Goal: Task Accomplishment & Management: Use online tool/utility

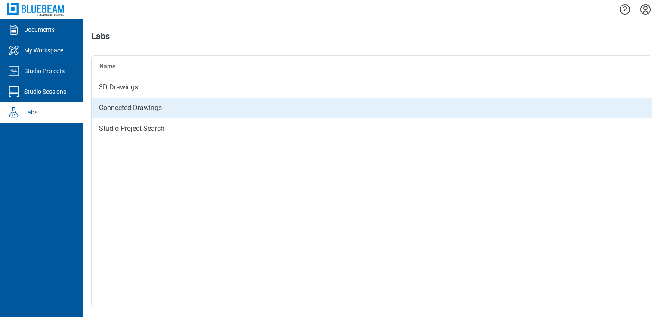
click at [117, 108] on div "Connected Drawings" at bounding box center [372, 108] width 560 height 21
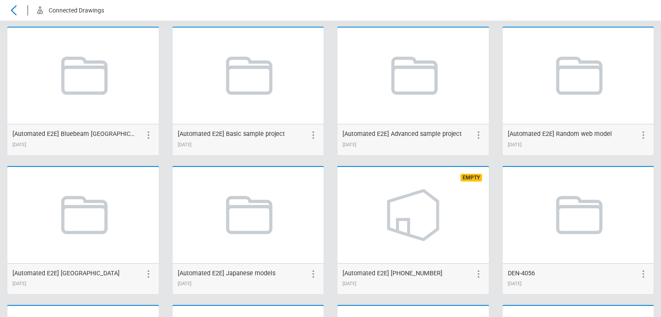
scroll to position [1566, 0]
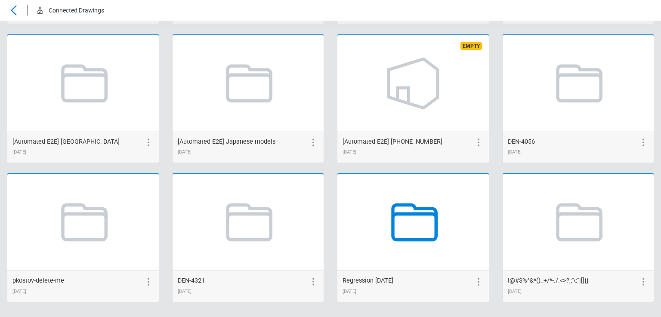
click at [406, 219] on icon at bounding box center [412, 222] width 65 height 65
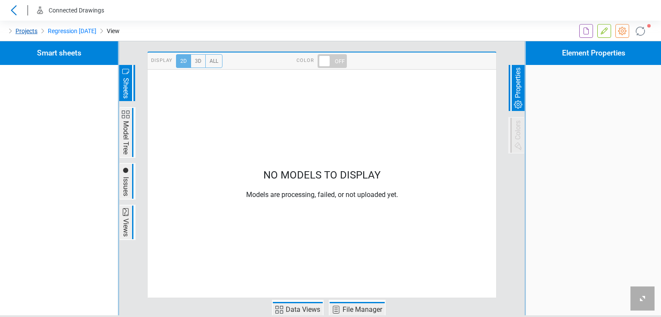
click at [26, 30] on link "Projects" at bounding box center [26, 31] width 22 height 10
click at [73, 33] on link "Regression Aug 2025" at bounding box center [72, 31] width 49 height 10
click at [584, 31] on icon at bounding box center [586, 31] width 5 height 7
click at [608, 32] on icon at bounding box center [604, 31] width 10 height 10
click at [624, 31] on icon at bounding box center [622, 31] width 10 height 10
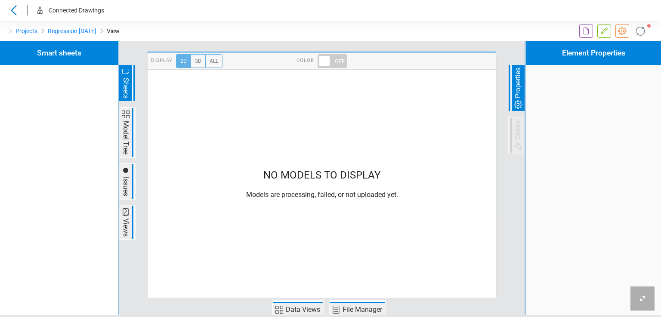
click at [639, 32] on icon at bounding box center [640, 31] width 14 height 14
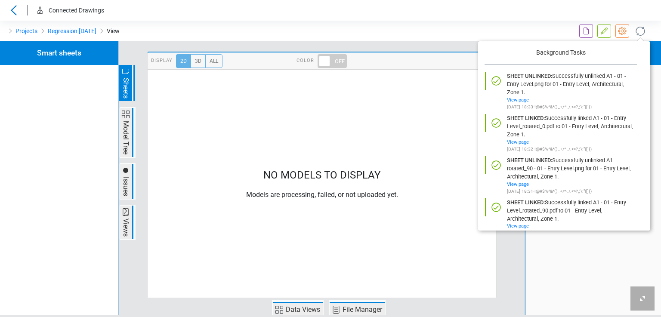
click at [639, 32] on icon at bounding box center [640, 31] width 14 height 14
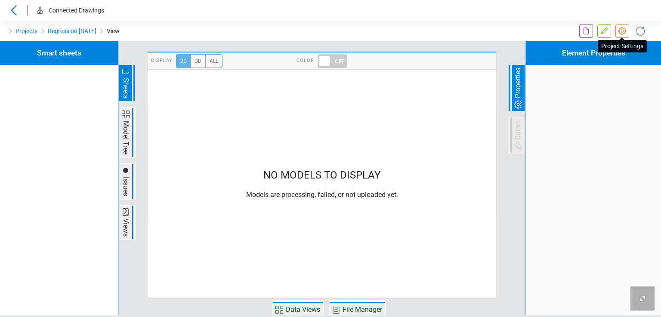
click at [624, 31] on icon at bounding box center [622, 31] width 10 height 10
click at [601, 30] on icon at bounding box center [604, 31] width 10 height 10
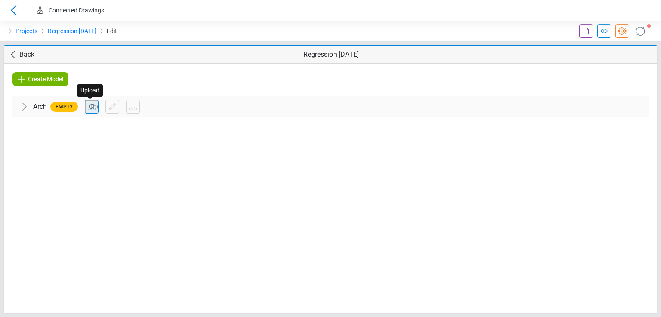
click at [89, 111] on input "file" at bounding box center [91, 106] width 13 height 13
type input "**********"
click at [640, 31] on icon at bounding box center [640, 31] width 18 height 18
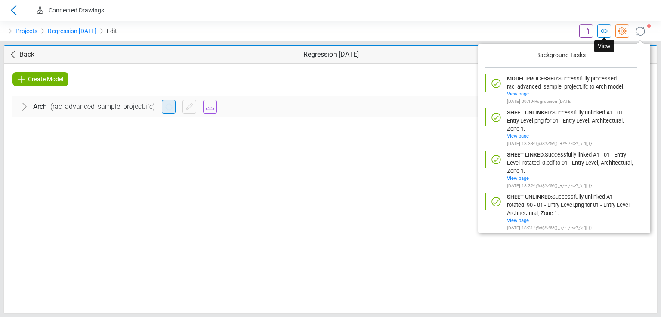
click at [607, 32] on icon at bounding box center [604, 31] width 10 height 10
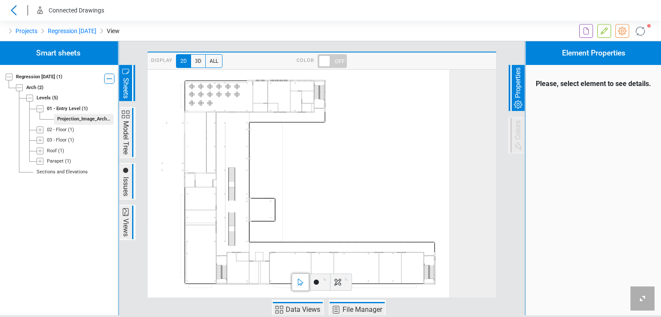
click at [53, 130] on div "02 - Floor" at bounding box center [57, 130] width 20 height 7
click at [56, 143] on span "Projection_Image_Architectural_02 - Floor_Zone 1" at bounding box center [84, 140] width 60 height 11
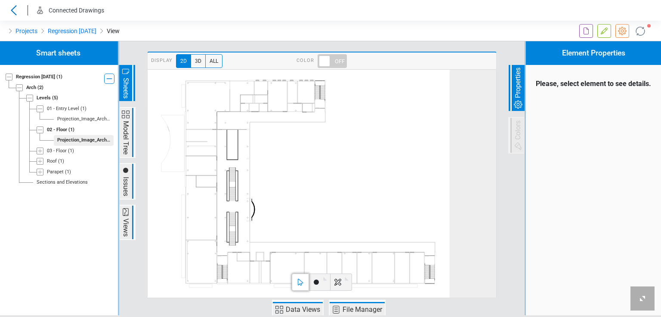
click at [50, 152] on div "03 - Floor" at bounding box center [57, 151] width 20 height 7
click at [60, 162] on div "Projection_Image_Architectural_03 - Floor_Zone 1" at bounding box center [83, 161] width 53 height 7
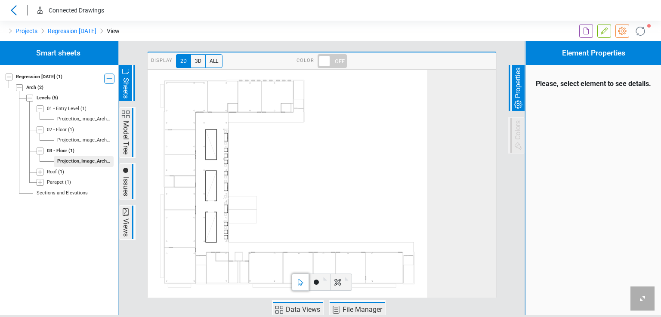
click at [67, 140] on div "Loading... Loading... Loading..." at bounding box center [58, 178] width 119 height 274
click at [67, 142] on div "Projection_Image_Architectural_02 - Floor_Zone 1" at bounding box center [83, 140] width 53 height 7
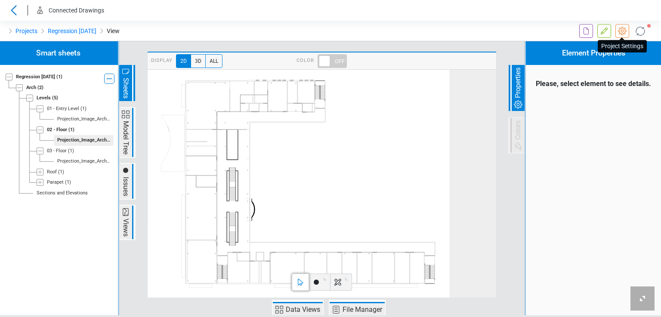
click at [624, 28] on icon at bounding box center [622, 31] width 8 height 8
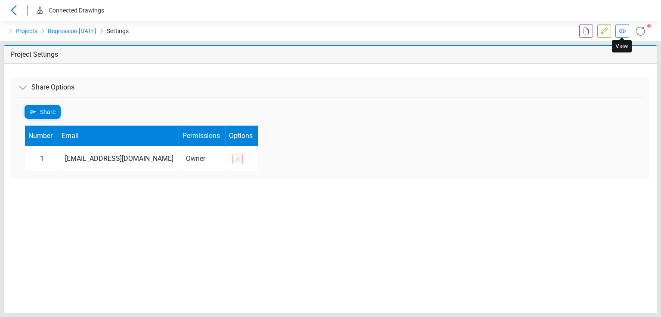
click at [619, 28] on icon at bounding box center [622, 31] width 10 height 10
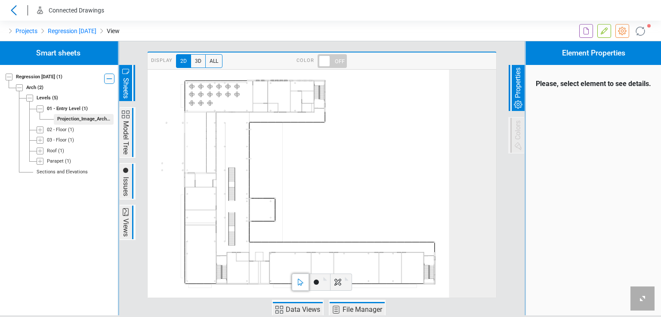
click at [53, 151] on div "Roof" at bounding box center [52, 151] width 10 height 7
click at [59, 161] on div "Projection_Image_Architectural_Roof_Zone 1" at bounding box center [83, 161] width 53 height 7
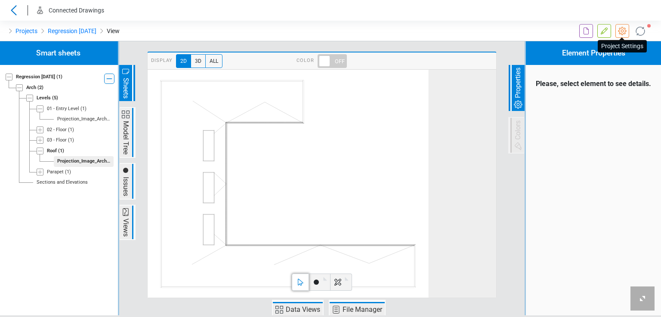
click at [620, 33] on icon at bounding box center [622, 31] width 10 height 10
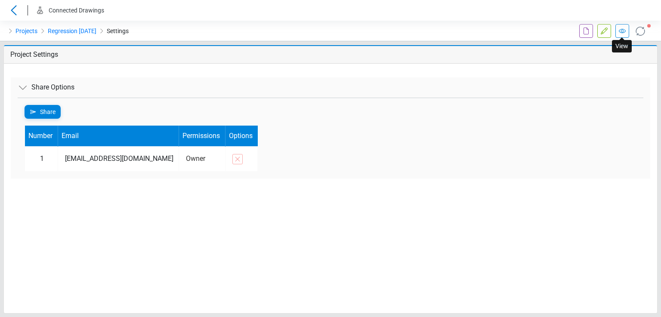
click at [620, 31] on icon at bounding box center [622, 31] width 10 height 10
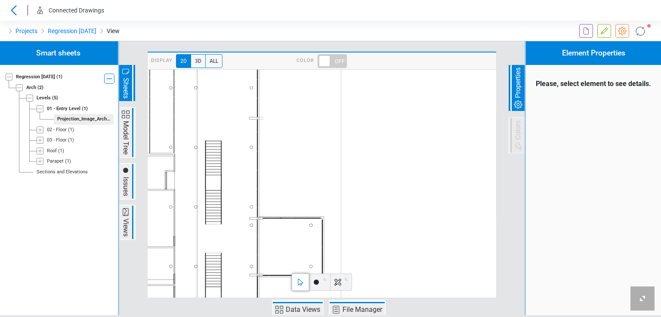
click at [48, 150] on div "Roof" at bounding box center [52, 151] width 10 height 7
click at [60, 163] on div "Projection_Image_Architectural_Roof_Zone 1" at bounding box center [83, 161] width 53 height 7
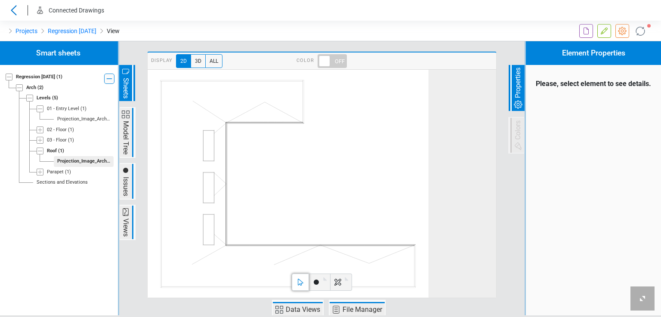
click at [71, 120] on div "Projection_Image_Architectural_01 - Entry Level_Zone 1" at bounding box center [83, 119] width 53 height 7
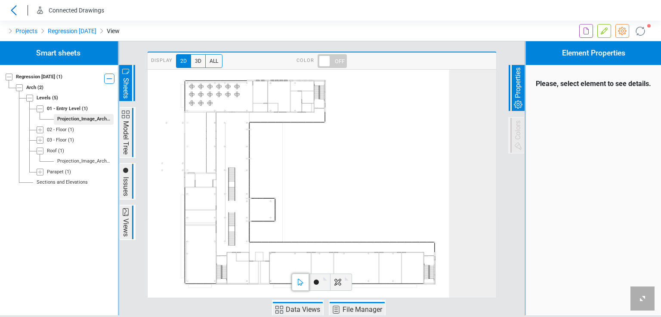
click at [30, 96] on icon at bounding box center [29, 98] width 7 height 7
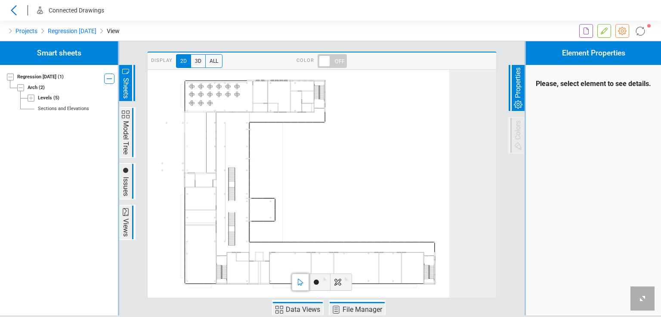
click at [22, 87] on icon at bounding box center [20, 87] width 7 height 7
click at [8, 78] on icon at bounding box center [10, 77] width 7 height 7
click at [11, 77] on icon at bounding box center [10, 77] width 7 height 7
click at [19, 88] on icon at bounding box center [21, 88] width 4 height 4
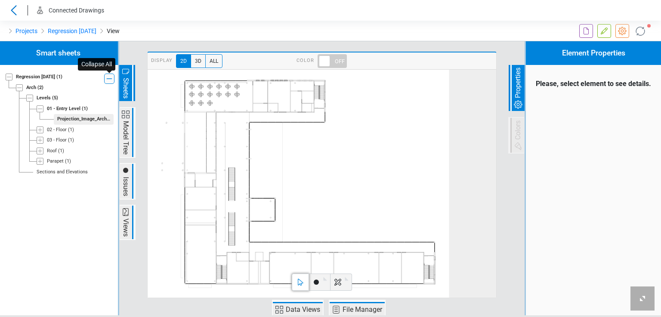
click at [109, 77] on icon at bounding box center [109, 79] width 10 height 10
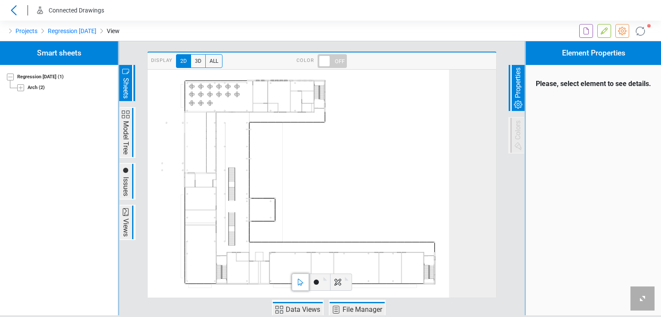
click at [19, 89] on icon at bounding box center [20, 87] width 7 height 7
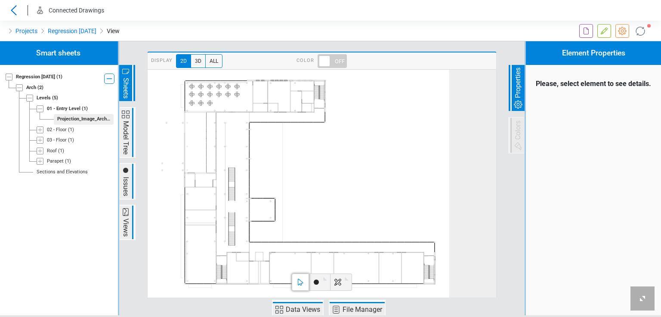
click at [41, 129] on icon at bounding box center [40, 130] width 7 height 7
click at [41, 152] on icon at bounding box center [40, 151] width 7 height 7
click at [39, 175] on icon at bounding box center [40, 172] width 7 height 7
click at [38, 191] on icon at bounding box center [40, 193] width 7 height 7
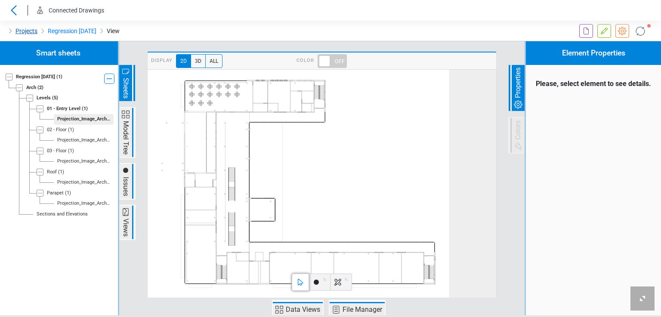
click at [20, 32] on link "Projects" at bounding box center [26, 31] width 22 height 10
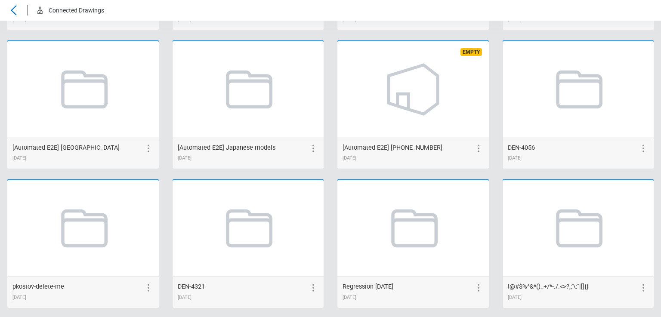
scroll to position [1566, 0]
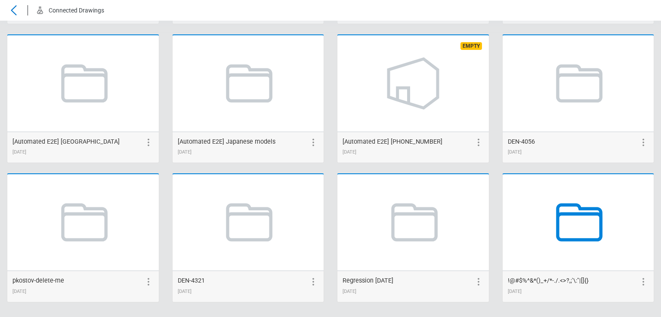
click at [579, 217] on icon at bounding box center [577, 222] width 65 height 65
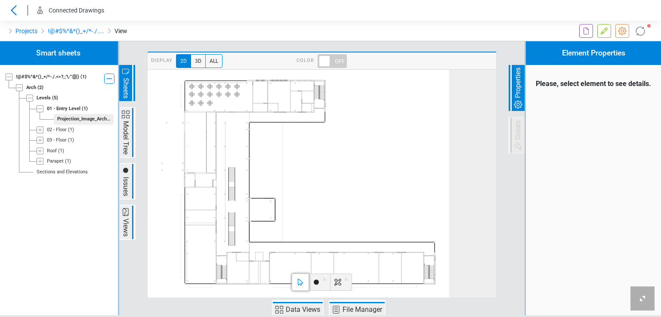
click at [41, 161] on icon at bounding box center [40, 161] width 7 height 7
click at [41, 151] on icon at bounding box center [40, 151] width 7 height 7
click at [39, 141] on icon at bounding box center [40, 140] width 7 height 7
click at [39, 130] on icon at bounding box center [40, 130] width 7 height 7
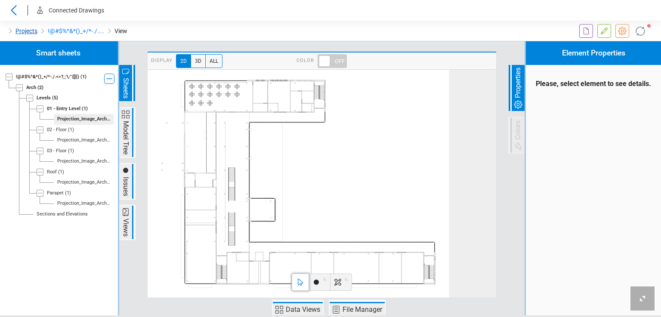
click at [30, 31] on link "Projects" at bounding box center [26, 31] width 22 height 10
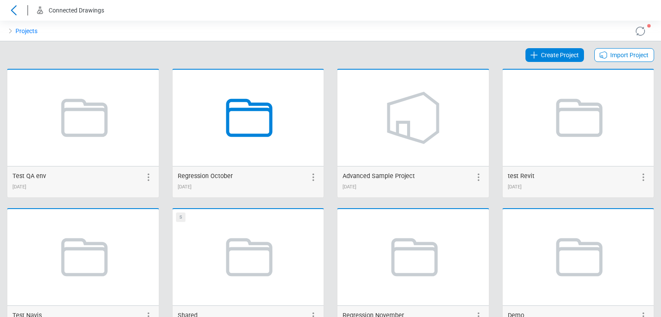
click at [247, 128] on icon at bounding box center [247, 117] width 65 height 65
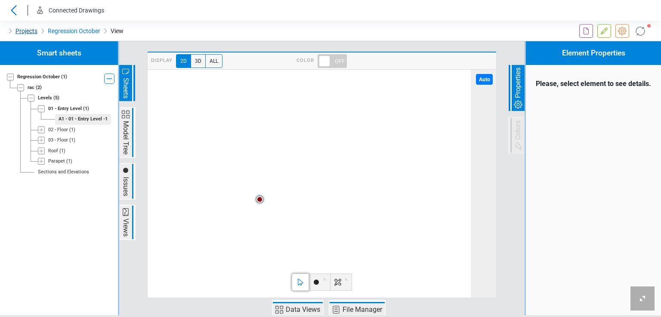
click at [27, 34] on link "Projects" at bounding box center [26, 31] width 22 height 10
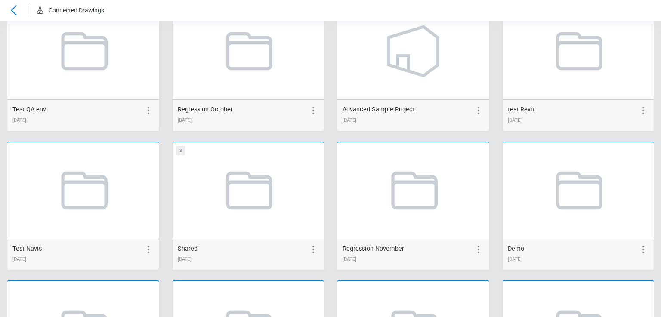
scroll to position [86, 0]
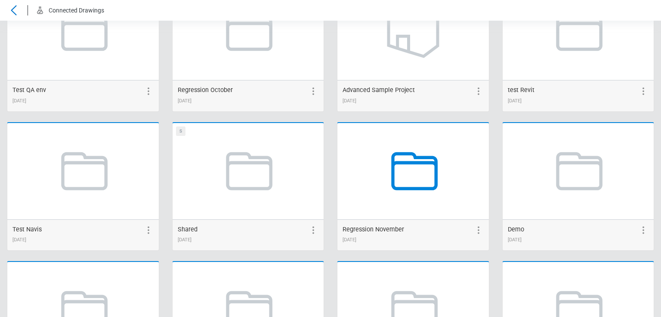
click at [398, 176] on icon at bounding box center [412, 171] width 65 height 65
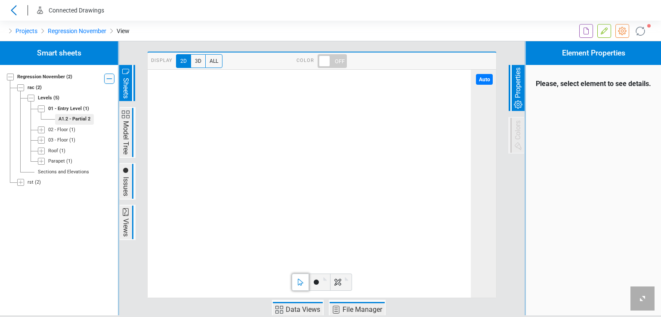
click at [19, 182] on div "Loading... Loading... Loading..." at bounding box center [59, 178] width 118 height 274
click at [21, 183] on icon at bounding box center [20, 182] width 7 height 7
click at [29, 193] on icon at bounding box center [31, 193] width 7 height 7
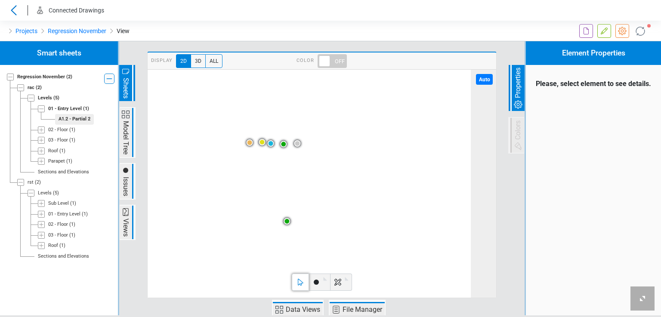
click at [40, 203] on icon at bounding box center [41, 203] width 7 height 7
click at [38, 227] on icon at bounding box center [40, 224] width 7 height 7
click at [42, 266] on icon at bounding box center [40, 266] width 7 height 7
click at [41, 255] on icon at bounding box center [40, 256] width 7 height 7
click at [40, 248] on icon at bounding box center [40, 245] width 7 height 7
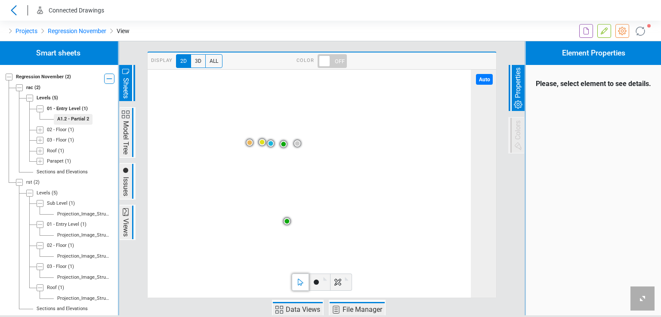
click at [38, 161] on icon at bounding box center [40, 161] width 7 height 7
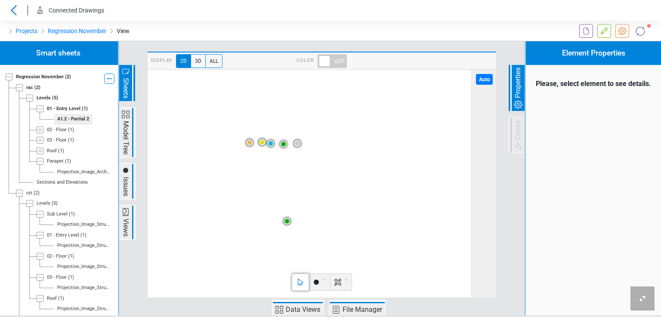
click at [39, 152] on icon at bounding box center [40, 151] width 7 height 7
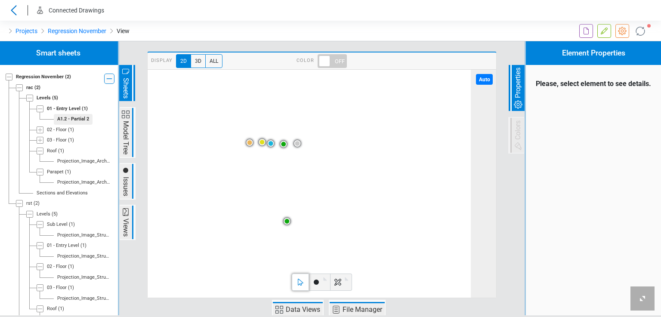
click at [39, 140] on icon at bounding box center [40, 140] width 7 height 7
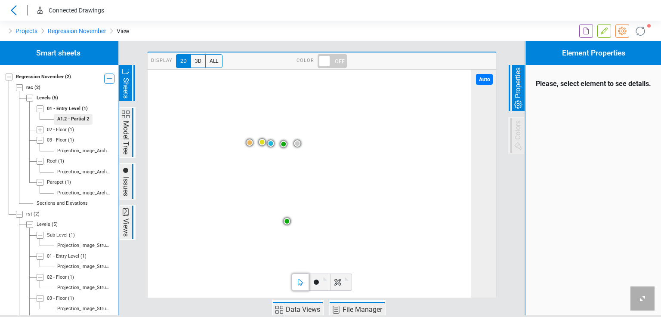
click at [39, 130] on icon at bounding box center [40, 130] width 7 height 7
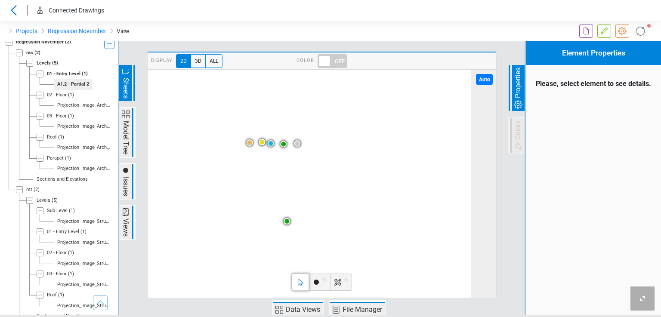
scroll to position [50, 0]
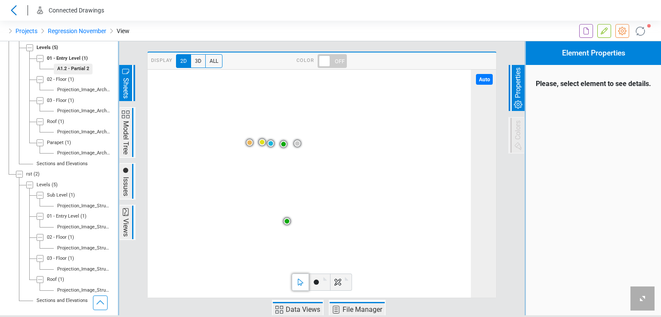
click at [101, 302] on icon at bounding box center [100, 302] width 7 height 3
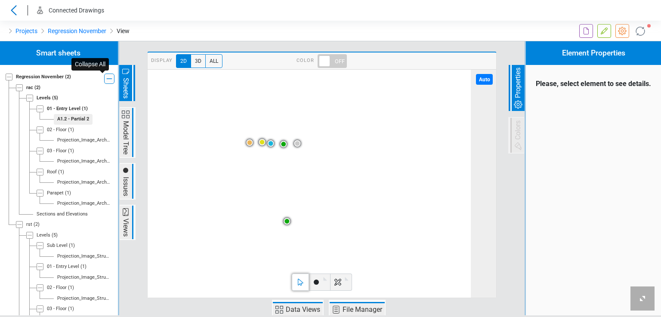
click at [104, 78] on icon at bounding box center [109, 79] width 10 height 10
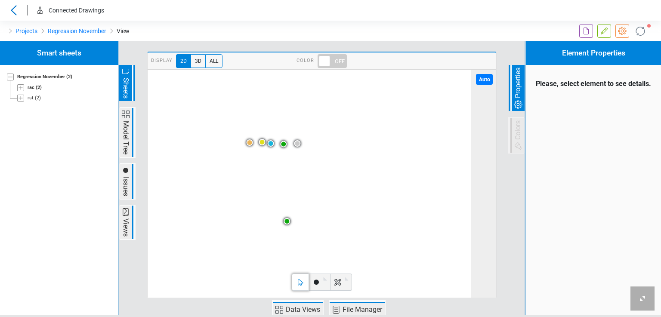
click at [19, 88] on icon at bounding box center [20, 87] width 7 height 7
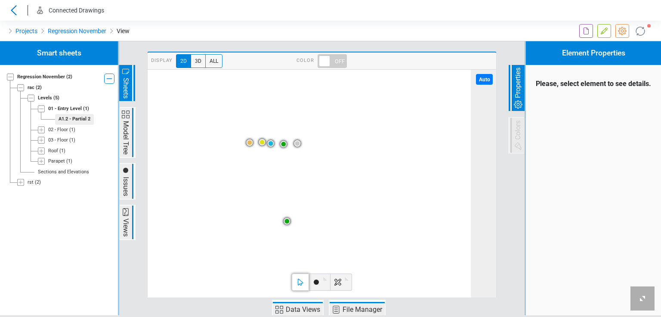
click at [21, 183] on icon at bounding box center [20, 182] width 7 height 7
click at [41, 130] on icon at bounding box center [41, 130] width 4 height 4
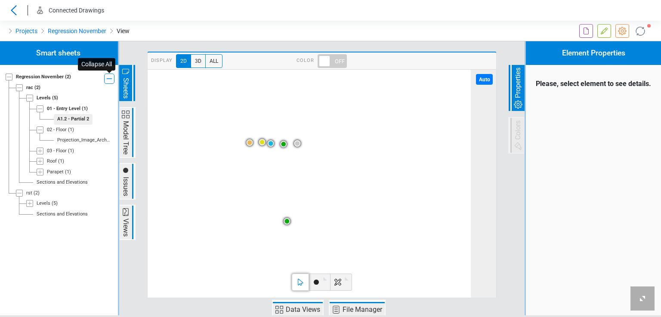
click at [111, 79] on icon at bounding box center [109, 79] width 5 height 0
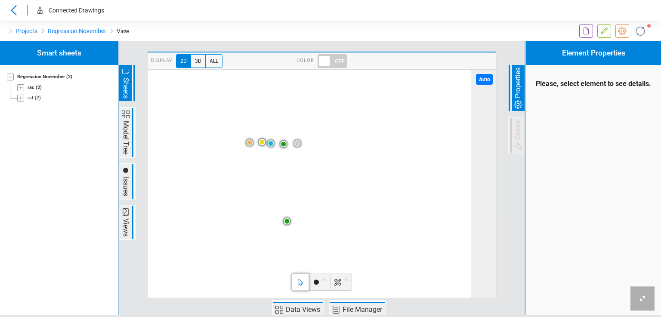
click at [21, 99] on icon at bounding box center [20, 98] width 7 height 7
click at [111, 77] on icon at bounding box center [109, 79] width 10 height 10
click at [20, 99] on icon at bounding box center [20, 98] width 7 height 7
click at [21, 87] on icon at bounding box center [21, 88] width 4 height 4
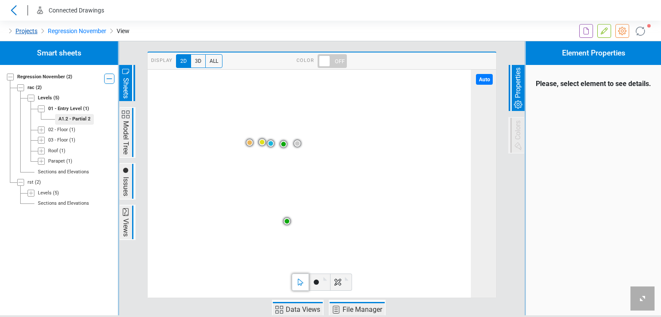
click at [32, 29] on link "Projects" at bounding box center [26, 31] width 22 height 10
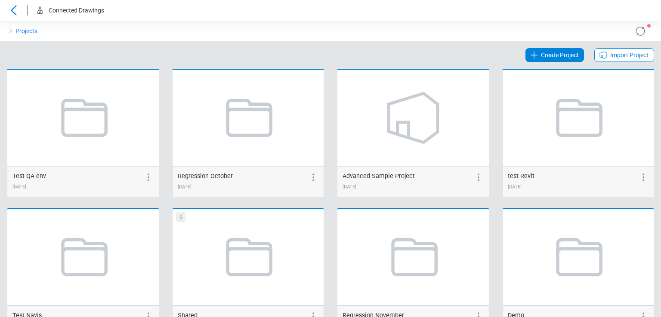
click at [565, 53] on span "Create Project" at bounding box center [560, 55] width 38 height 10
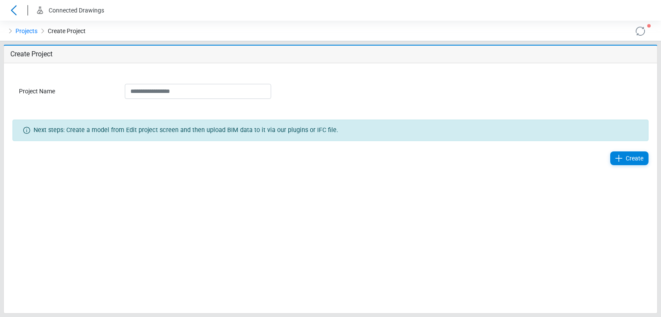
click at [186, 92] on input "Project Name" at bounding box center [198, 91] width 146 height 15
type input "**********"
click at [627, 157] on span "Create" at bounding box center [635, 158] width 18 height 10
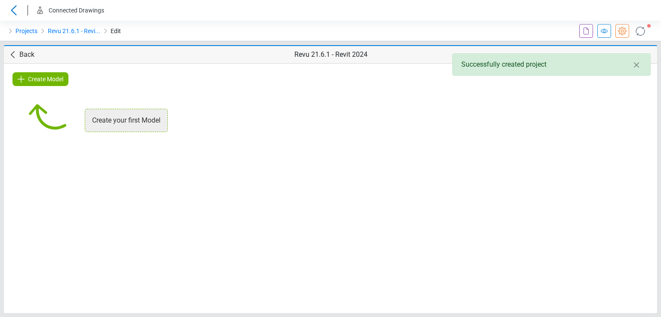
click at [61, 79] on span "Create Model" at bounding box center [45, 79] width 35 height 10
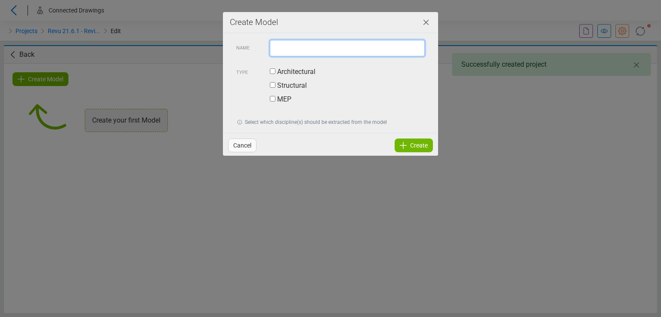
click at [281, 51] on input "text" at bounding box center [347, 48] width 155 height 16
type input "****"
click at [283, 66] on div "Type Architectural Structural MEP" at bounding box center [330, 87] width 201 height 62
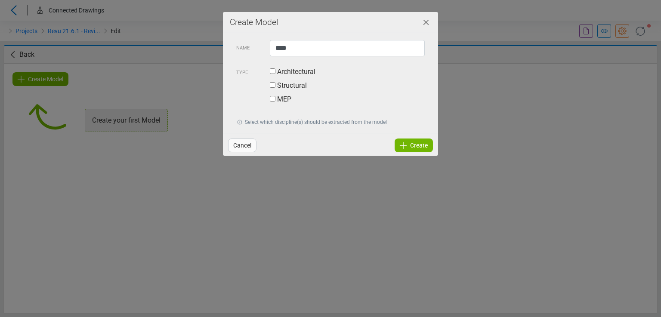
click at [288, 72] on label "Architectural" at bounding box center [293, 72] width 46 height 10
click at [410, 148] on span "Create" at bounding box center [419, 145] width 18 height 10
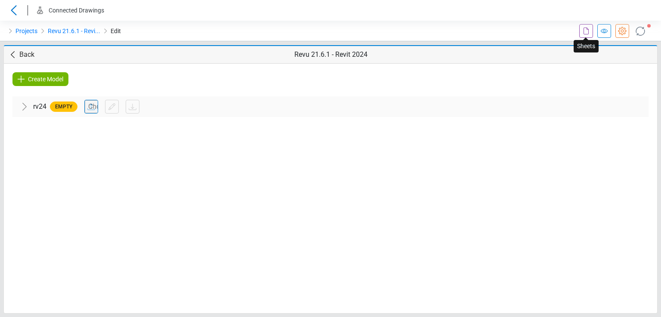
click at [585, 31] on icon at bounding box center [586, 31] width 10 height 10
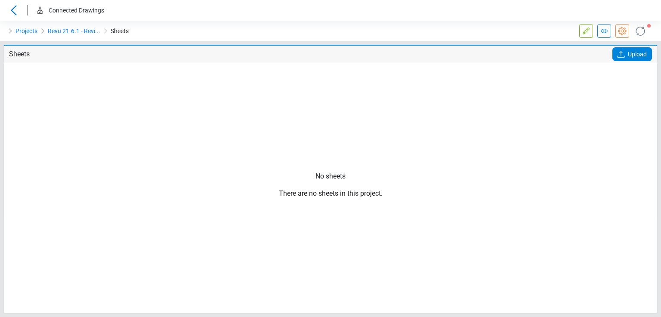
click at [618, 55] on icon at bounding box center [621, 54] width 10 height 10
click at [0, 0] on input "Upload" at bounding box center [0, 0] width 0 height 0
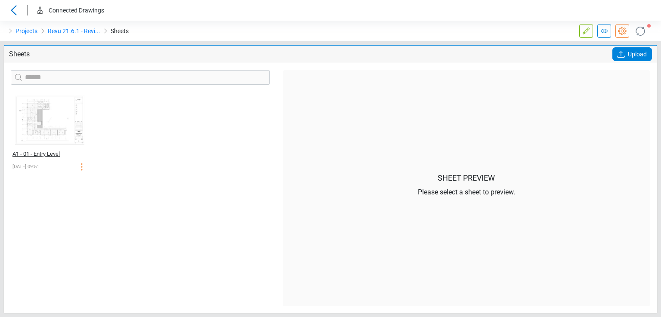
click at [42, 154] on div "A1 - 01 - Entry Level" at bounding box center [40, 154] width 56 height 9
select select "*****"
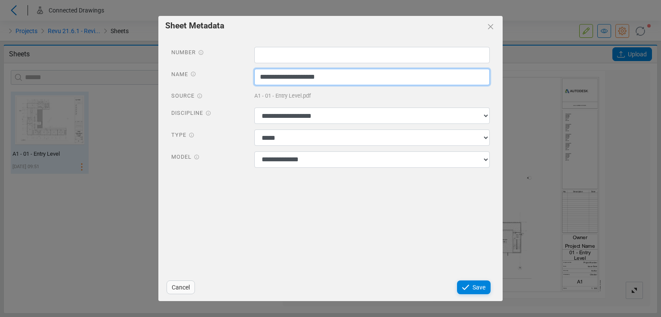
drag, startPoint x: 267, startPoint y: 79, endPoint x: 257, endPoint y: 81, distance: 10.0
click at [257, 81] on input "**********" at bounding box center [372, 77] width 236 height 16
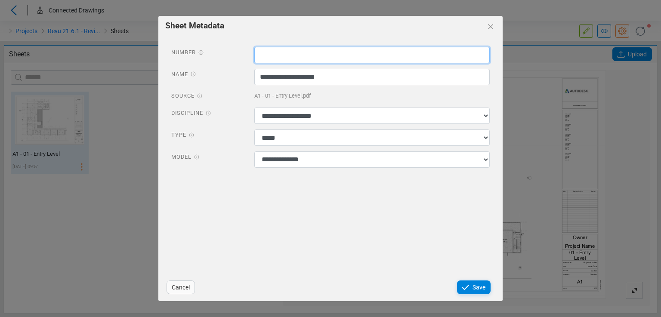
click at [278, 53] on input "text" at bounding box center [372, 55] width 236 height 16
paste input "**"
type input "**"
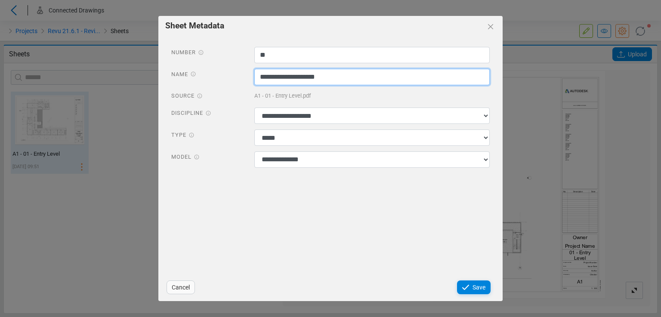
drag, startPoint x: 275, startPoint y: 80, endPoint x: 256, endPoint y: 83, distance: 19.3
click at [256, 83] on input "**********" at bounding box center [372, 77] width 236 height 16
type input "**********"
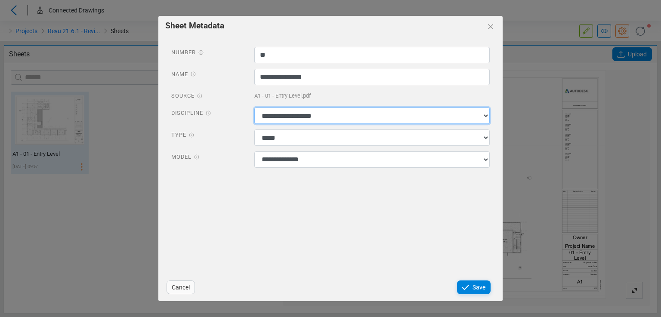
click at [270, 117] on select "**********" at bounding box center [372, 116] width 236 height 16
select select "**********"
click at [254, 108] on select "**********" at bounding box center [372, 116] width 236 height 16
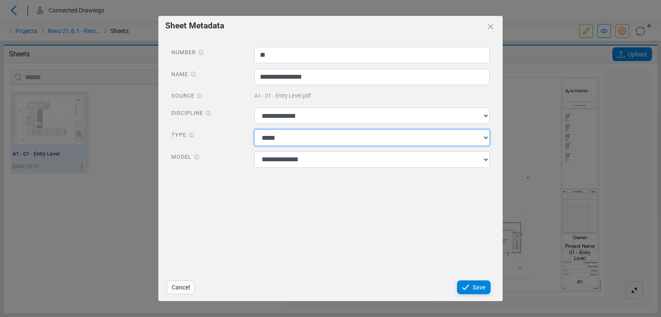
click at [273, 141] on select "**********" at bounding box center [372, 138] width 236 height 16
click at [273, 143] on select "**********" at bounding box center [372, 138] width 236 height 16
select select "*********"
click at [254, 130] on select "**********" at bounding box center [372, 138] width 236 height 16
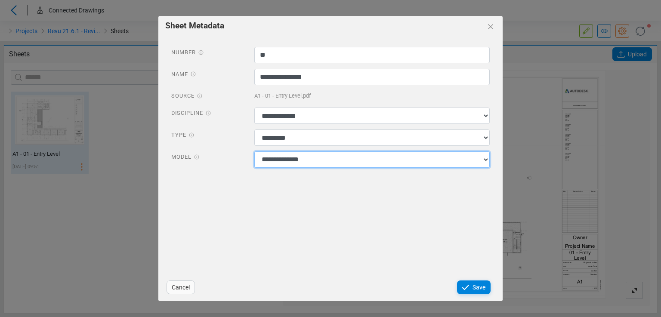
click at [269, 161] on select "**********" at bounding box center [372, 159] width 236 height 16
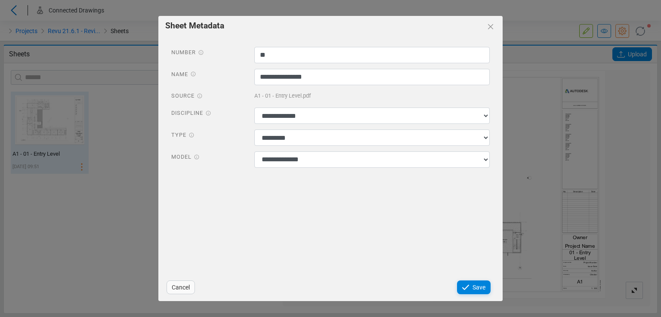
click at [413, 224] on div "**********" at bounding box center [330, 155] width 344 height 237
click at [472, 284] on div "Save" at bounding box center [474, 288] width 34 height 14
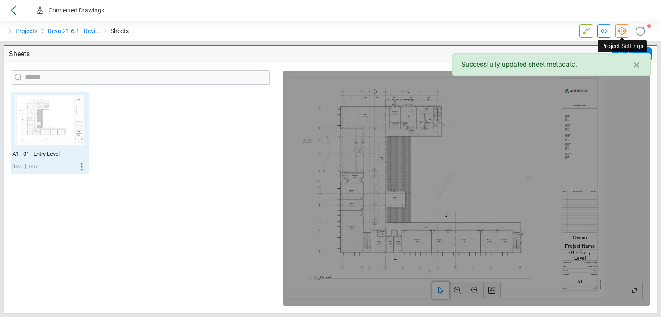
click at [628, 33] on link at bounding box center [622, 31] width 14 height 14
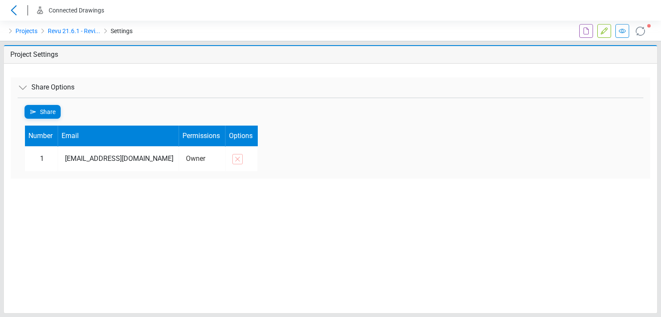
click at [22, 37] on li "Projects" at bounding box center [21, 31] width 32 height 14
click at [22, 32] on link "Projects" at bounding box center [26, 31] width 22 height 10
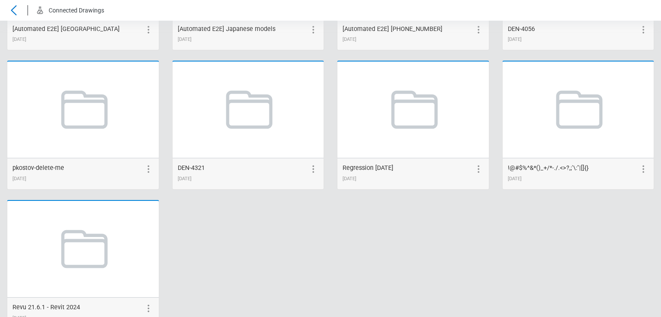
scroll to position [1705, 0]
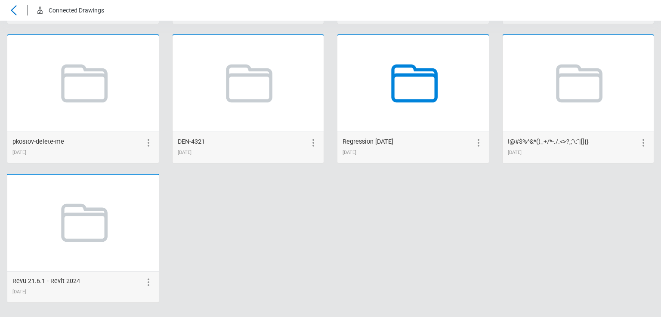
click at [415, 81] on icon at bounding box center [412, 83] width 65 height 65
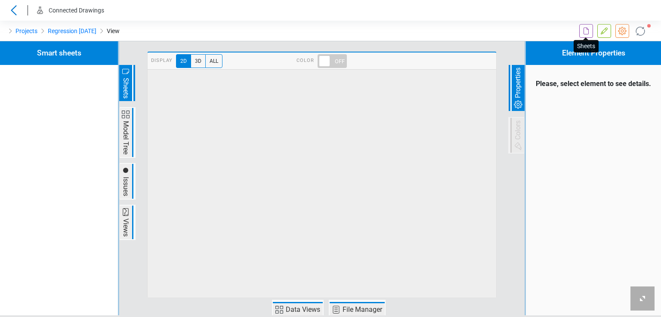
click at [588, 31] on icon at bounding box center [586, 31] width 10 height 10
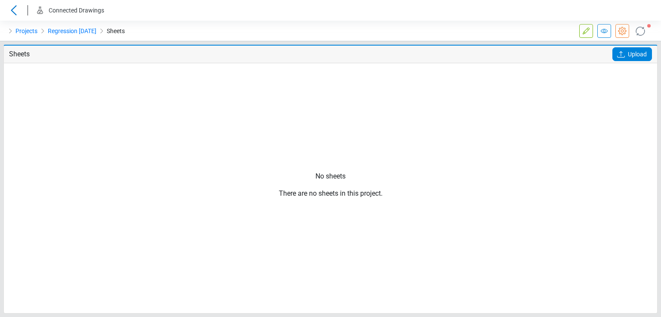
click at [623, 57] on icon at bounding box center [621, 54] width 10 height 10
click at [0, 0] on input "Upload" at bounding box center [0, 0] width 0 height 0
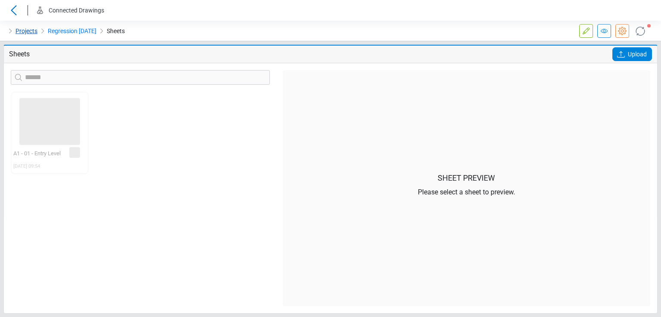
click at [20, 32] on link "Projects" at bounding box center [26, 31] width 22 height 10
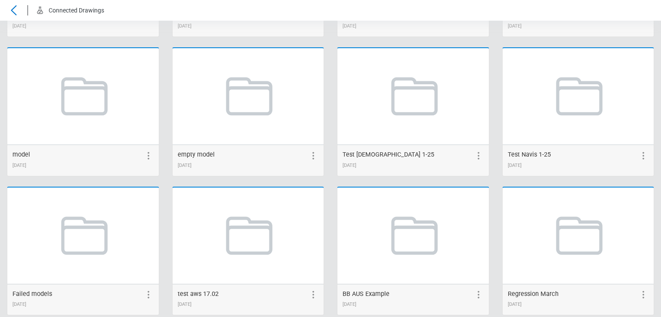
scroll to position [1705, 0]
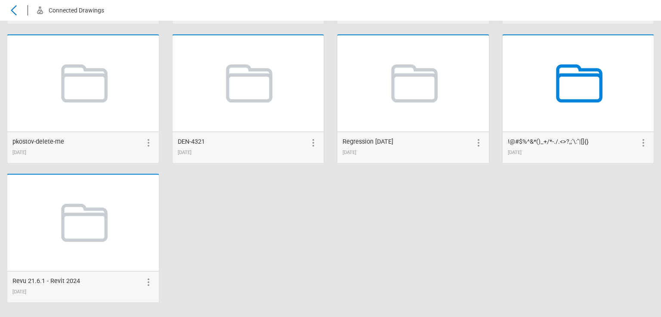
click at [579, 90] on icon at bounding box center [577, 83] width 65 height 65
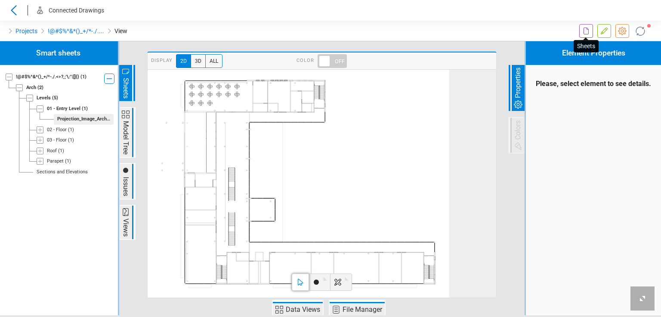
click at [581, 28] on icon at bounding box center [586, 31] width 10 height 10
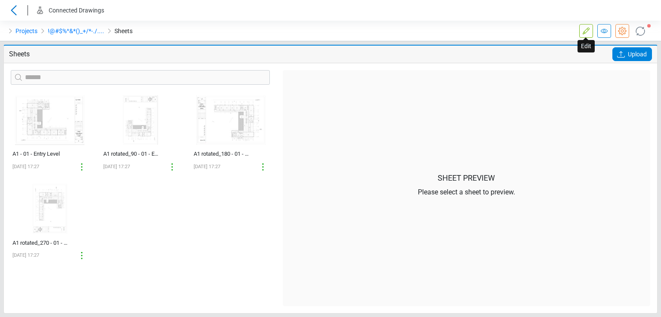
click at [590, 30] on icon at bounding box center [586, 31] width 10 height 10
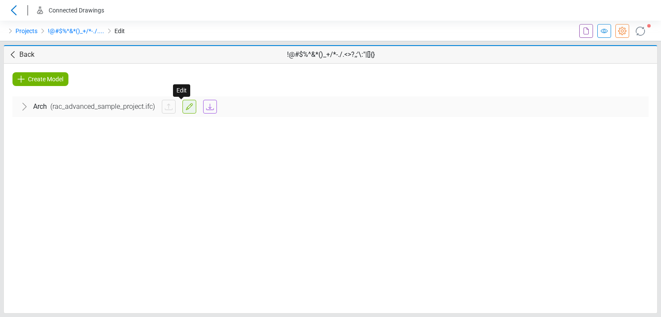
click at [182, 108] on link at bounding box center [189, 107] width 14 height 14
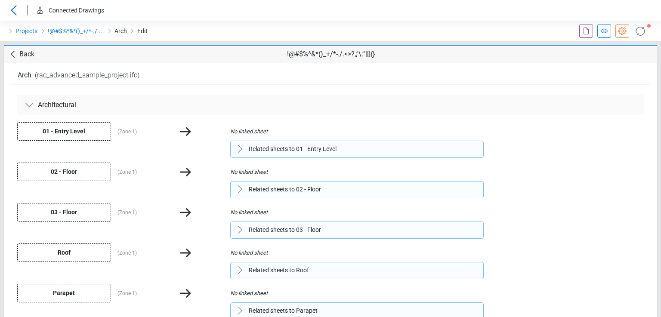
click at [253, 151] on span "Related sheets to 01 - Entry Level" at bounding box center [293, 149] width 88 height 9
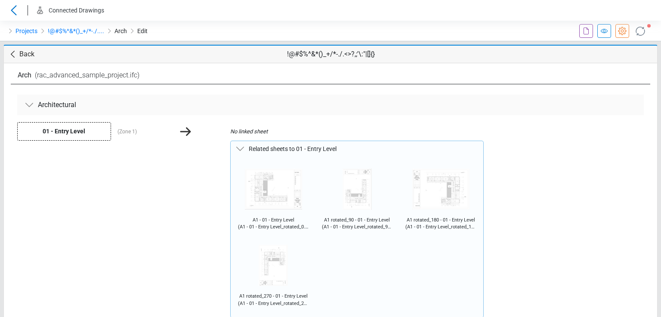
click at [265, 188] on img at bounding box center [273, 189] width 71 height 55
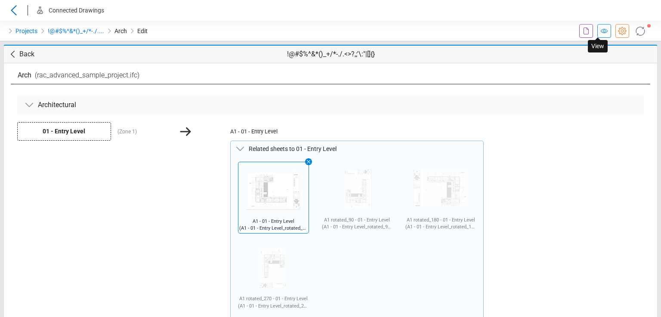
click at [599, 30] on icon at bounding box center [604, 31] width 10 height 10
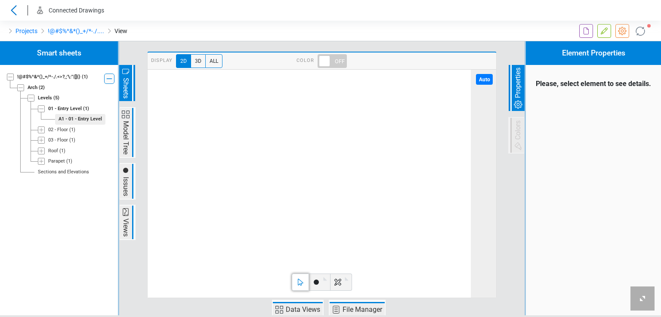
click at [148, 70] on image at bounding box center [148, 70] width 0 height 0
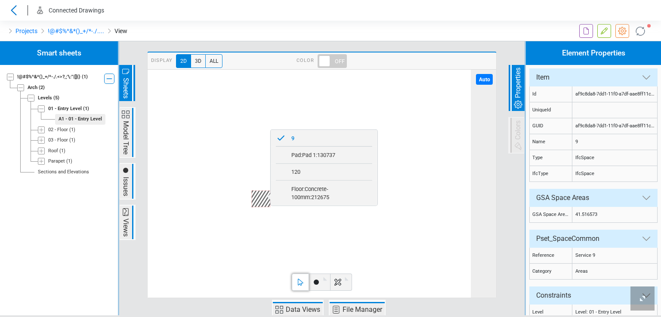
scroll to position [447, 0]
click at [148, 70] on image at bounding box center [148, 70] width 0 height 0
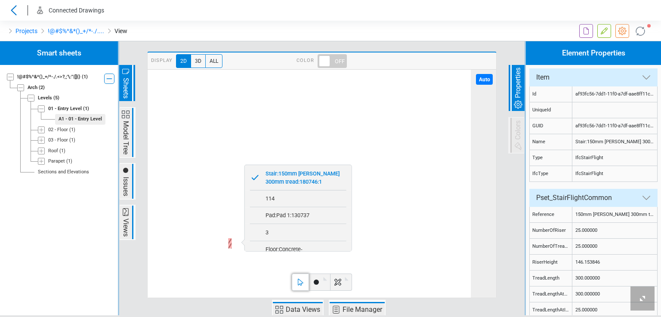
scroll to position [534, 0]
click at [148, 70] on image at bounding box center [148, 70] width 0 height 0
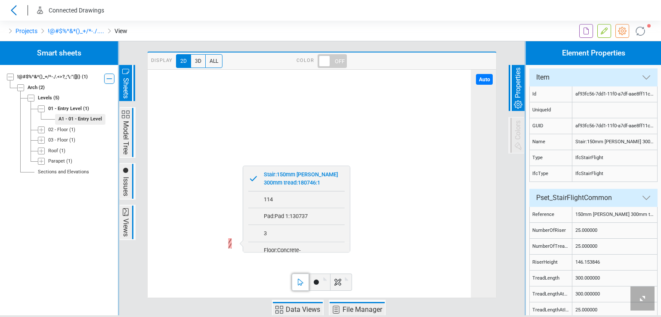
click at [148, 70] on image at bounding box center [148, 70] width 0 height 0
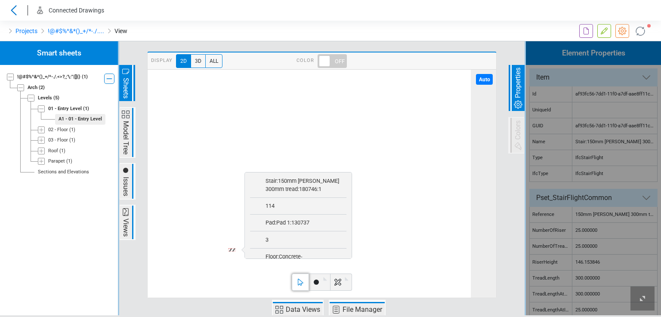
scroll to position [145, 0]
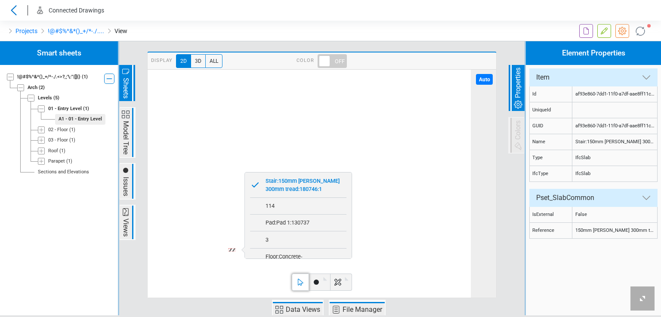
click at [148, 70] on image at bounding box center [148, 70] width 0 height 0
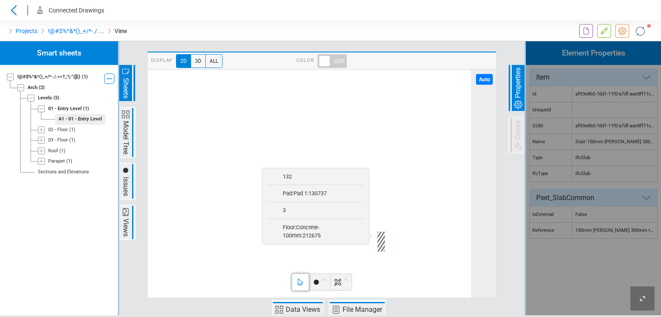
scroll to position [513, 0]
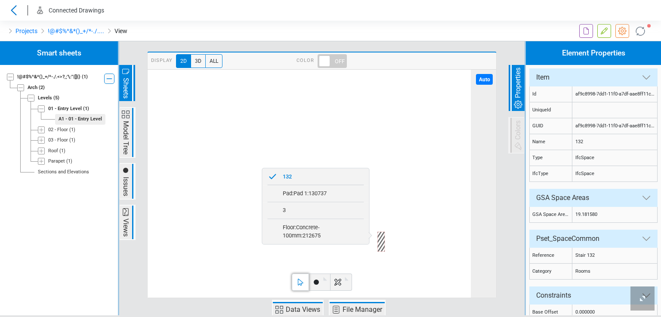
click at [148, 70] on image at bounding box center [148, 70] width 0 height 0
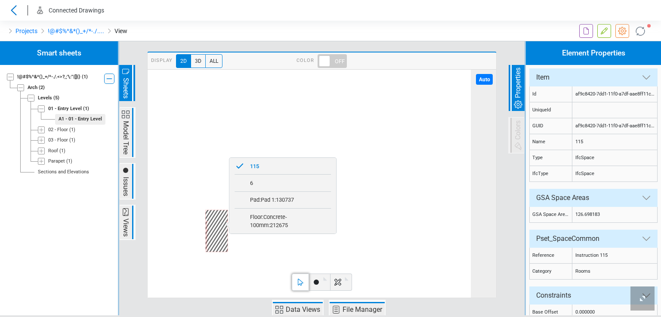
scroll to position [334, 0]
click at [148, 70] on image at bounding box center [148, 70] width 0 height 0
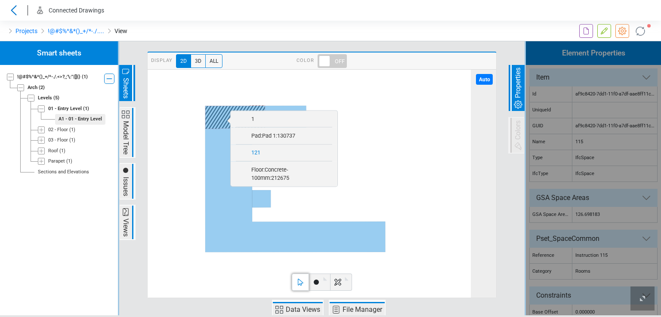
scroll to position [187, 0]
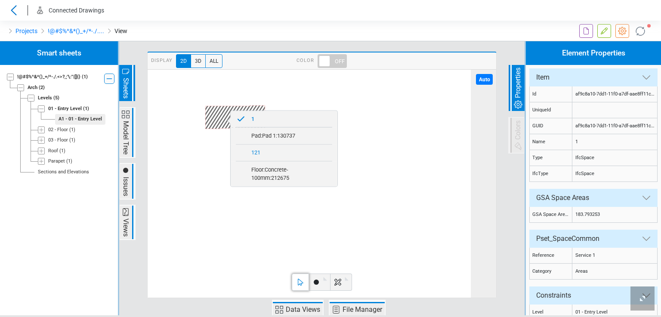
click at [267, 153] on span "121" at bounding box center [289, 153] width 86 height 14
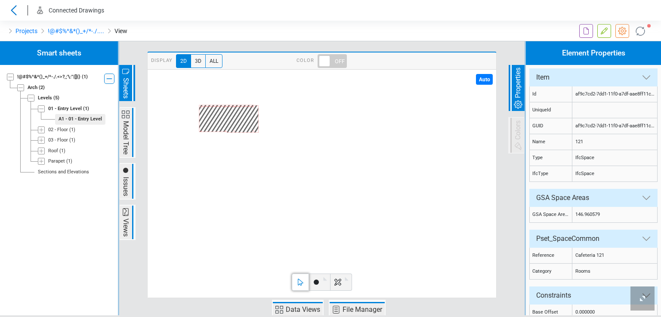
scroll to position [398, 0]
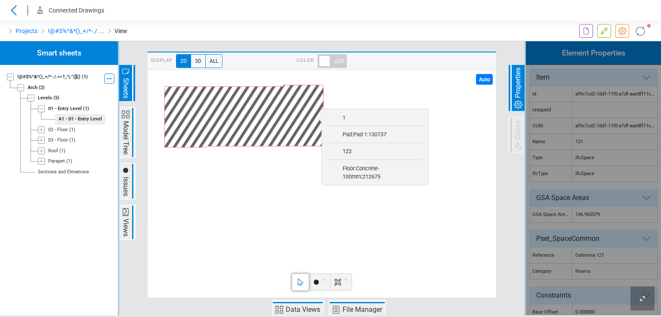
scroll to position [187, 0]
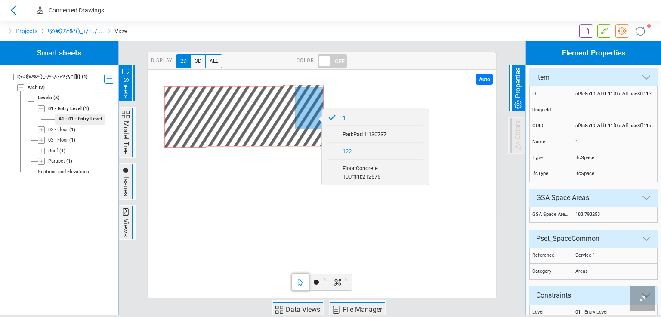
click at [343, 152] on span "122" at bounding box center [380, 152] width 86 height 14
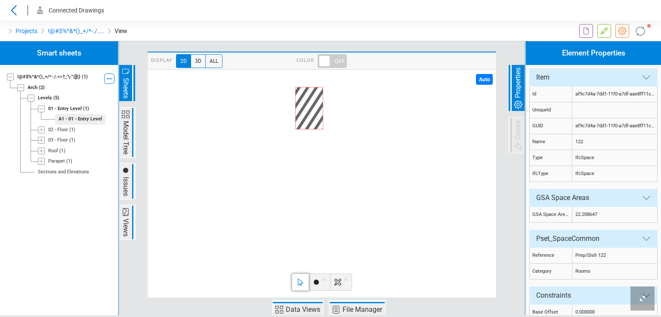
scroll to position [408, 0]
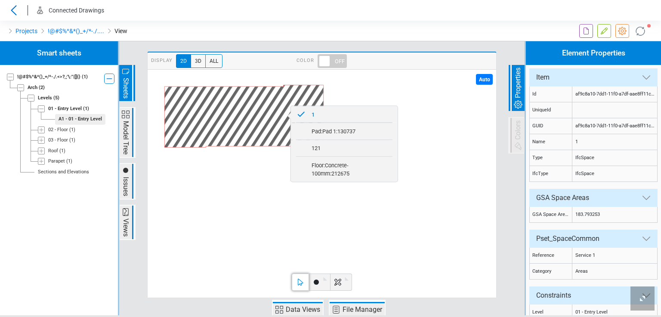
scroll to position [187, 0]
click at [63, 129] on div "02 - Floor" at bounding box center [58, 130] width 20 height 7
click at [72, 139] on div "Projection_Image_Architectural_02 - Floor_Zone 1" at bounding box center [83, 140] width 53 height 7
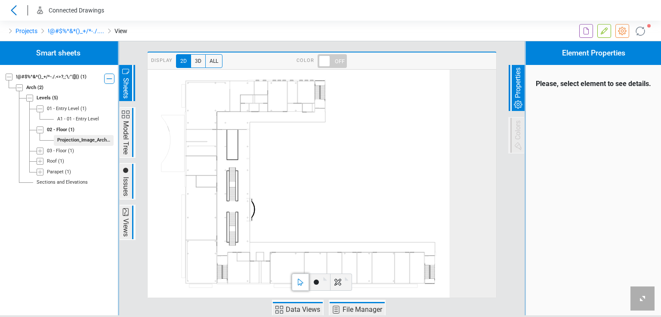
click at [237, 185] on icon at bounding box center [299, 184] width 302 height 229
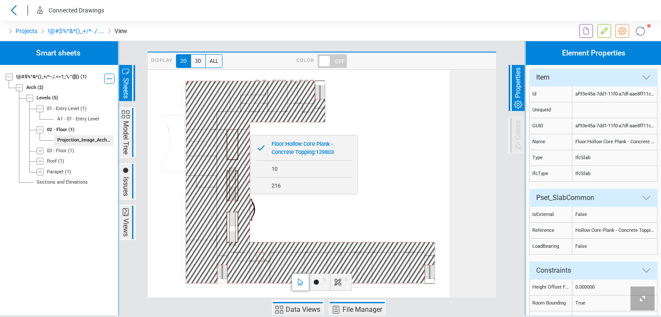
scroll to position [872, 0]
click at [232, 185] on icon at bounding box center [299, 184] width 302 height 229
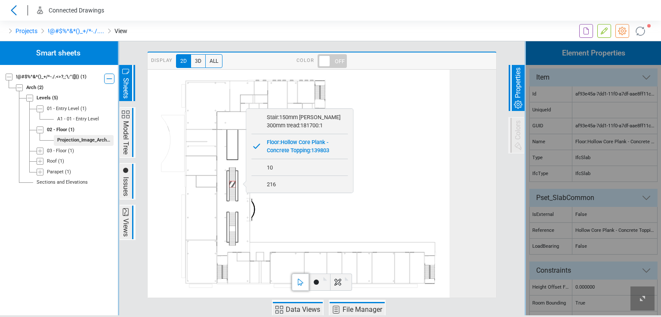
scroll to position [942, 0]
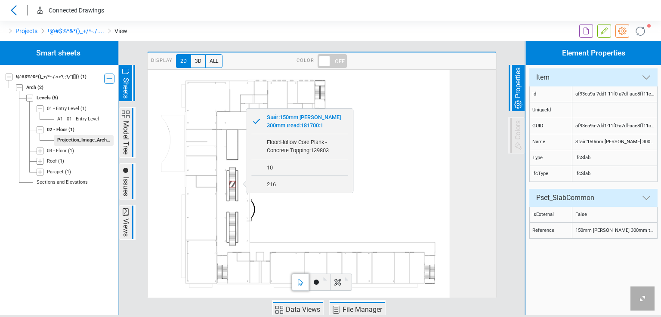
click at [231, 173] on icon at bounding box center [299, 184] width 302 height 229
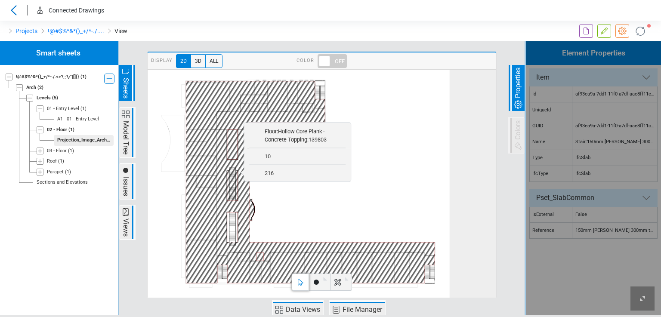
scroll to position [872, 0]
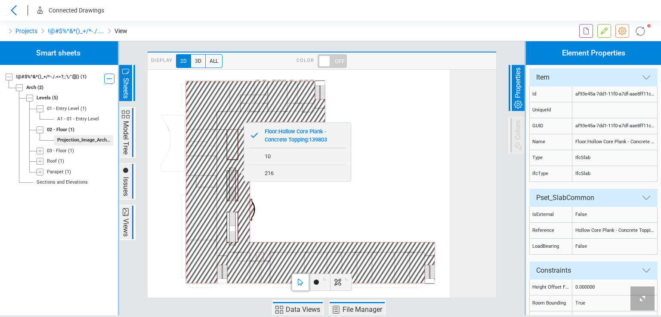
click at [227, 272] on icon at bounding box center [227, 272] width 0 height 17
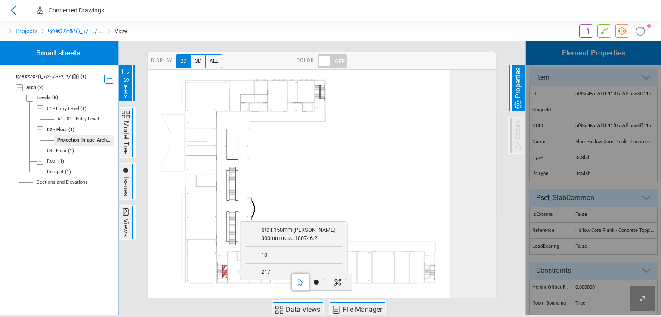
scroll to position [1048, 0]
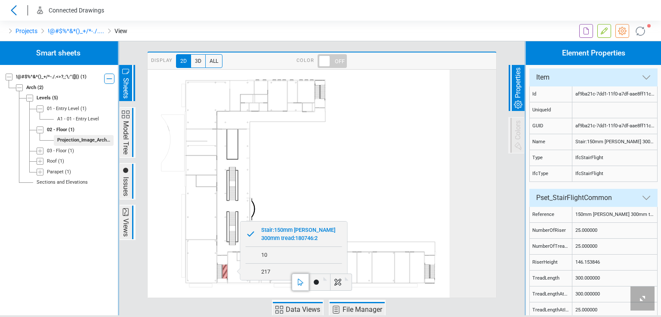
click at [220, 271] on icon at bounding box center [299, 183] width 302 height 229
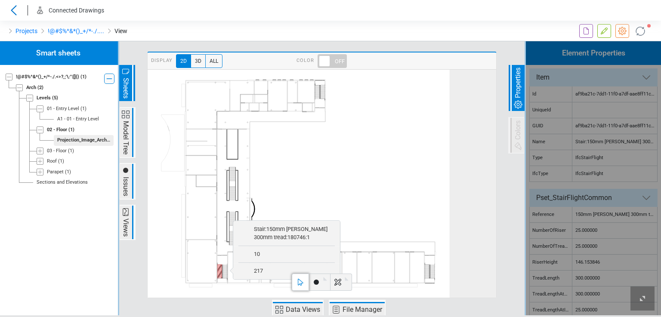
scroll to position [1041, 0]
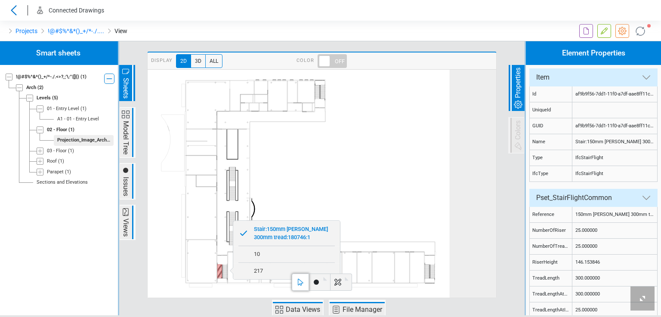
click at [389, 269] on icon at bounding box center [299, 183] width 302 height 229
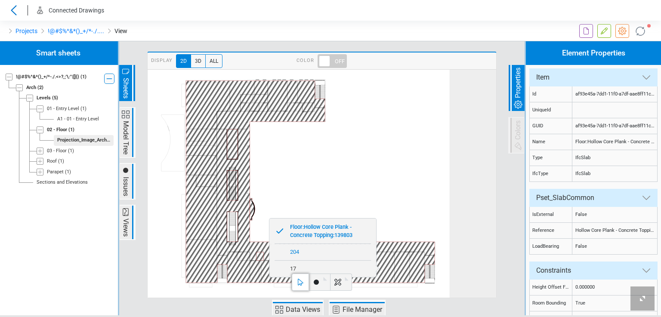
scroll to position [872, 0]
click at [338, 254] on span "204" at bounding box center [328, 252] width 86 height 14
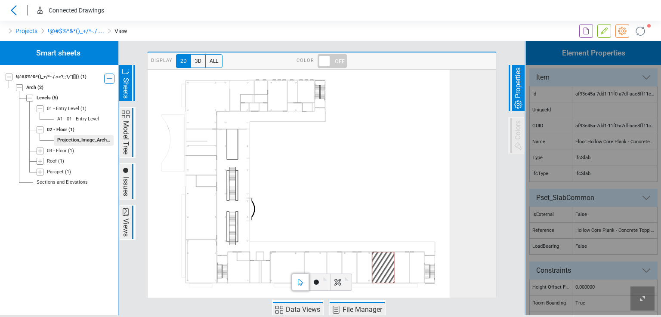
scroll to position [1115, 0]
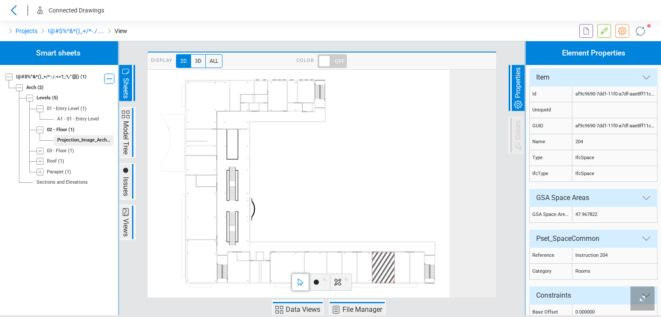
click at [198, 63] on span "3D" at bounding box center [198, 61] width 15 height 14
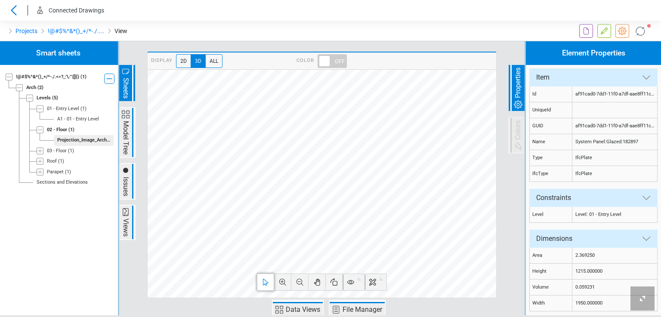
scroll to position [2898, 0]
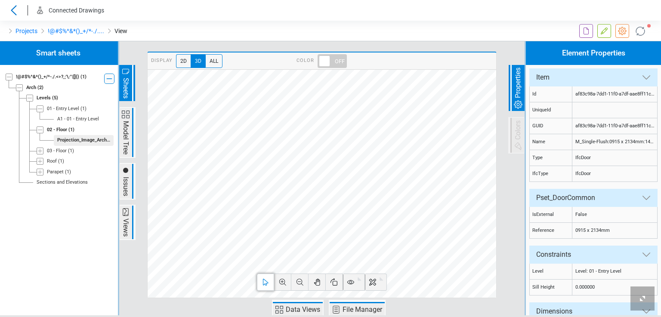
scroll to position [1306, 0]
click at [213, 61] on span "All" at bounding box center [213, 61] width 17 height 14
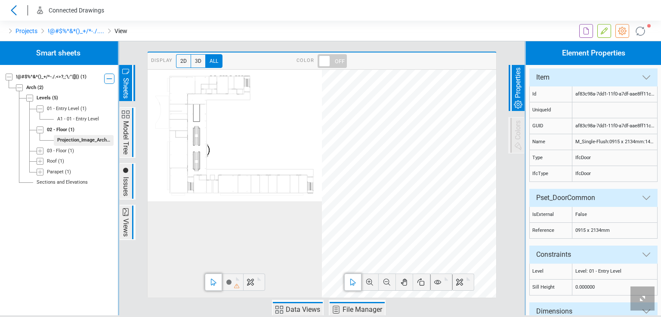
click at [179, 185] on icon at bounding box center [242, 134] width 144 height 117
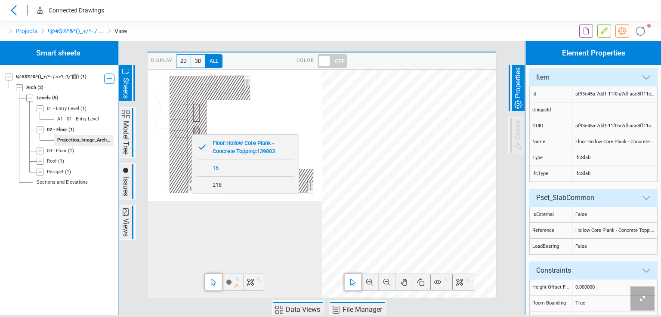
scroll to position [15075, 0]
click at [217, 182] on span "218" at bounding box center [250, 185] width 86 height 14
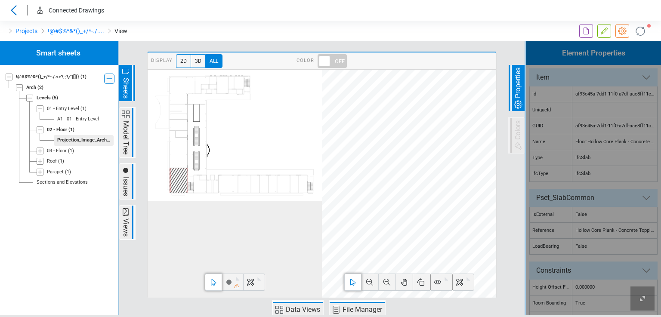
click at [442, 283] on icon at bounding box center [437, 282] width 10 height 10
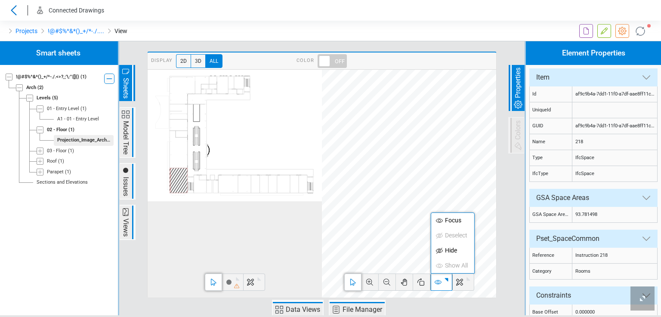
scroll to position [15444, 0]
click at [442, 218] on icon at bounding box center [439, 221] width 10 height 10
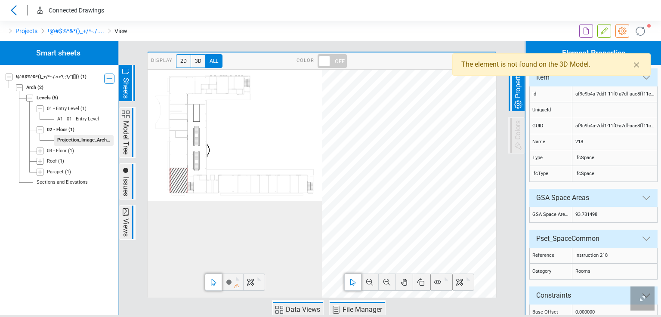
click at [189, 187] on icon at bounding box center [189, 186] width 3 height 8
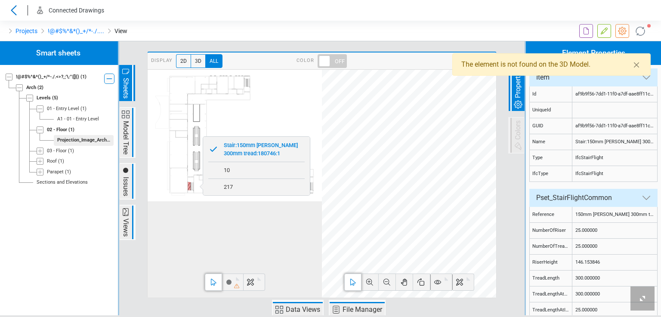
scroll to position [15687, 0]
click at [229, 153] on span "Stair:150mm max riser 300mm tread:180746:1" at bounding box center [262, 149] width 86 height 22
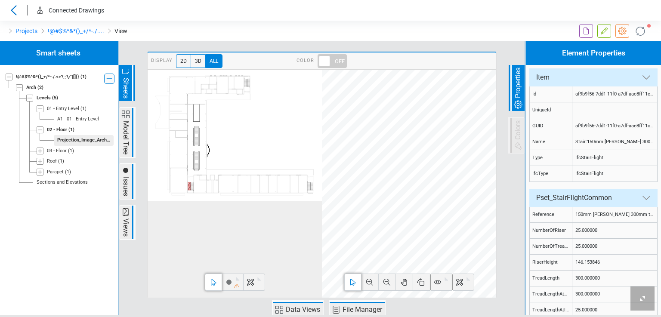
click at [445, 281] on icon at bounding box center [445, 279] width 5 height 5
click at [444, 218] on icon at bounding box center [439, 221] width 10 height 10
click at [434, 284] on icon at bounding box center [437, 282] width 10 height 10
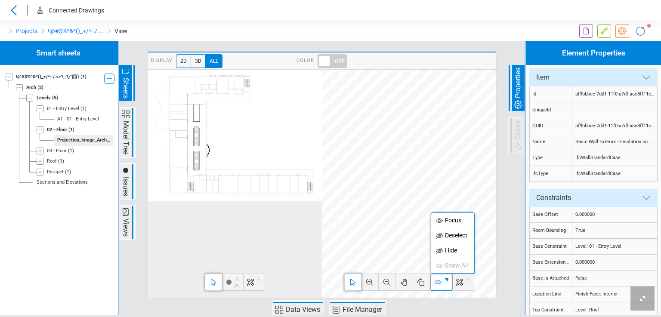
click at [440, 248] on icon at bounding box center [439, 251] width 10 height 10
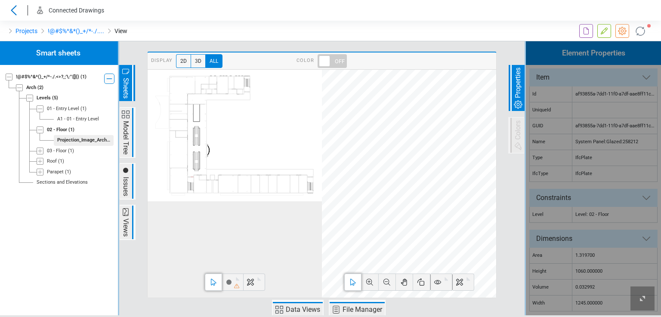
scroll to position [578, 0]
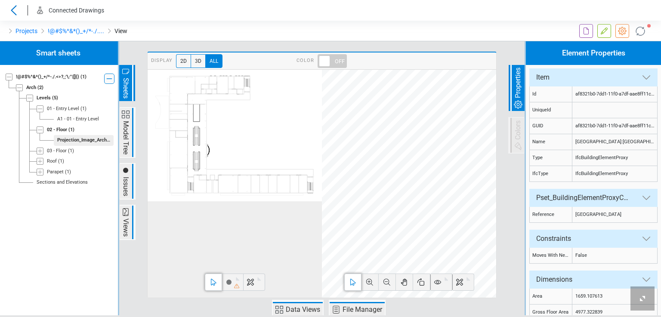
click at [439, 280] on icon at bounding box center [437, 282] width 10 height 10
click at [449, 252] on span "Hide" at bounding box center [451, 250] width 13 height 9
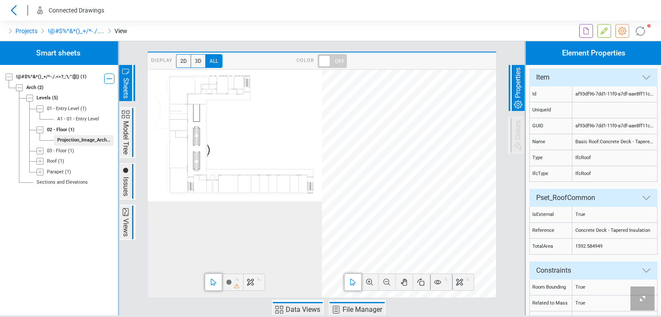
scroll to position [17528, 0]
click at [437, 281] on icon at bounding box center [437, 282] width 7 height 4
click at [445, 253] on span "Hide" at bounding box center [451, 250] width 13 height 9
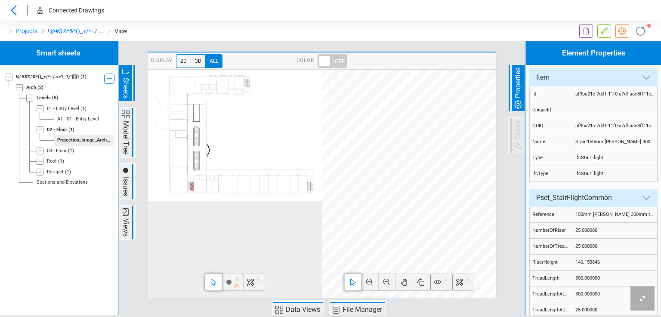
scroll to position [17005, 0]
click at [185, 61] on span "2D" at bounding box center [183, 61] width 15 height 14
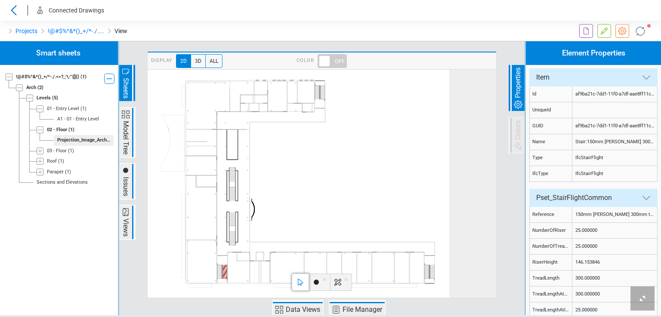
click at [230, 150] on icon at bounding box center [299, 184] width 302 height 228
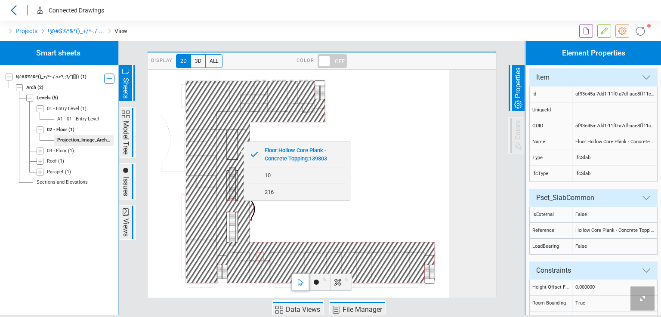
scroll to position [16381, 0]
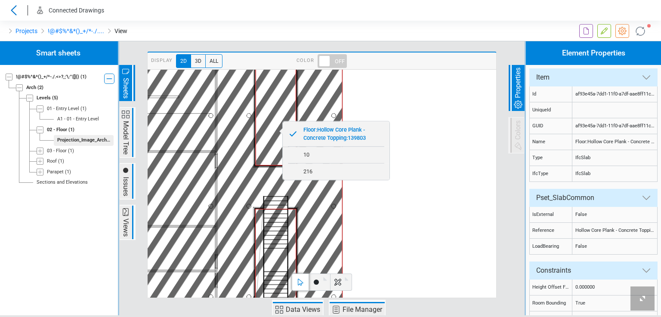
click at [400, 183] on icon at bounding box center [528, 259] width 1155 height 874
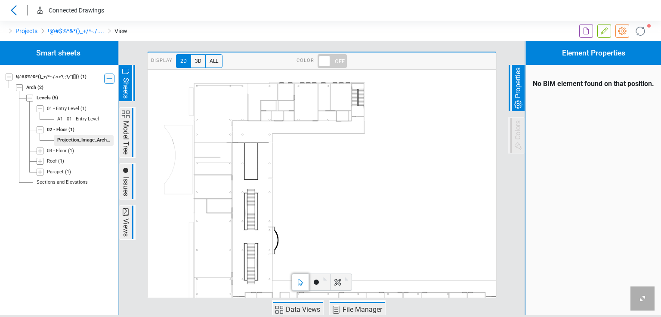
click at [213, 267] on icon at bounding box center [332, 209] width 368 height 279
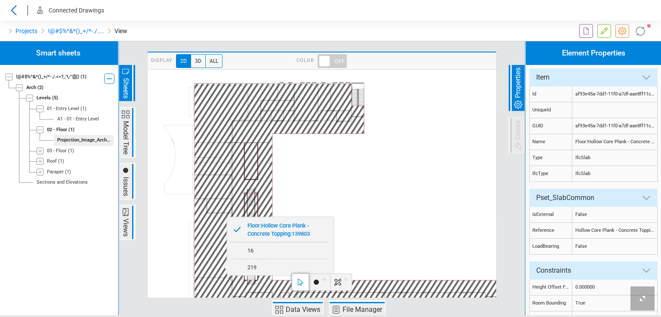
click at [393, 218] on icon at bounding box center [332, 209] width 368 height 279
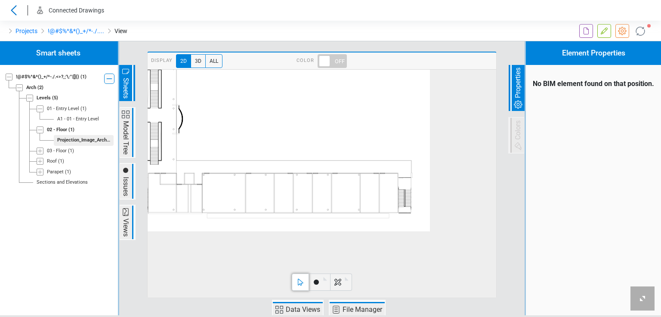
drag, startPoint x: 452, startPoint y: 283, endPoint x: 364, endPoint y: 163, distance: 148.6
click at [364, 163] on icon at bounding box center [238, 86] width 383 height 290
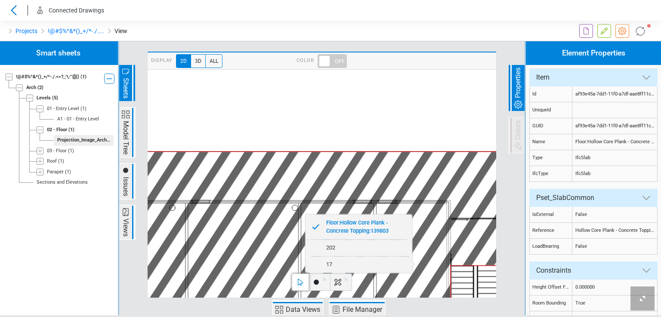
click at [218, 63] on span "All" at bounding box center [213, 61] width 17 height 14
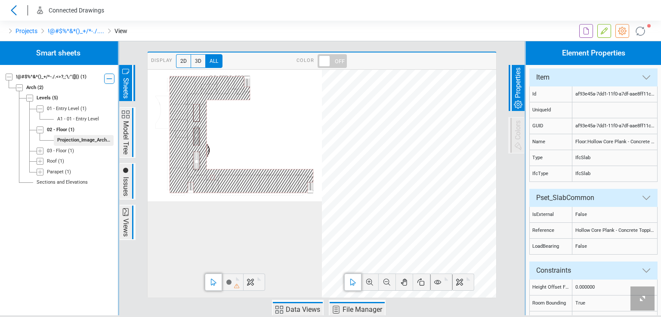
click at [190, 140] on icon at bounding box center [242, 134] width 144 height 117
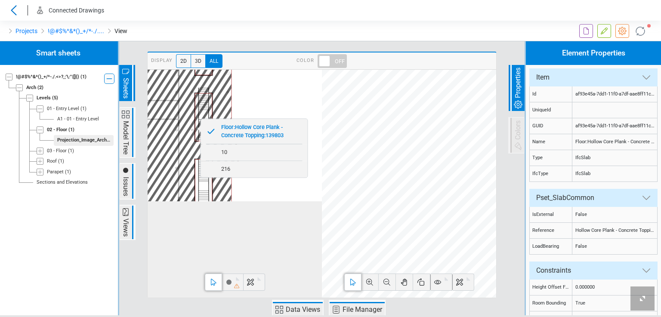
click at [287, 98] on icon at bounding box center [310, 114] width 484 height 366
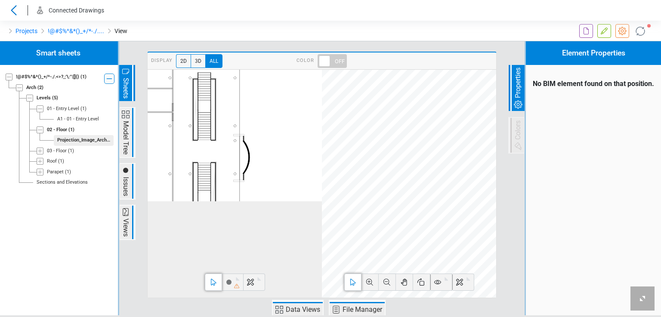
click at [202, 138] on icon at bounding box center [204, 127] width 12 height 28
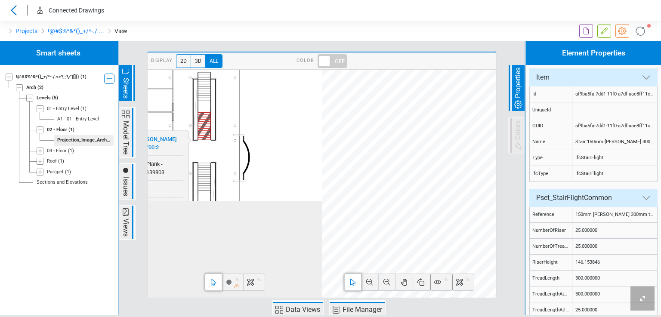
scroll to position [17047, 0]
click at [215, 138] on icon at bounding box center [363, 103] width 504 height 410
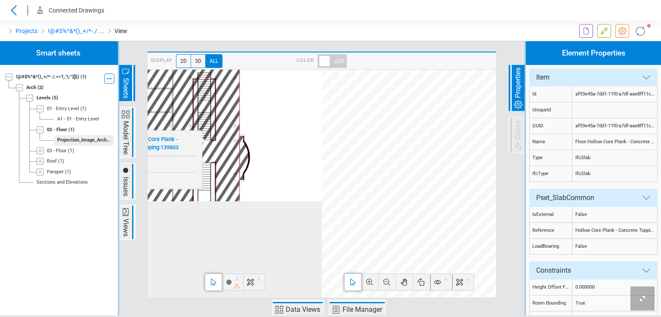
scroll to position [16382, 0]
click at [177, 195] on icon at bounding box center [363, 103] width 504 height 410
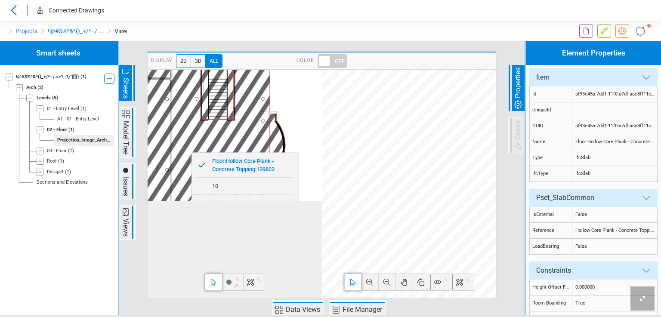
click at [312, 103] on icon at bounding box center [416, 69] width 906 height 686
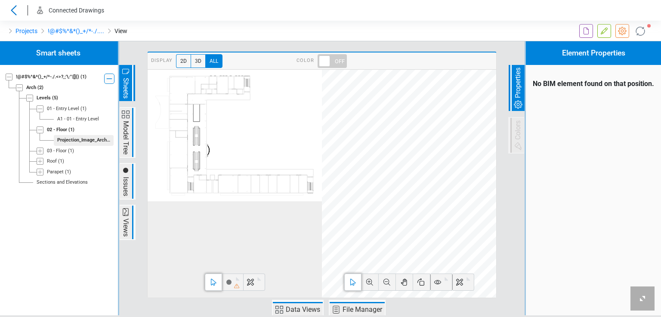
click at [225, 184] on icon at bounding box center [242, 134] width 144 height 117
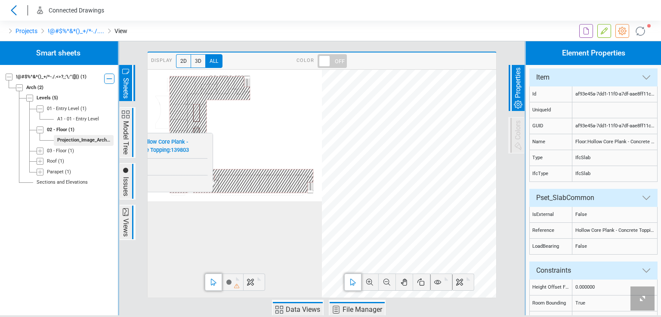
click at [173, 194] on icon at bounding box center [178, 195] width 13 height 2
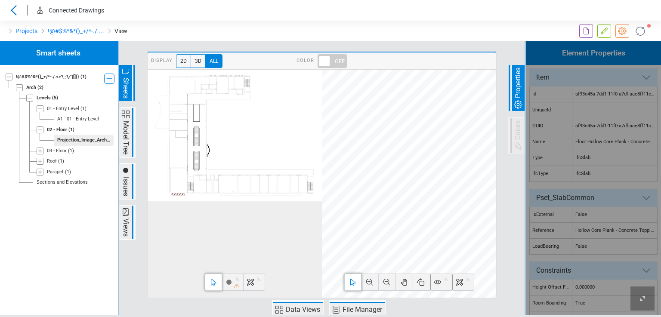
click at [173, 185] on icon at bounding box center [242, 134] width 144 height 117
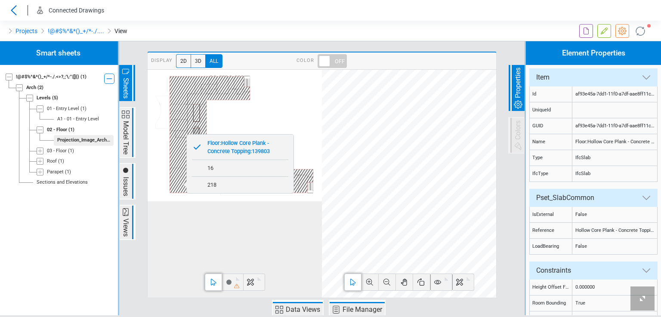
click at [279, 115] on icon at bounding box center [235, 136] width 174 height 132
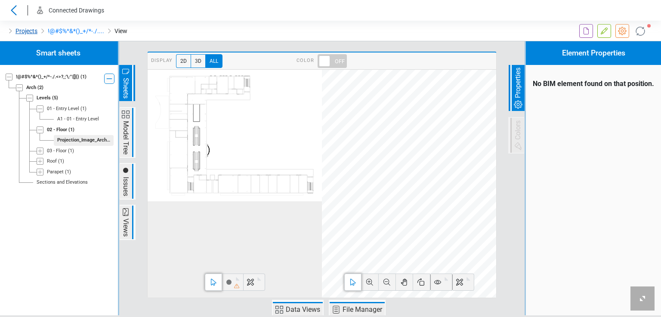
click at [27, 31] on link "Projects" at bounding box center [26, 31] width 22 height 10
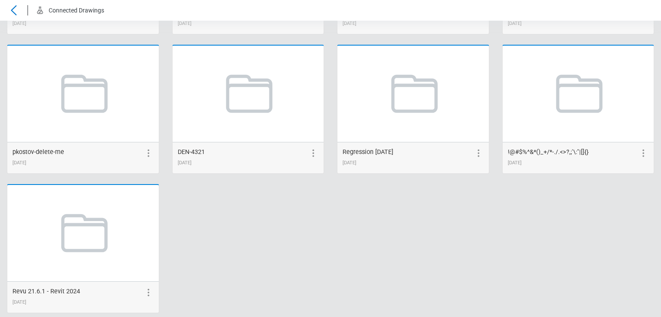
scroll to position [1705, 0]
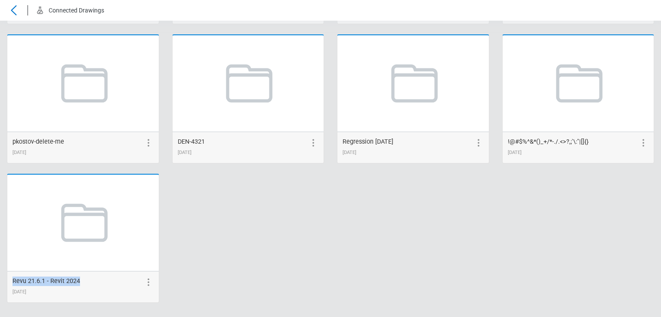
drag, startPoint x: 103, startPoint y: 277, endPoint x: 77, endPoint y: 280, distance: 26.0
click at [77, 280] on div "Revu 21.6.1 - Revit 2024 08/21/2025" at bounding box center [82, 286] width 151 height 31
copy span "Revu 21.6.1 - Revit 2024"
click at [145, 279] on icon at bounding box center [148, 282] width 10 height 10
click at [130, 281] on icon at bounding box center [133, 282] width 10 height 10
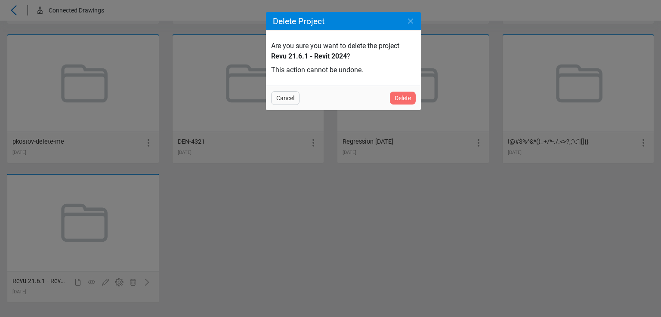
click at [397, 99] on span "Delete" at bounding box center [403, 98] width 16 height 10
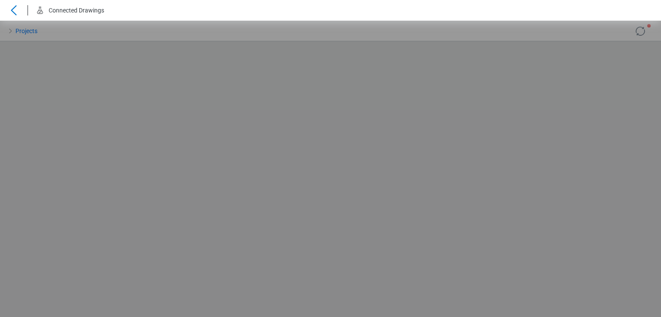
scroll to position [0, 0]
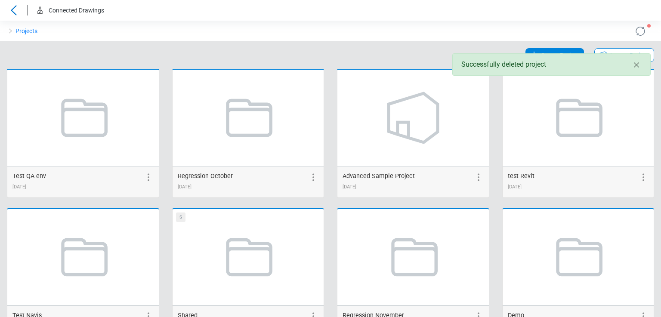
click at [529, 51] on icon at bounding box center [534, 55] width 10 height 10
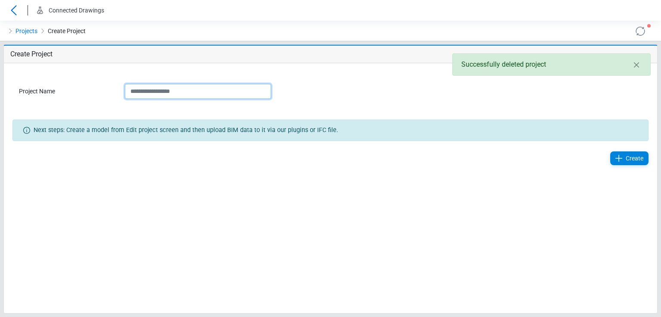
click at [203, 92] on input "Project Name" at bounding box center [198, 91] width 146 height 15
paste input "**********"
type input "**********"
click at [623, 158] on icon at bounding box center [619, 158] width 10 height 10
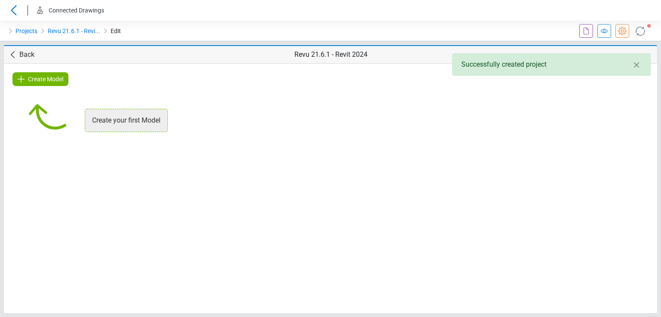
click at [47, 77] on span "Create Model" at bounding box center [45, 79] width 35 height 10
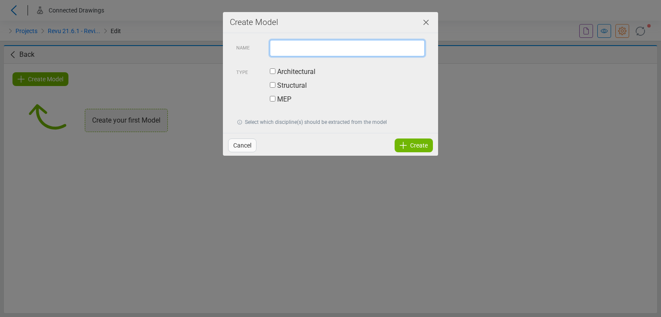
click at [281, 46] on input "text" at bounding box center [347, 48] width 155 height 16
type input "*"
type input "****"
click at [284, 70] on label "Architectural" at bounding box center [293, 72] width 46 height 10
click at [401, 149] on icon at bounding box center [403, 145] width 10 height 10
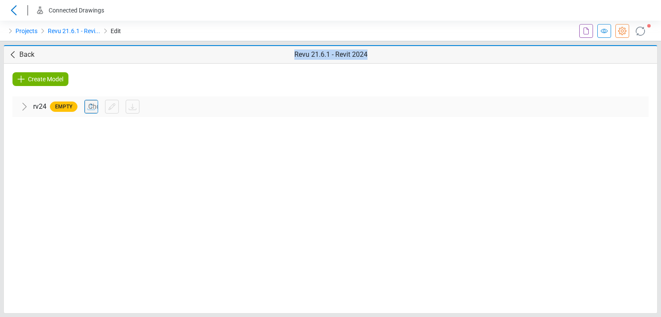
drag, startPoint x: 294, startPoint y: 57, endPoint x: 381, endPoint y: 53, distance: 86.6
click at [381, 53] on div "Back Revu 21.6.1 - Revit 2024" at bounding box center [330, 54] width 653 height 17
copy span "Revu 21.6.1 - Revit 2024"
click at [29, 56] on span "Back" at bounding box center [26, 54] width 15 height 10
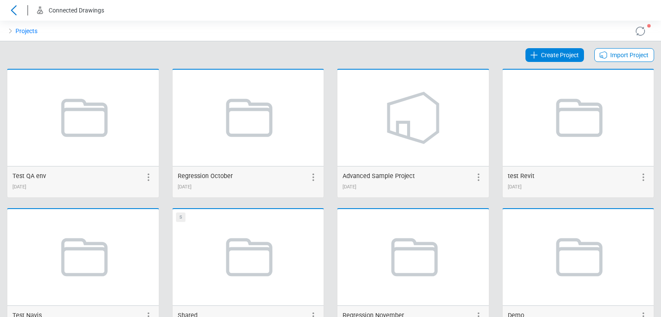
click at [541, 55] on span "Create Project" at bounding box center [560, 55] width 38 height 10
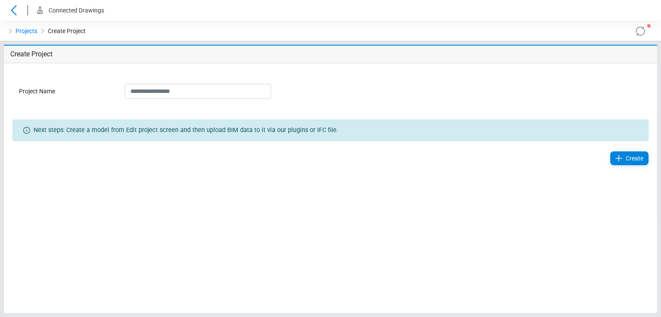
click at [184, 89] on input "Project Name" at bounding box center [198, 91] width 146 height 15
drag, startPoint x: 179, startPoint y: 93, endPoint x: 166, endPoint y: 93, distance: 12.5
click at [166, 93] on input "**********" at bounding box center [198, 91] width 146 height 15
type input "**********"
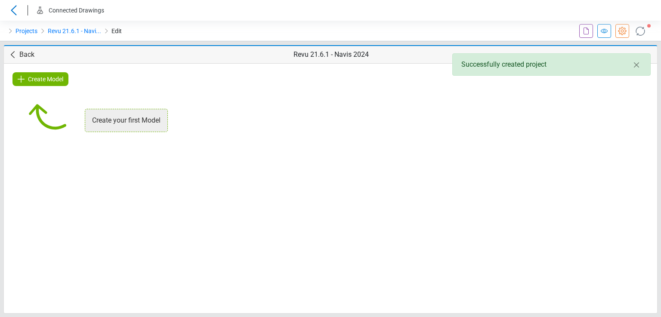
click at [37, 80] on span "Create Model" at bounding box center [45, 79] width 35 height 10
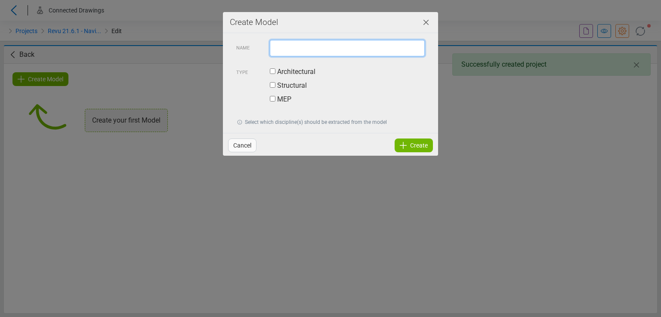
click at [286, 47] on input "text" at bounding box center [347, 48] width 155 height 16
type input "***"
click at [287, 69] on label "Architectural" at bounding box center [293, 72] width 46 height 10
click at [423, 141] on span "Create" at bounding box center [419, 145] width 18 height 10
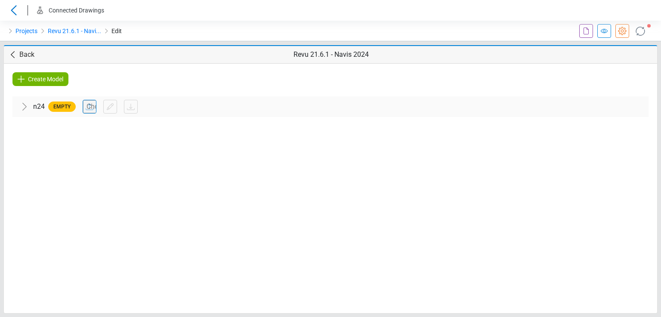
click at [20, 53] on span "Back" at bounding box center [26, 54] width 15 height 10
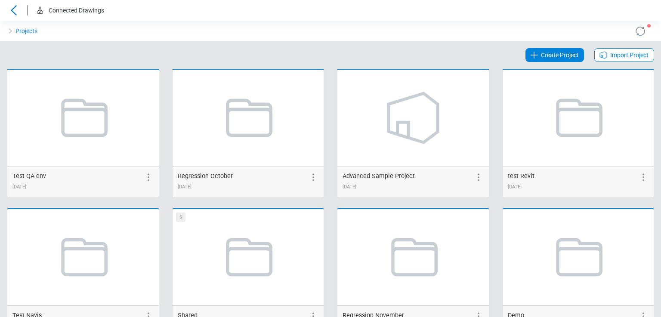
click at [531, 48] on link "Create Project" at bounding box center [554, 55] width 59 height 14
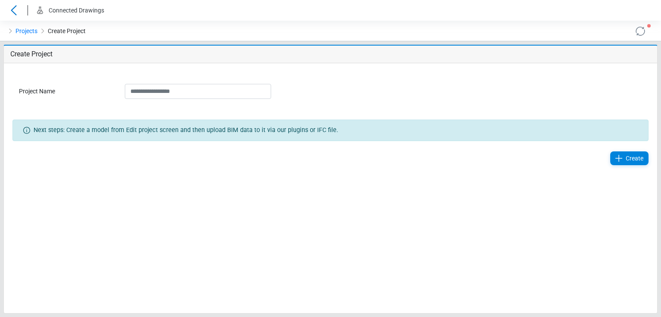
click at [155, 89] on input "Project Name" at bounding box center [198, 91] width 146 height 15
drag, startPoint x: 160, startPoint y: 92, endPoint x: 153, endPoint y: 93, distance: 6.9
click at [153, 93] on input "**********" at bounding box center [198, 91] width 146 height 15
click at [155, 93] on input "**********" at bounding box center [198, 91] width 146 height 15
click at [161, 92] on input "**********" at bounding box center [198, 91] width 146 height 15
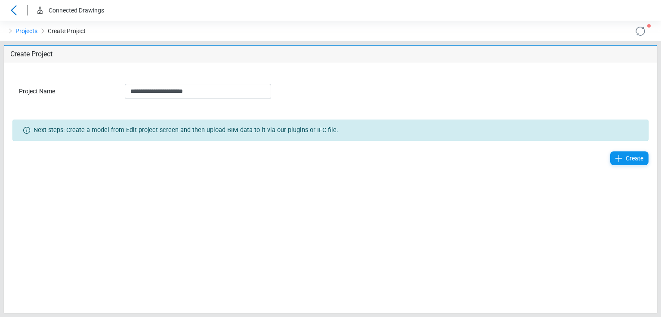
type input "**********"
click at [614, 158] on icon at bounding box center [619, 158] width 10 height 10
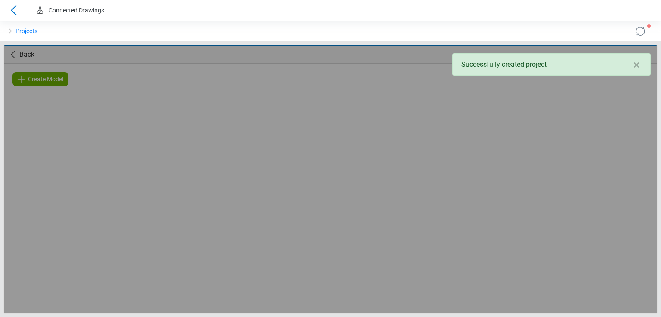
click at [58, 81] on div "Loading... Loading... Loading..." at bounding box center [330, 179] width 653 height 268
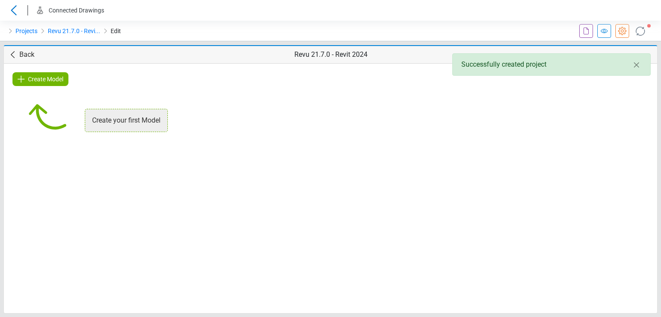
click at [58, 80] on span "Create Model" at bounding box center [45, 79] width 35 height 10
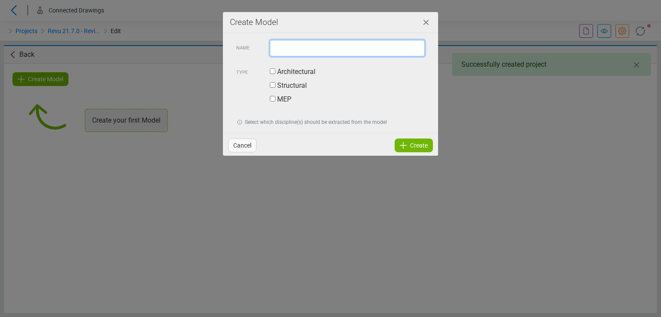
click at [297, 40] on input "text" at bounding box center [347, 48] width 155 height 16
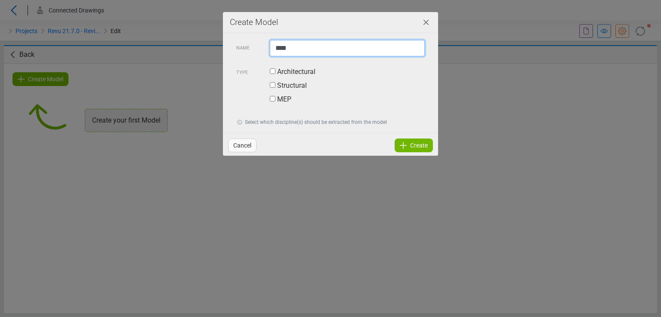
type input "****"
click at [293, 69] on label "Architectural" at bounding box center [293, 72] width 46 height 10
click at [426, 148] on span "Create" at bounding box center [419, 145] width 18 height 10
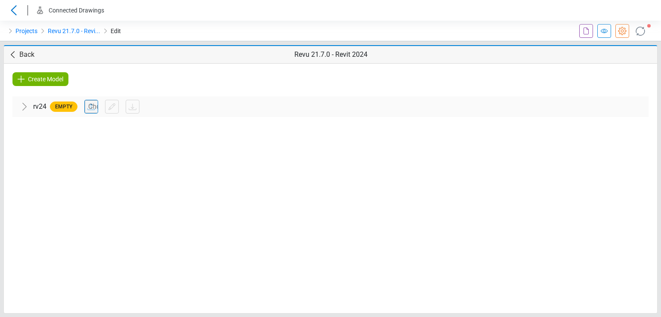
click at [17, 53] on icon at bounding box center [12, 54] width 10 height 10
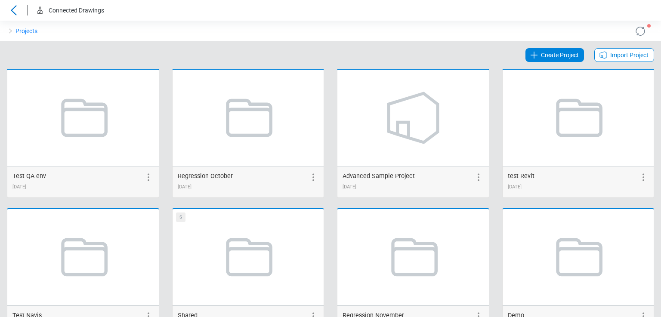
click at [556, 54] on span "Create Project" at bounding box center [560, 55] width 38 height 10
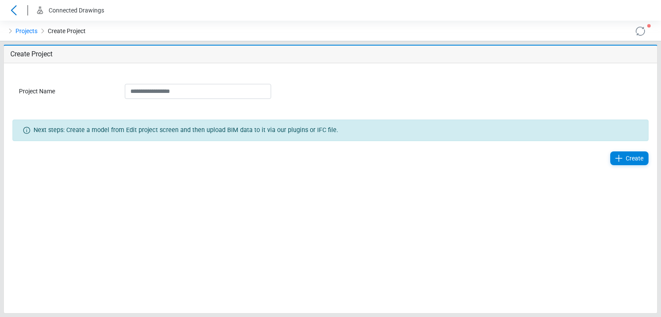
click at [221, 93] on input "Project Name" at bounding box center [198, 91] width 146 height 15
click at [154, 94] on input "**********" at bounding box center [198, 91] width 146 height 15
click at [162, 92] on input "**********" at bounding box center [198, 91] width 146 height 15
drag, startPoint x: 179, startPoint y: 91, endPoint x: 168, endPoint y: 93, distance: 11.4
click at [168, 93] on input "**********" at bounding box center [198, 91] width 146 height 15
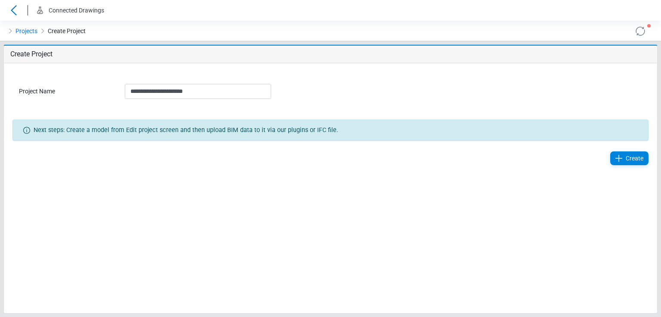
type input "**********"
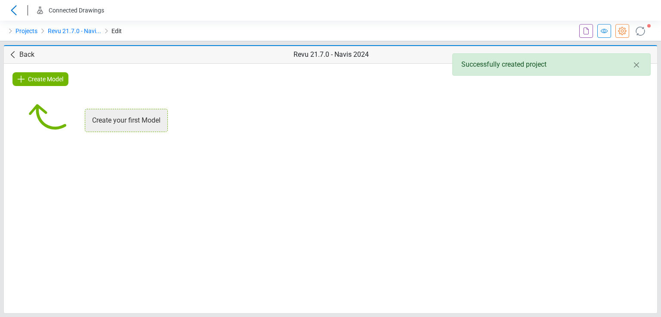
click at [34, 81] on span "Create Model" at bounding box center [45, 79] width 35 height 10
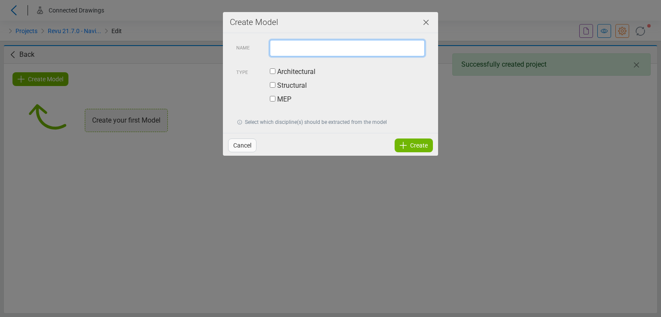
click at [287, 44] on input "text" at bounding box center [347, 48] width 155 height 16
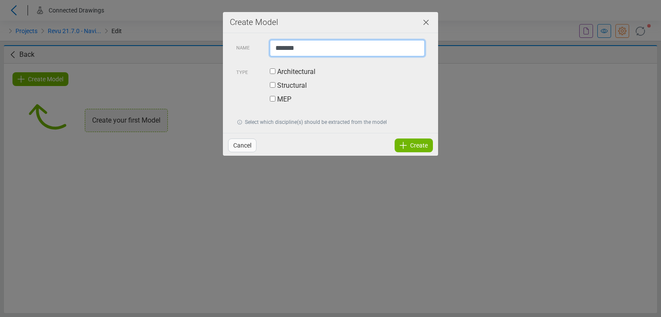
type input "*******"
click at [280, 73] on label "Architectural" at bounding box center [293, 72] width 46 height 10
click at [408, 143] on icon at bounding box center [403, 145] width 10 height 10
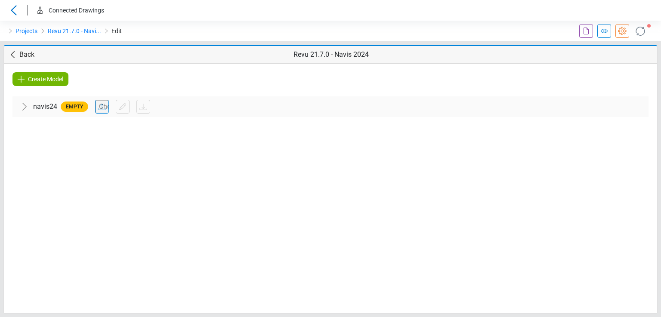
click at [646, 30] on icon at bounding box center [640, 31] width 14 height 14
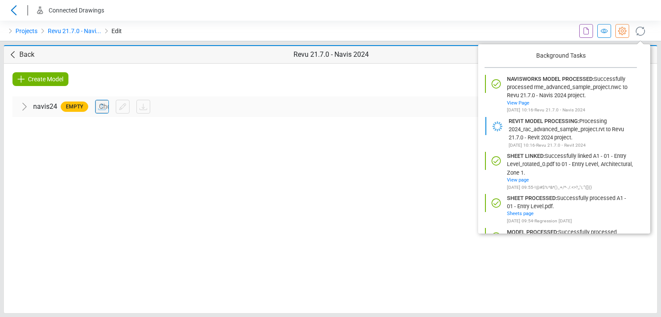
click at [607, 33] on icon at bounding box center [604, 31] width 10 height 10
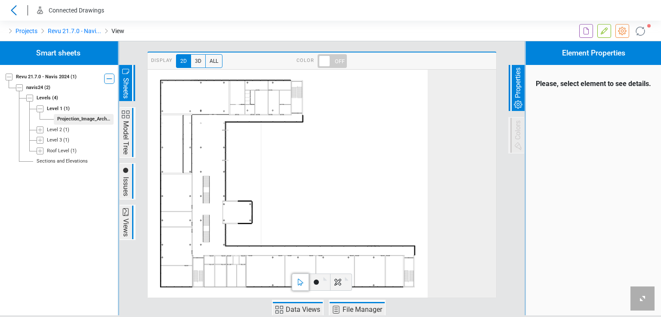
click at [330, 63] on span at bounding box center [332, 61] width 29 height 14
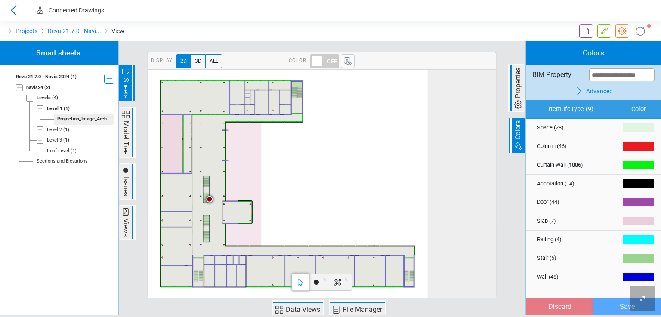
click at [332, 54] on span at bounding box center [324, 61] width 29 height 14
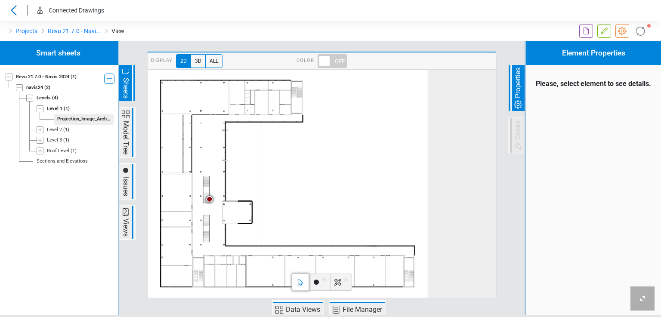
click at [222, 149] on icon at bounding box center [288, 184] width 280 height 229
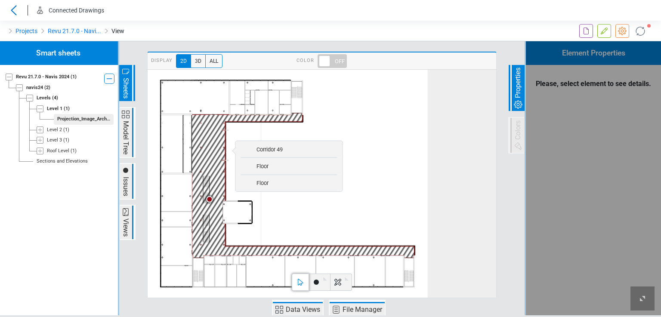
scroll to position [92, 0]
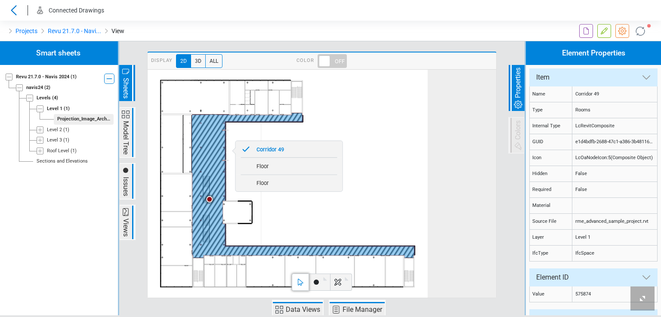
click at [252, 149] on span "Corridor 49" at bounding box center [294, 149] width 86 height 14
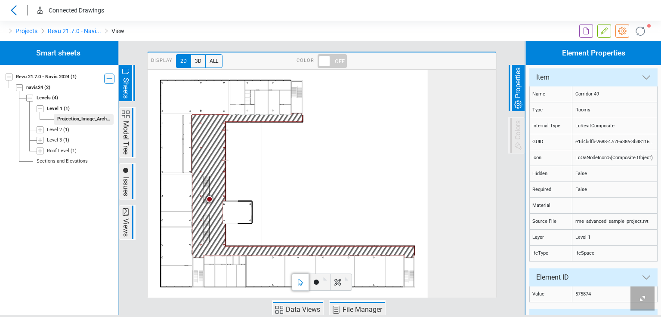
click at [210, 201] on span at bounding box center [209, 199] width 6 height 6
click at [131, 188] on span "Issues" at bounding box center [126, 181] width 14 height 35
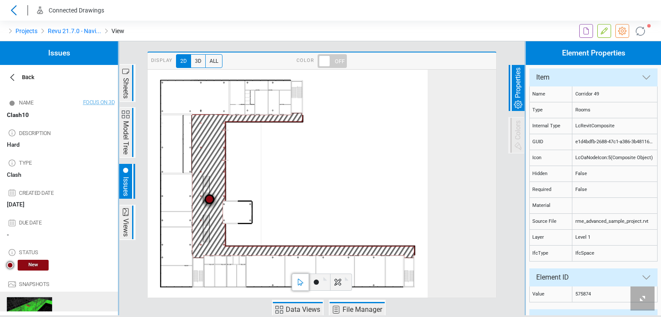
scroll to position [0, 0]
click at [195, 59] on span "3D" at bounding box center [198, 61] width 15 height 14
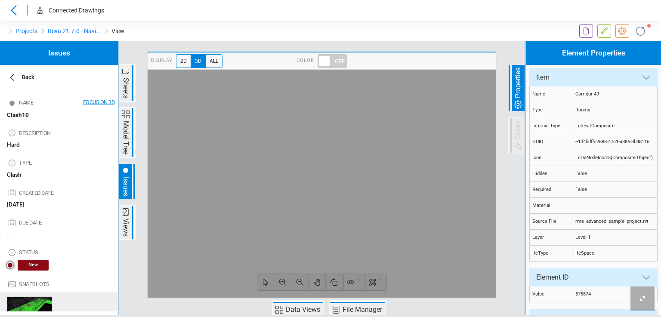
click at [99, 102] on span "Focus on 3D" at bounding box center [99, 102] width 32 height 8
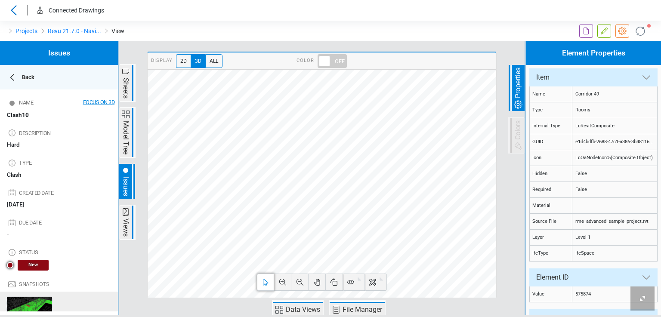
click at [38, 80] on div "Back" at bounding box center [59, 77] width 118 height 25
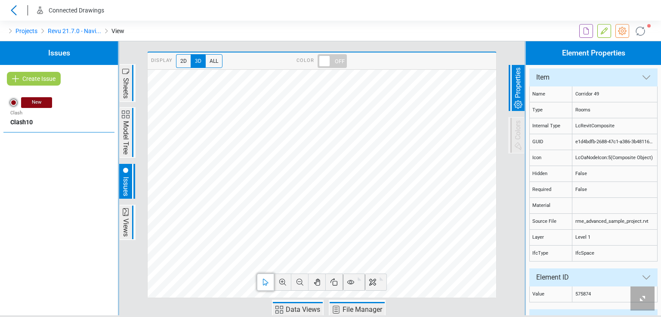
click at [176, 57] on span "2D" at bounding box center [183, 61] width 15 height 14
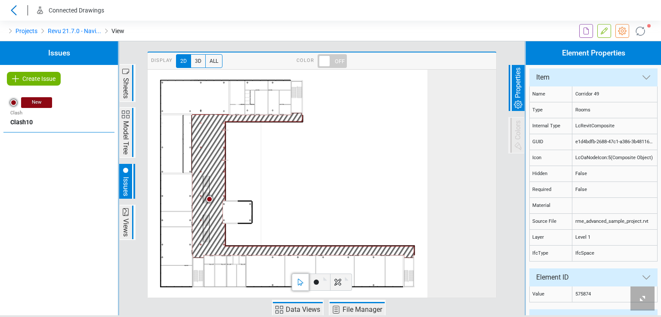
click at [283, 306] on icon at bounding box center [279, 310] width 10 height 10
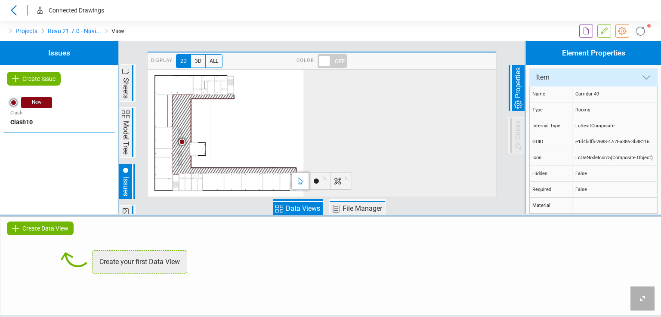
click at [32, 230] on span "Create Data View" at bounding box center [45, 228] width 46 height 10
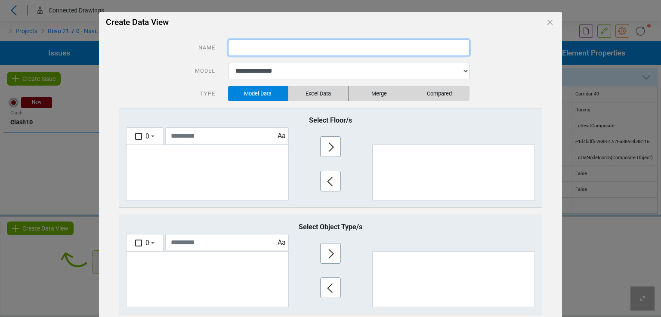
click at [274, 49] on input "text" at bounding box center [348, 48] width 241 height 16
type input "*****"
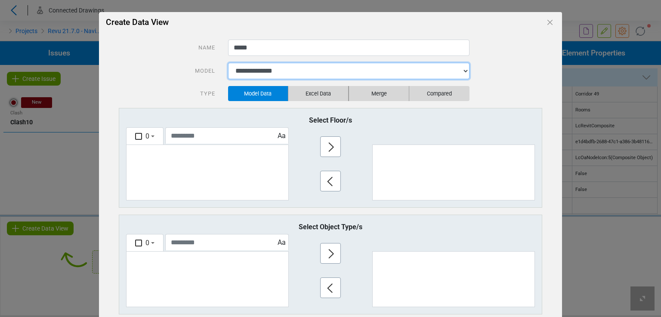
click at [268, 70] on select "**********" at bounding box center [348, 71] width 241 height 16
select select "**********"
click at [228, 63] on select "**********" at bounding box center [348, 71] width 241 height 16
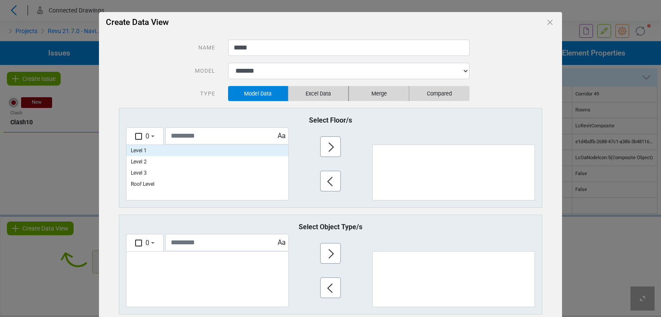
click at [138, 153] on p "Level 1" at bounding box center [208, 150] width 162 height 11
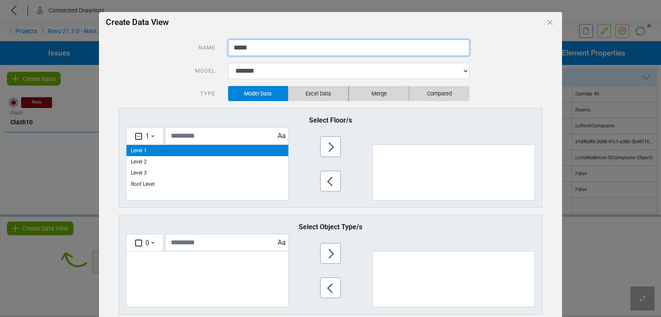
click at [268, 50] on input "*****" at bounding box center [348, 48] width 241 height 16
type input "**********"
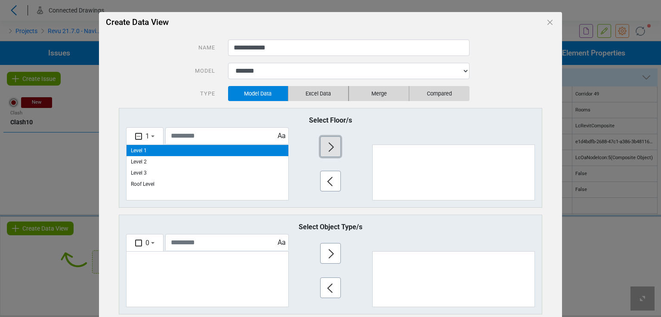
click at [324, 148] on icon "button" at bounding box center [331, 147] width 14 height 14
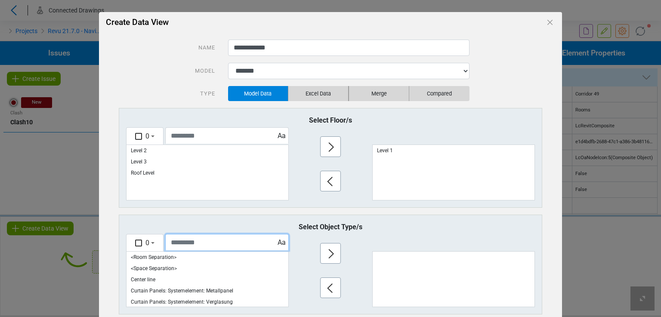
click at [182, 244] on input "text" at bounding box center [227, 242] width 124 height 16
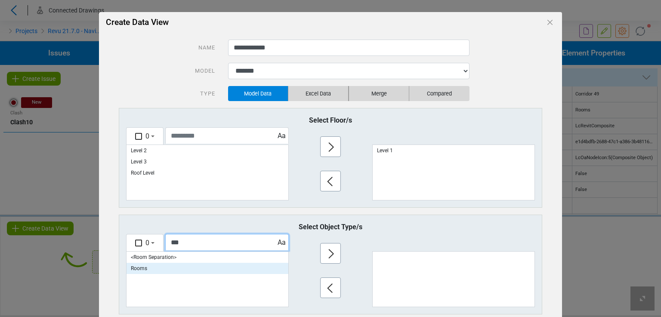
type input "***"
click at [182, 266] on p "Rooms" at bounding box center [208, 268] width 162 height 11
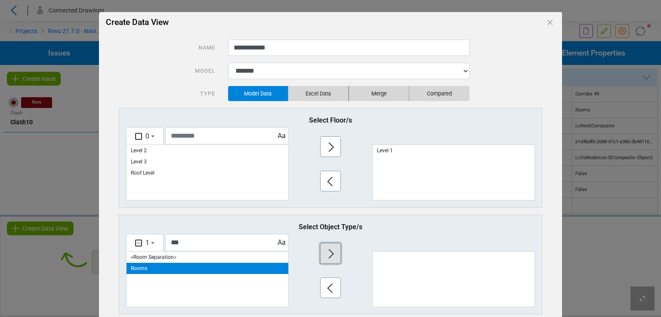
click at [330, 253] on icon "button" at bounding box center [331, 254] width 14 height 14
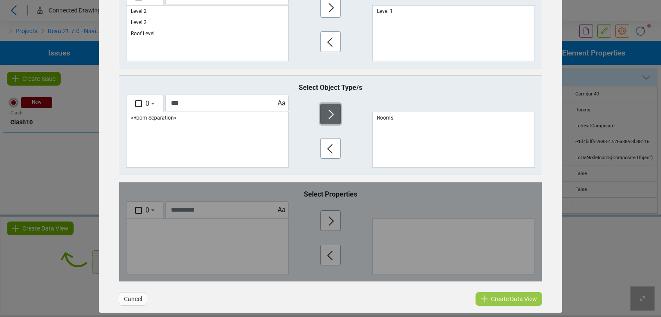
scroll to position [146, 0]
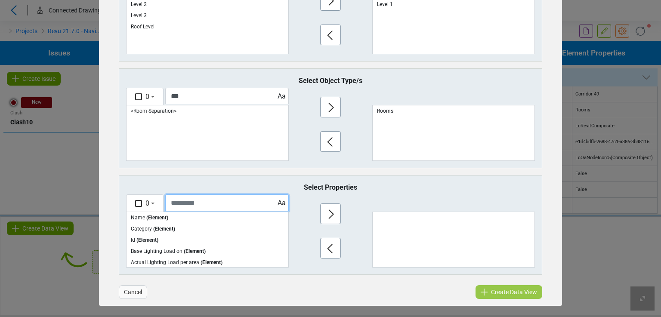
click at [205, 202] on input "text" at bounding box center [227, 203] width 124 height 16
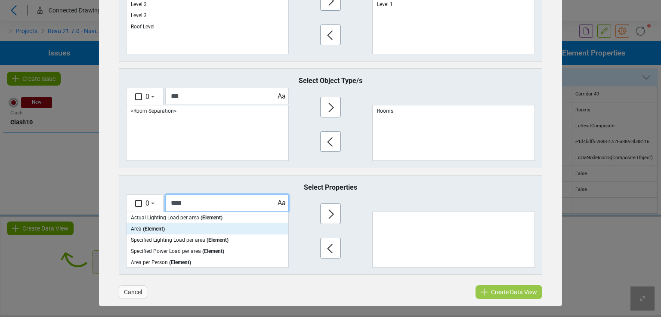
type input "****"
click at [172, 226] on p "Area ( Element )" at bounding box center [208, 228] width 162 height 11
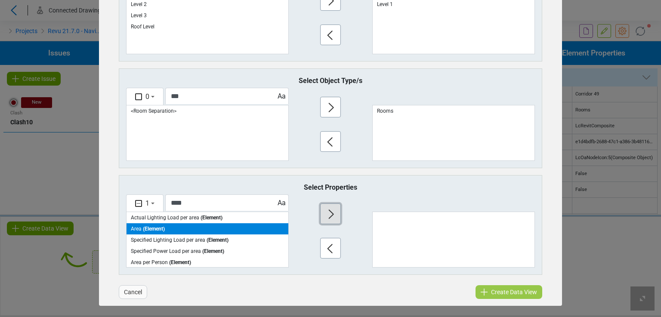
click at [324, 218] on icon "button" at bounding box center [331, 214] width 14 height 14
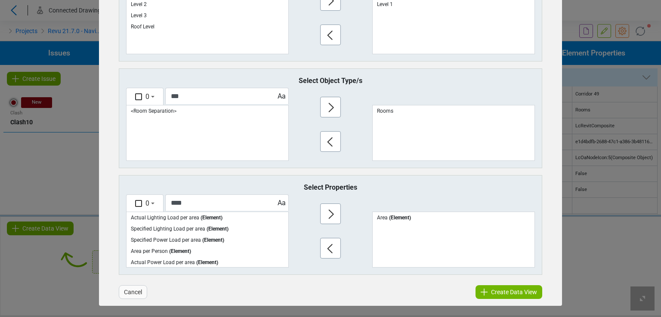
click at [495, 292] on span "Create Data View" at bounding box center [514, 292] width 46 height 10
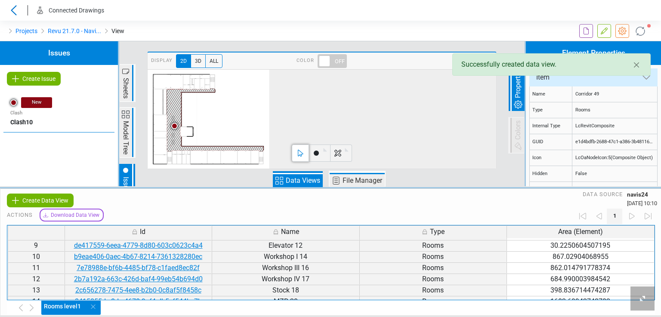
scroll to position [248, 0]
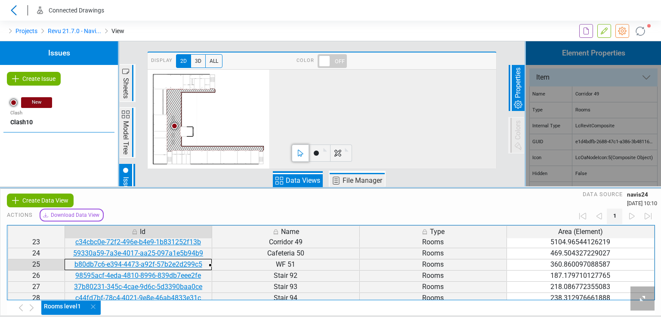
click at [139, 260] on td "b80db7c6-e394-4473-a92f-57b2e2d299c5" at bounding box center [139, 264] width 148 height 11
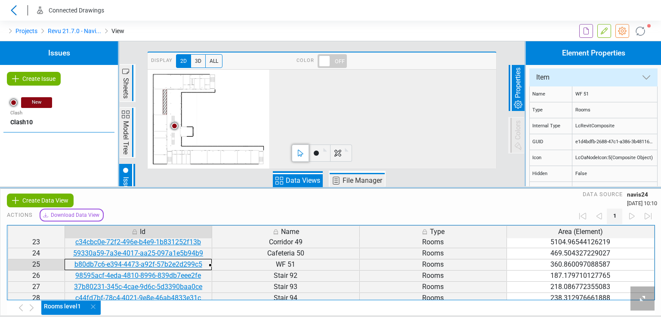
click at [300, 113] on div "0mm" at bounding box center [322, 212] width 349 height 284
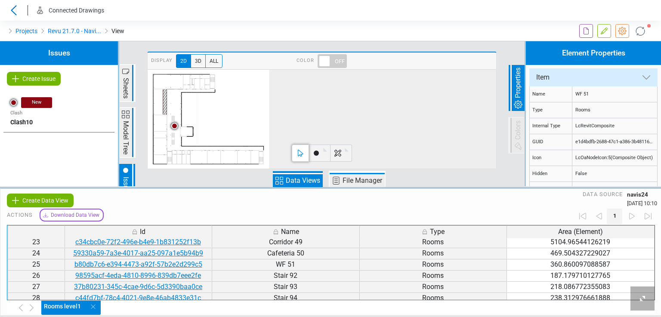
click at [292, 178] on span "Data Views" at bounding box center [302, 181] width 37 height 10
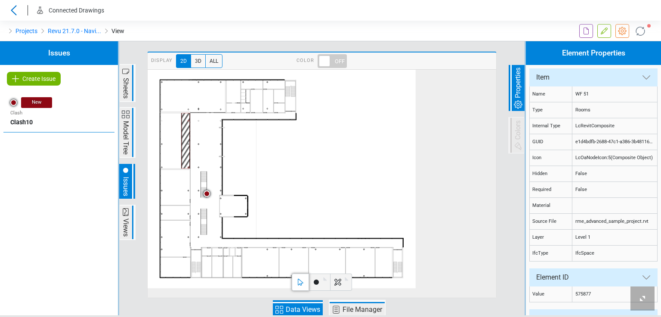
scroll to position [247, 0]
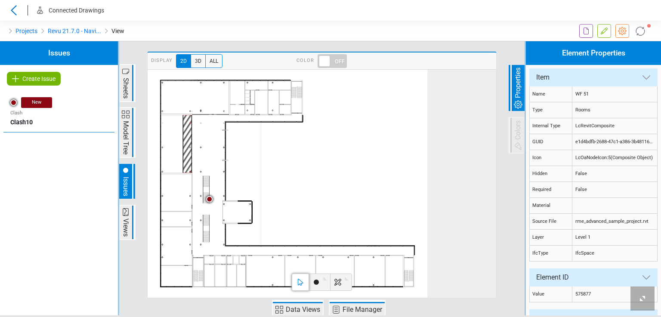
click at [324, 59] on span at bounding box center [332, 61] width 29 height 14
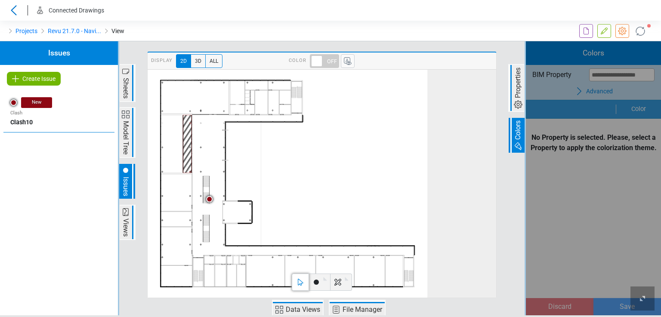
click at [597, 89] on div "Loading... Loading... Loading..." at bounding box center [593, 178] width 135 height 274
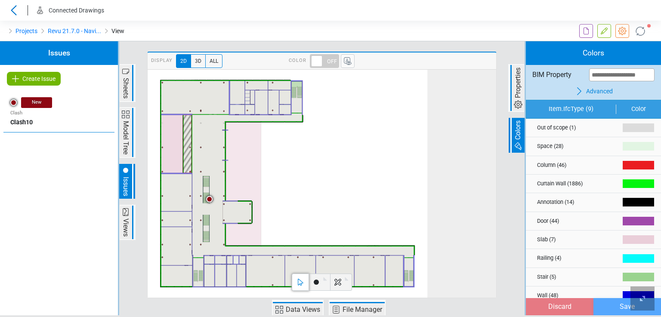
click at [588, 91] on span "Advanced" at bounding box center [599, 91] width 27 height 9
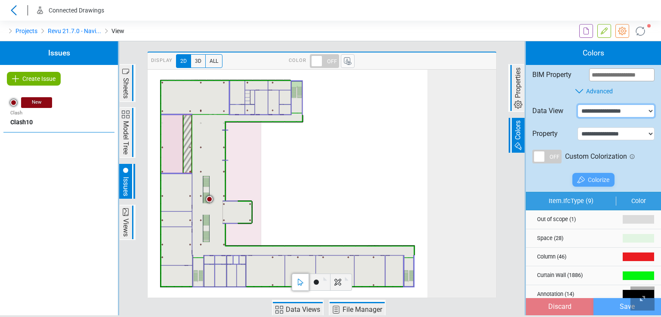
click at [591, 108] on select "**********" at bounding box center [616, 111] width 77 height 13
select select "**********"
click at [578, 105] on select "**********" at bounding box center [616, 111] width 77 height 13
click at [585, 134] on select "**********" at bounding box center [616, 133] width 77 height 13
select select "**********"
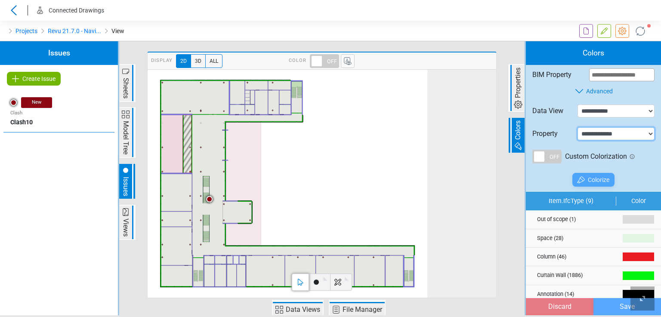
click at [578, 127] on select "**********" at bounding box center [616, 133] width 77 height 13
select select "*"
click at [589, 180] on span "Colorize" at bounding box center [599, 180] width 22 height 10
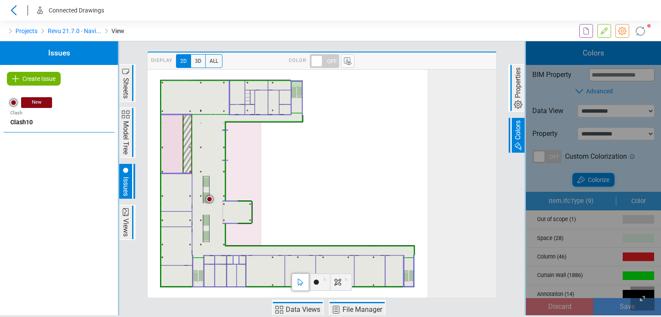
type input "*****"
type input "*******"
type input "**"
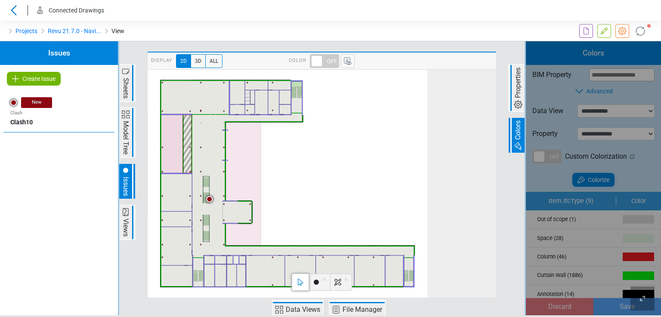
type input "*******"
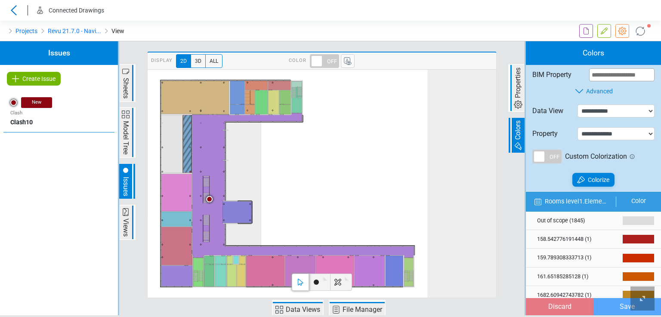
click at [352, 142] on icon at bounding box center [288, 184] width 280 height 228
click at [32, 31] on link "Projects" at bounding box center [26, 31] width 22 height 10
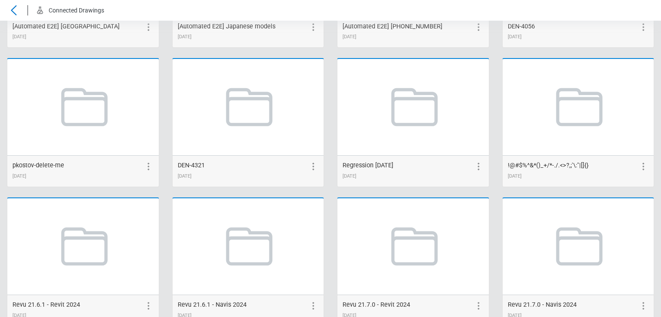
scroll to position [1705, 0]
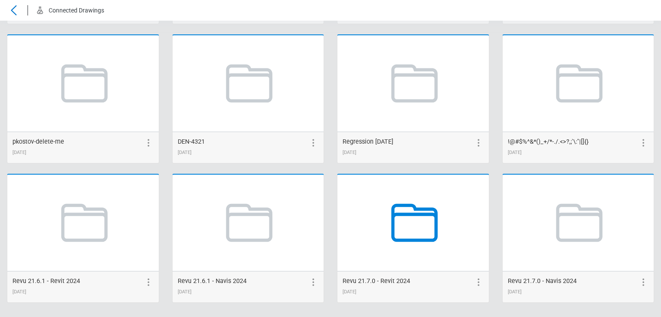
click at [436, 230] on icon at bounding box center [412, 222] width 65 height 65
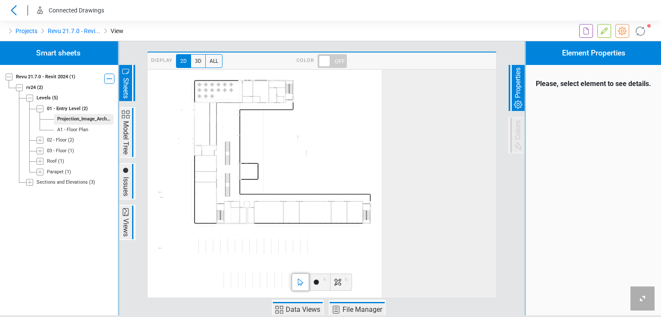
click at [327, 62] on span at bounding box center [332, 61] width 29 height 14
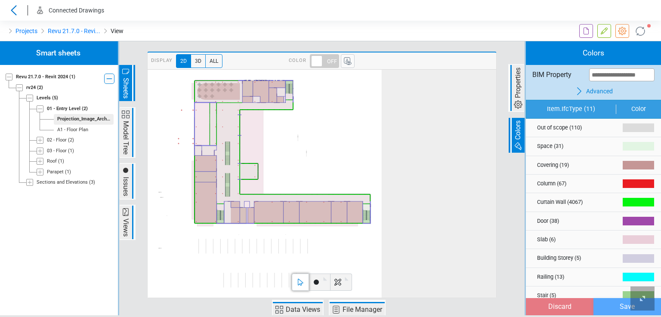
click at [332, 154] on icon at bounding box center [265, 184] width 234 height 229
click at [306, 152] on icon at bounding box center [265, 184] width 234 height 229
click at [442, 285] on div "0mm" at bounding box center [322, 240] width 349 height 340
click at [84, 126] on span "A1 - Floor Plan" at bounding box center [73, 130] width 38 height 11
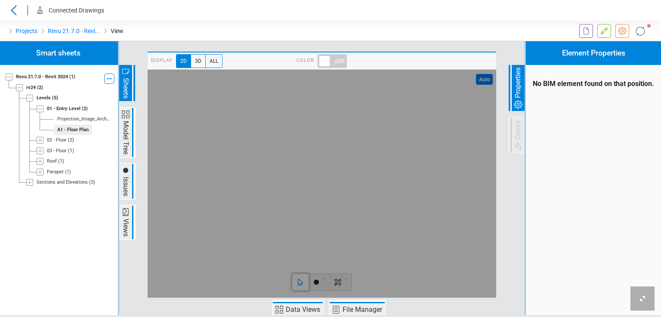
click at [84, 129] on div "A1 - Floor Plan" at bounding box center [72, 130] width 31 height 7
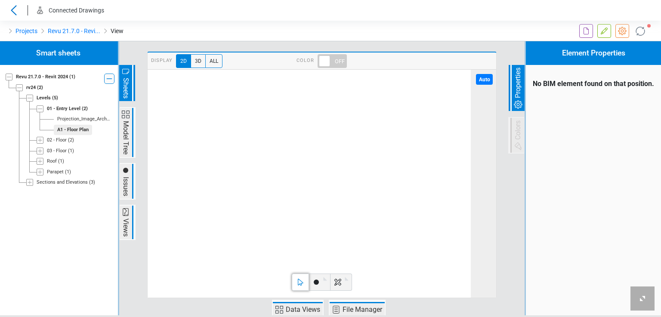
click at [324, 64] on span at bounding box center [332, 61] width 29 height 14
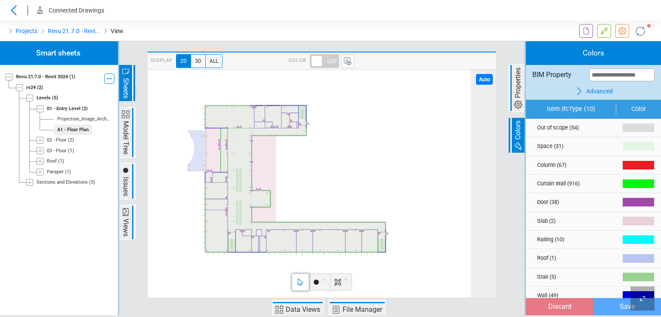
click at [311, 305] on span "Data Views" at bounding box center [302, 310] width 37 height 10
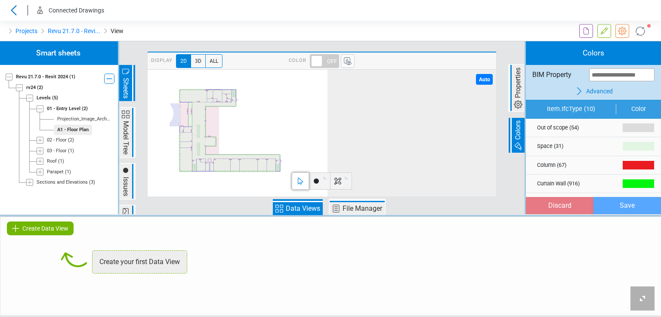
click at [66, 228] on span "Create Data View" at bounding box center [45, 228] width 46 height 10
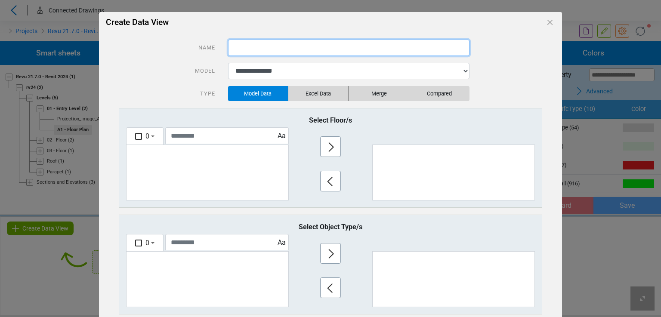
click at [258, 48] on input "text" at bounding box center [348, 48] width 241 height 16
type input "**********"
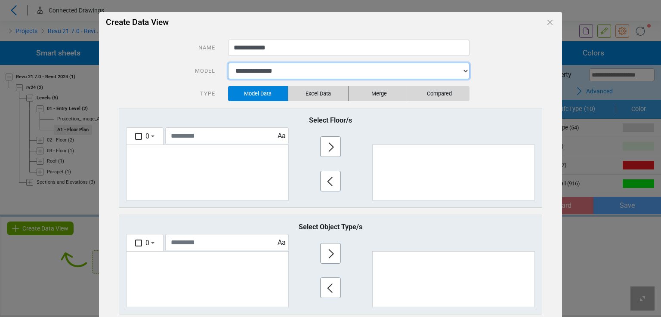
click at [257, 68] on select "**********" at bounding box center [348, 71] width 241 height 16
select select "**********"
click at [228, 63] on select "**********" at bounding box center [348, 71] width 241 height 16
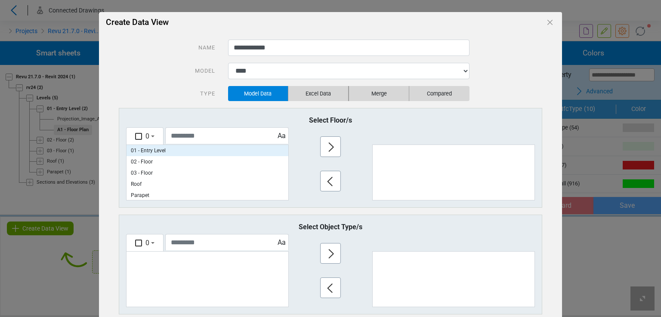
click at [146, 153] on p "01 - Entry Level" at bounding box center [208, 150] width 162 height 11
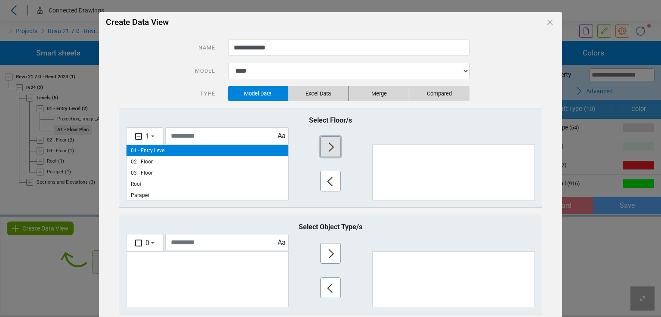
click at [333, 146] on icon "button" at bounding box center [331, 147] width 14 height 14
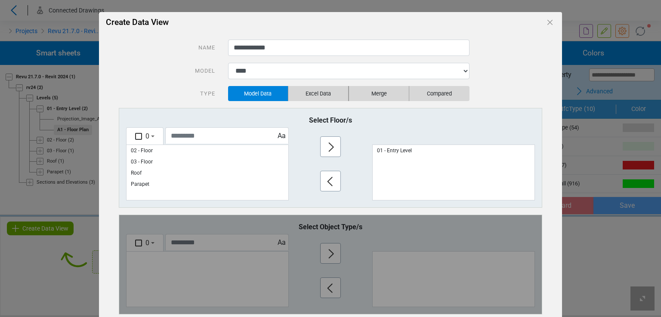
click at [193, 246] on div "Loading... Loading... Loading..." at bounding box center [330, 264] width 422 height 99
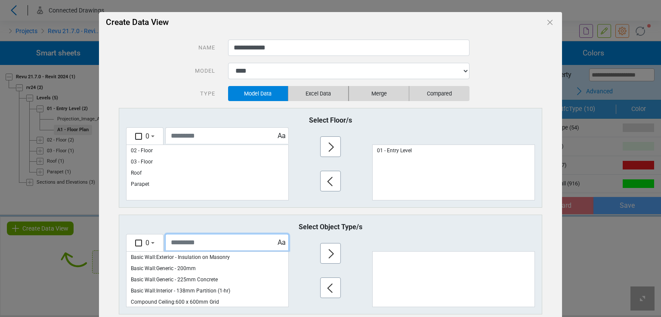
click at [185, 243] on input "text" at bounding box center [227, 242] width 124 height 16
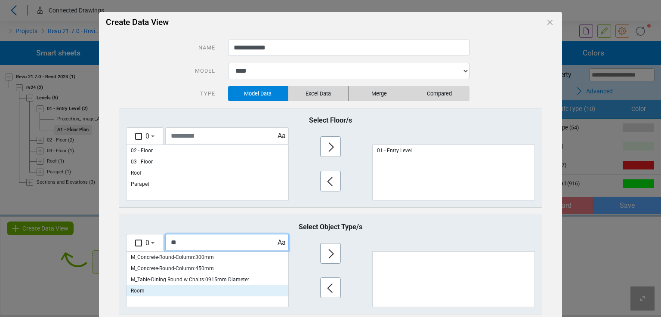
type input "**"
click at [158, 289] on p "Room" at bounding box center [208, 290] width 162 height 11
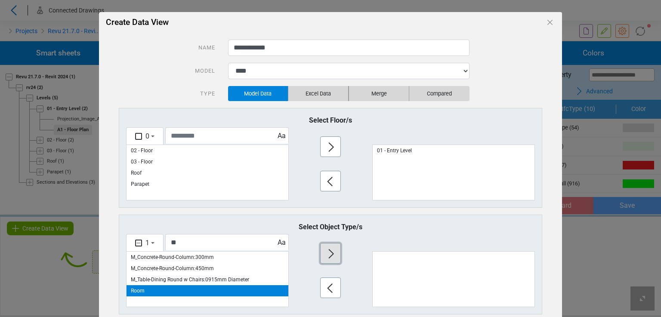
click at [331, 251] on icon "button" at bounding box center [331, 254] width 14 height 14
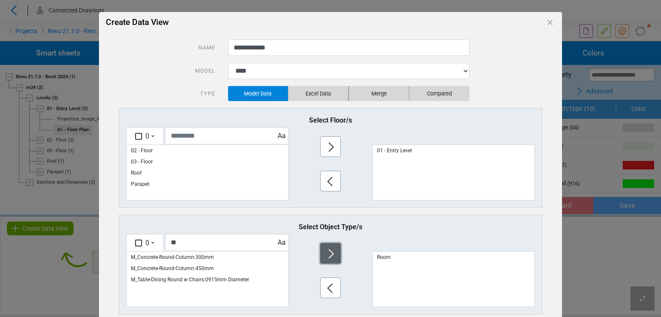
scroll to position [146, 0]
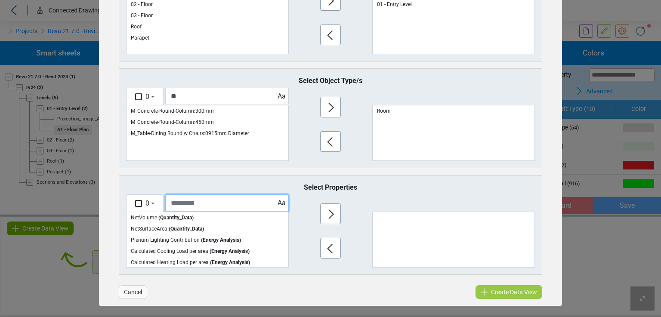
click at [178, 204] on input "text" at bounding box center [227, 203] width 124 height 16
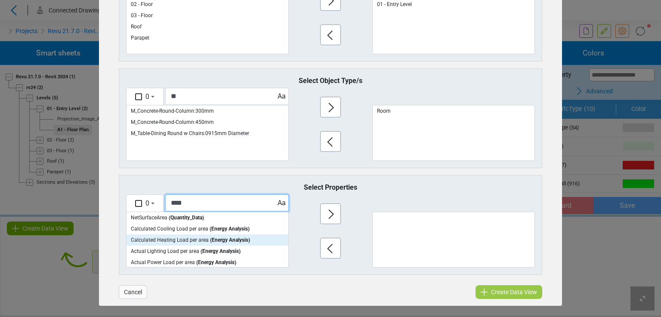
scroll to position [56, 0]
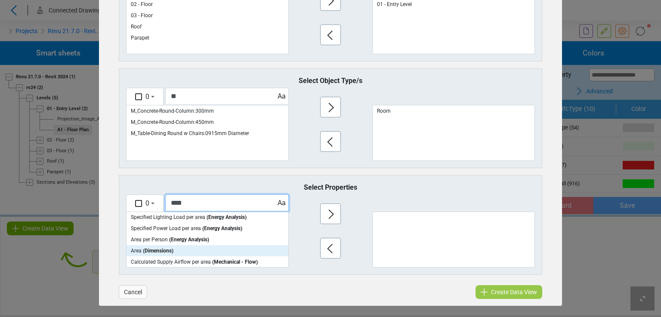
type input "****"
click at [164, 248] on span "( Dimensions )" at bounding box center [158, 251] width 31 height 6
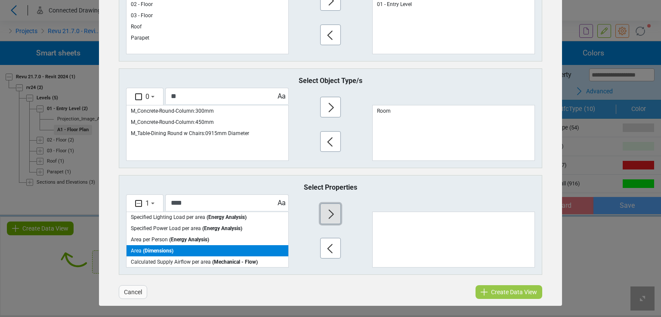
click at [320, 211] on button "button" at bounding box center [330, 214] width 21 height 21
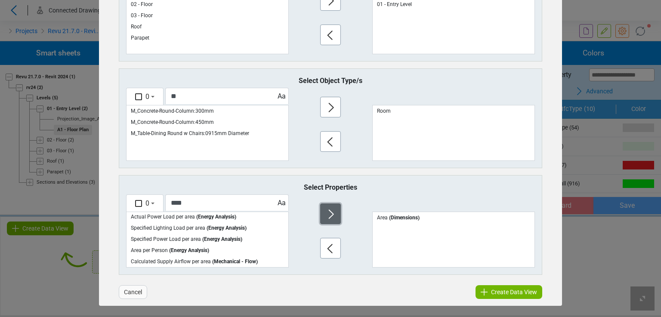
scroll to position [45, 0]
click at [509, 290] on span "Create Data View" at bounding box center [514, 292] width 46 height 10
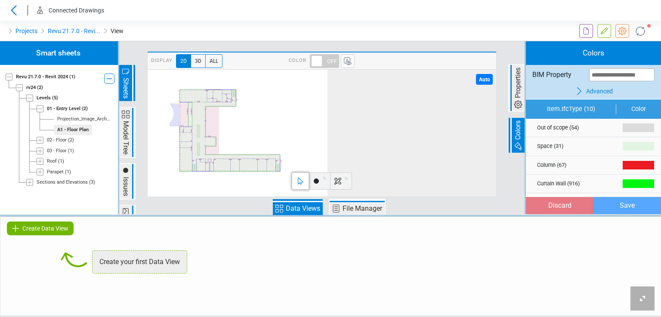
scroll to position [0, 0]
click at [589, 91] on span "Advanced" at bounding box center [599, 91] width 27 height 9
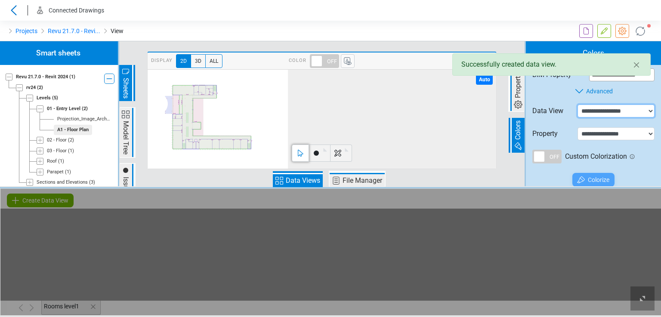
click at [587, 108] on select "**********" at bounding box center [616, 111] width 77 height 13
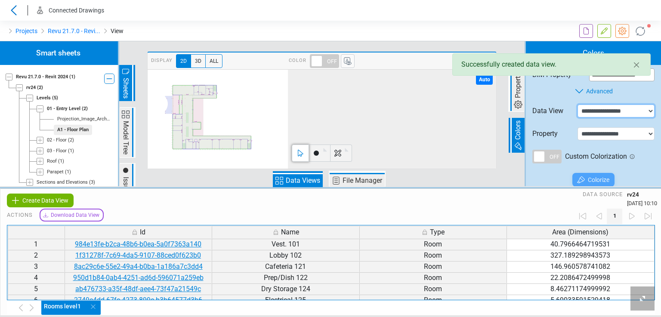
select select "**********"
click at [578, 105] on select "**********" at bounding box center [616, 111] width 77 height 13
click at [591, 133] on select "**********" at bounding box center [616, 133] width 77 height 13
select select "*"
click at [578, 127] on select "**********" at bounding box center [616, 133] width 77 height 13
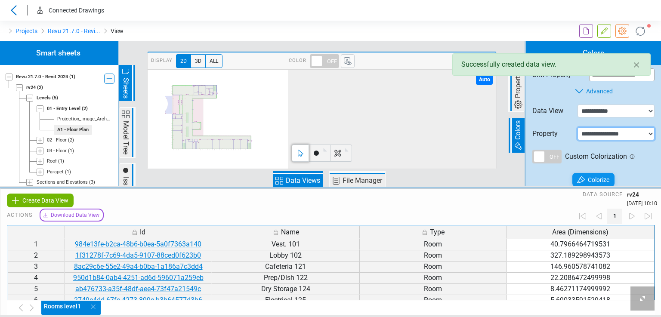
type input "****"
type input "*******"
type input "******"
type input "*******"
type input "**"
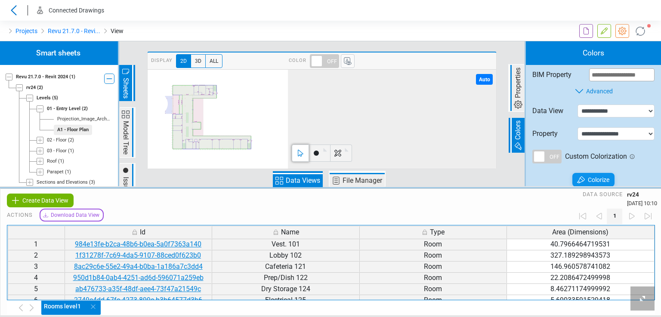
click at [595, 179] on span "Colorize" at bounding box center [599, 180] width 22 height 10
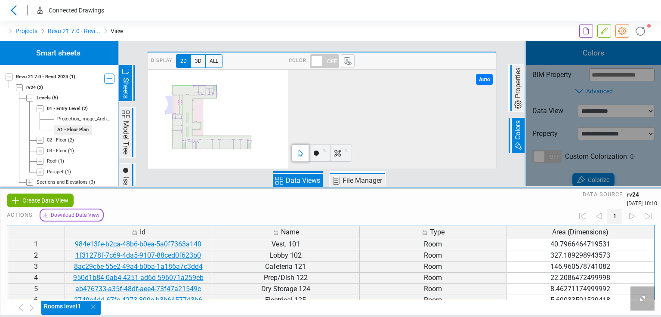
type input "*******"
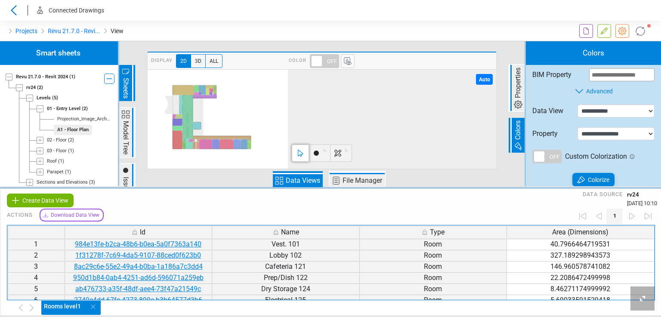
click at [286, 180] on span "Data Views" at bounding box center [302, 181] width 37 height 10
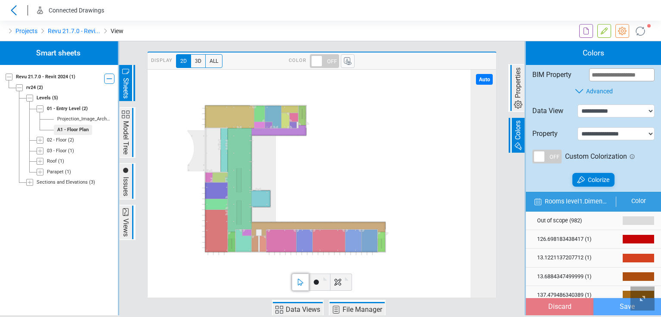
click at [287, 309] on span "Data Views" at bounding box center [302, 310] width 37 height 10
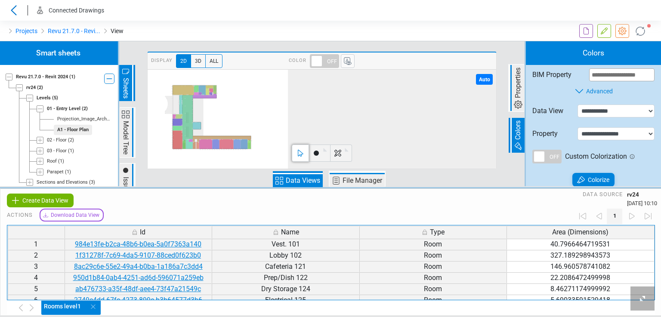
click at [289, 180] on span "Data Views" at bounding box center [302, 181] width 37 height 10
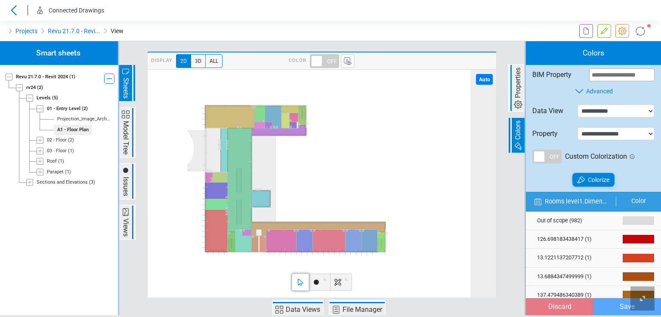
click at [195, 64] on span "3D" at bounding box center [198, 61] width 15 height 14
type input "*"
type input "*******"
type input "*"
type input "*******"
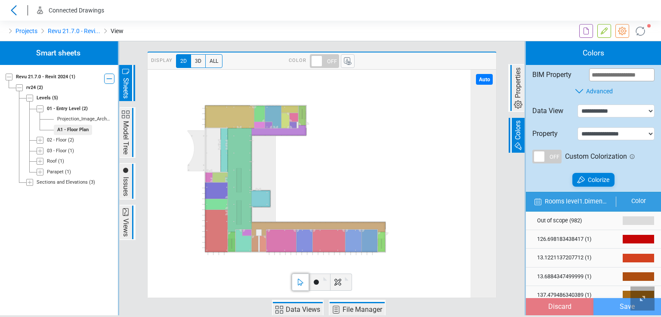
type input "*"
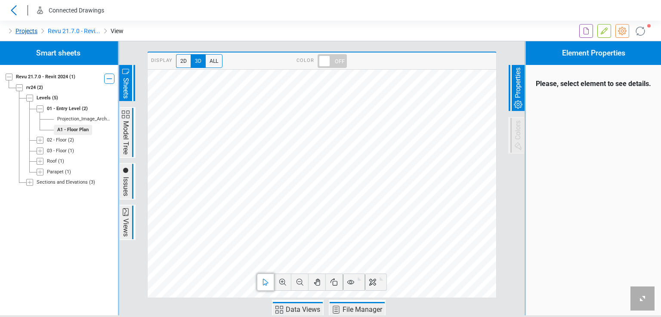
click at [31, 31] on link "Projects" at bounding box center [26, 31] width 22 height 10
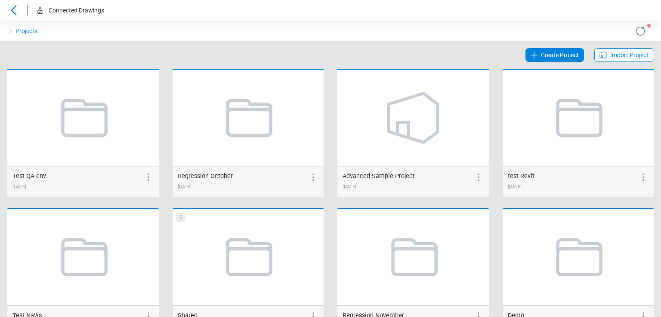
click at [633, 29] on icon at bounding box center [640, 31] width 14 height 14
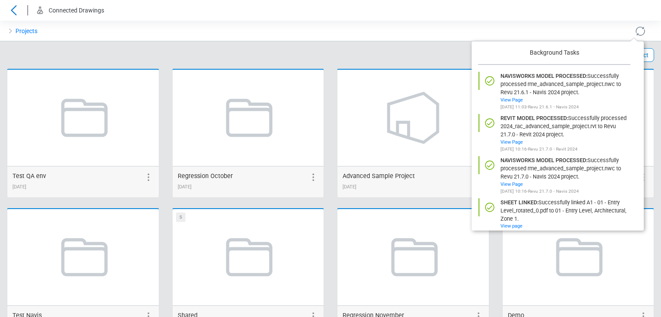
click at [633, 29] on icon at bounding box center [640, 31] width 14 height 14
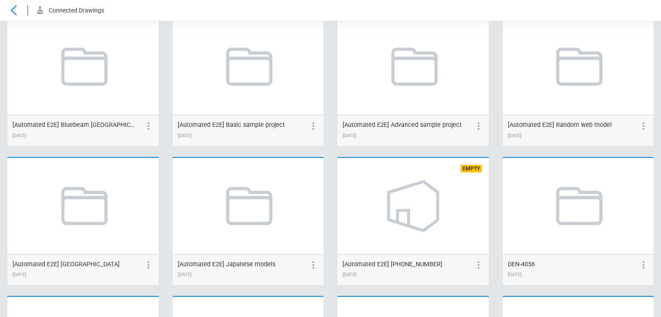
scroll to position [1705, 0]
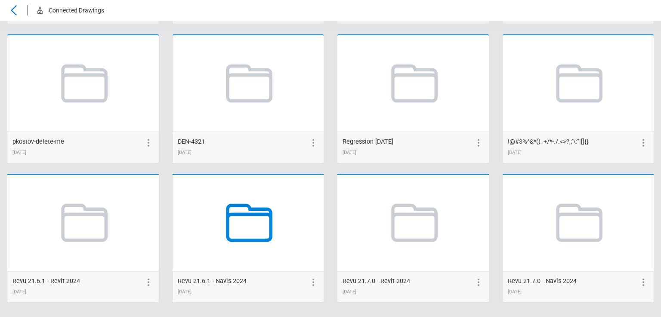
click at [252, 229] on icon at bounding box center [247, 222] width 65 height 65
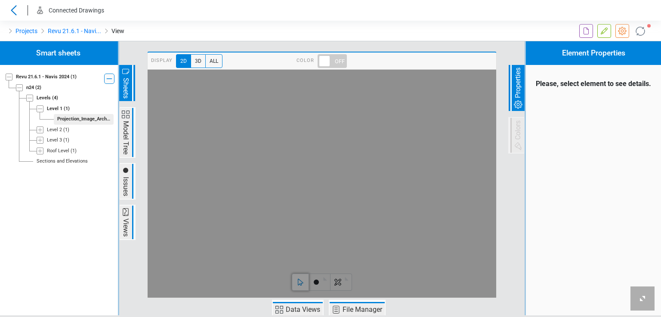
click at [325, 61] on span at bounding box center [332, 61] width 29 height 14
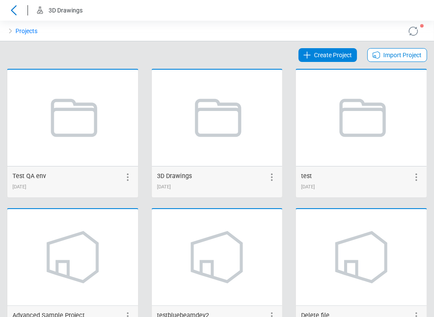
click at [326, 56] on span "Create Project" at bounding box center [333, 55] width 38 height 10
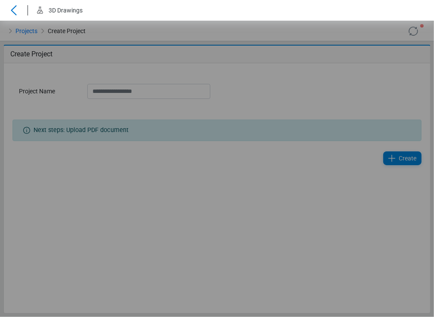
click at [145, 93] on div "Loading... Loading... Loading..." at bounding box center [217, 169] width 434 height 297
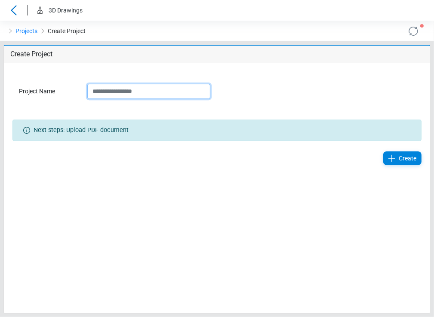
click at [142, 90] on input "Project Name" at bounding box center [149, 91] width 124 height 15
type input "**********"
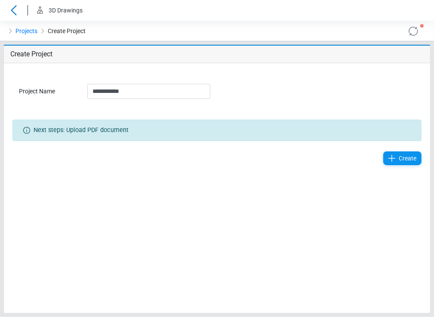
click at [387, 157] on div "Create" at bounding box center [402, 158] width 38 height 14
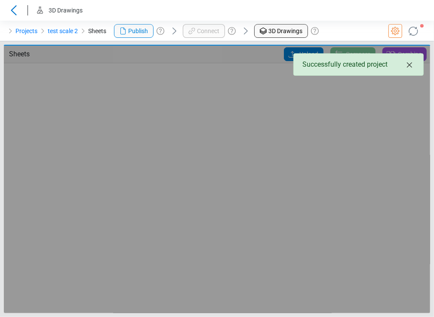
click at [407, 65] on icon "Close" at bounding box center [410, 65] width 10 height 10
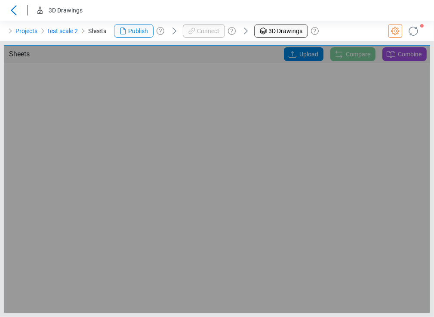
click at [310, 53] on div "Loading... Loading... Loading..." at bounding box center [217, 180] width 426 height 268
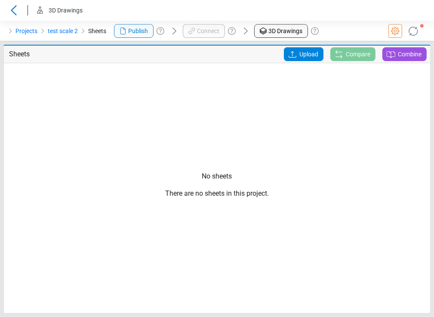
click at [296, 56] on icon at bounding box center [292, 54] width 10 height 10
click at [0, 0] on input "Upload" at bounding box center [0, 0] width 0 height 0
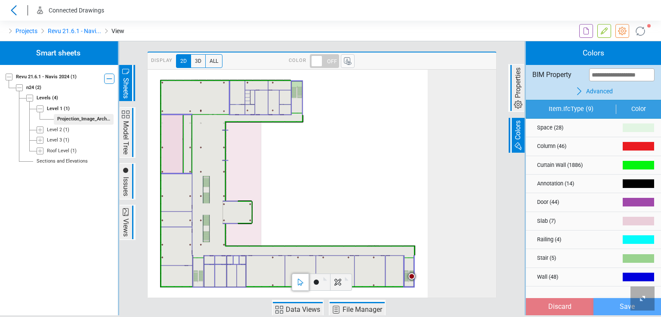
click at [325, 61] on span at bounding box center [324, 61] width 29 height 14
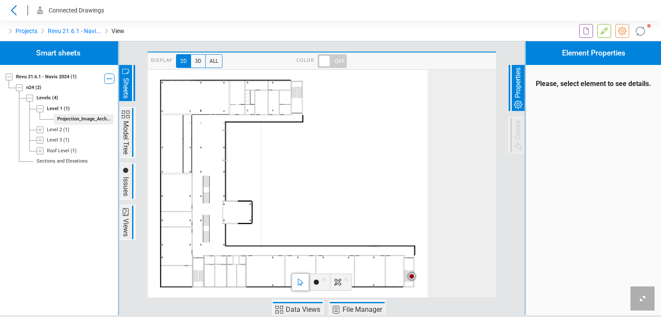
click at [274, 102] on icon at bounding box center [288, 184] width 280 height 229
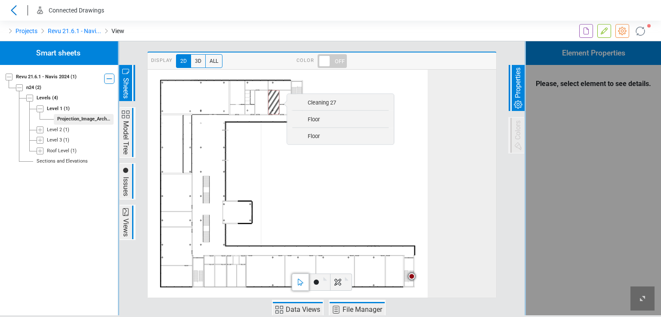
scroll to position [81, 0]
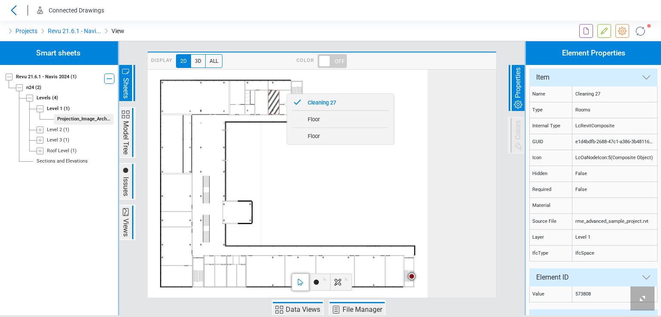
drag, startPoint x: 265, startPoint y: 164, endPoint x: 277, endPoint y: 208, distance: 45.6
click at [265, 164] on icon at bounding box center [288, 184] width 280 height 229
click at [281, 308] on icon at bounding box center [279, 310] width 10 height 10
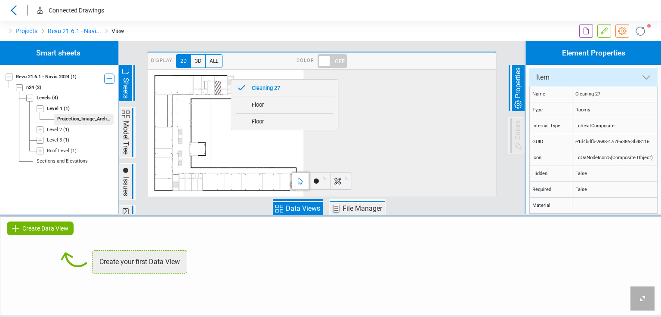
click at [52, 226] on span "Create Data View" at bounding box center [45, 228] width 46 height 10
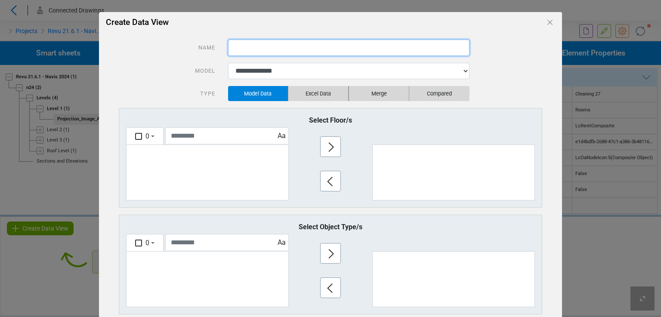
click at [240, 44] on input "text" at bounding box center [348, 48] width 241 height 16
type input "**********"
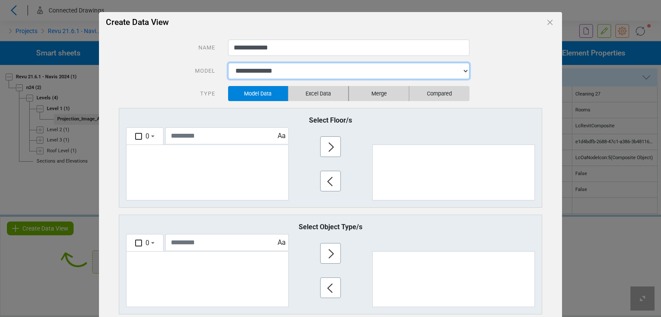
click at [235, 72] on select "**********" at bounding box center [348, 71] width 241 height 16
select select "**********"
click at [228, 63] on select "**********" at bounding box center [348, 71] width 241 height 16
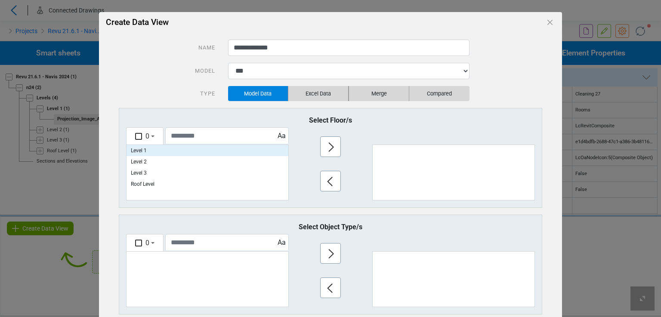
click at [148, 150] on p "Level 1" at bounding box center [208, 150] width 162 height 11
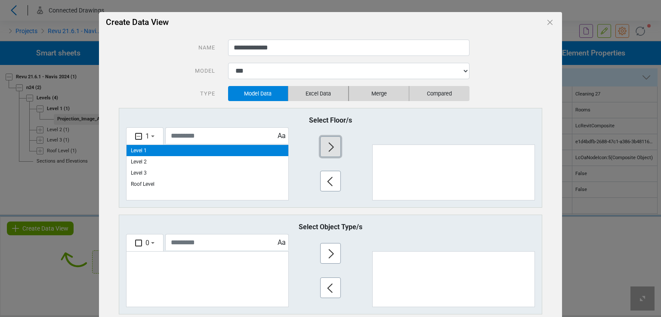
click at [333, 153] on icon "button" at bounding box center [331, 147] width 14 height 14
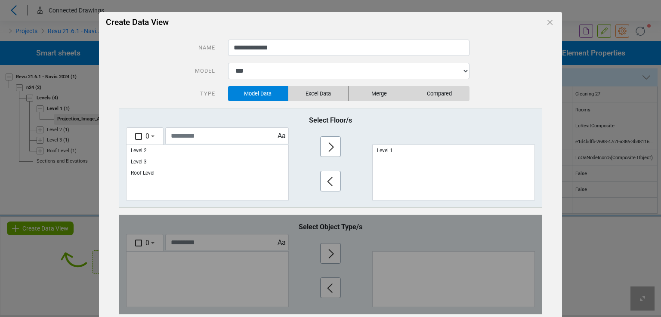
click at [209, 241] on div "Loading... Loading... Loading..." at bounding box center [330, 264] width 422 height 99
click at [198, 242] on div "Loading... Loading... Loading..." at bounding box center [330, 264] width 422 height 99
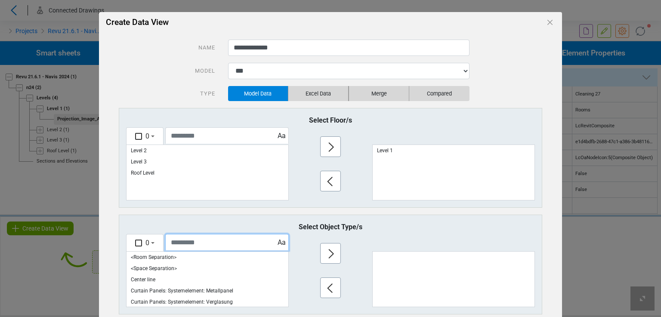
click at [198, 242] on input "text" at bounding box center [227, 242] width 124 height 16
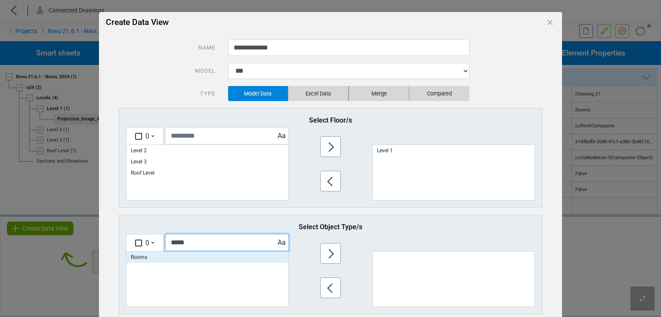
type input "*****"
click at [195, 256] on p "Rooms" at bounding box center [208, 257] width 162 height 11
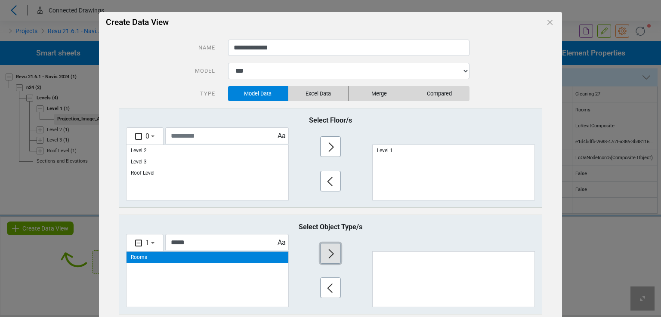
click at [325, 251] on icon "button" at bounding box center [331, 254] width 14 height 14
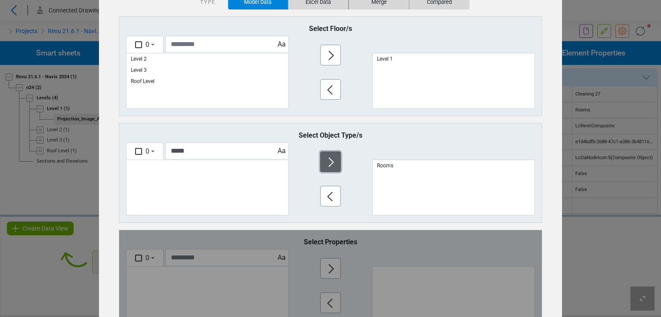
scroll to position [146, 0]
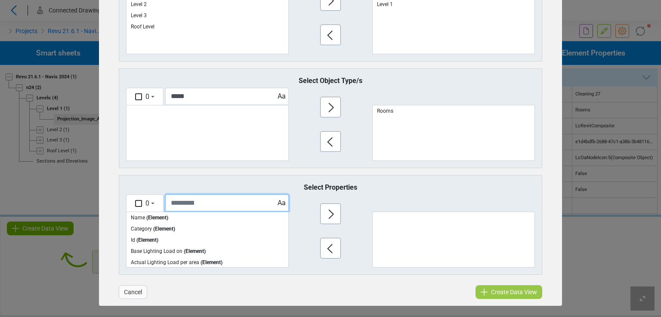
click at [188, 199] on input "text" at bounding box center [227, 203] width 124 height 16
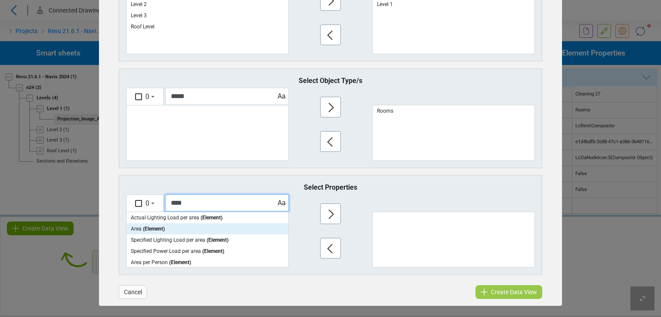
type input "****"
click at [180, 226] on p "Area ( Element )" at bounding box center [208, 228] width 162 height 11
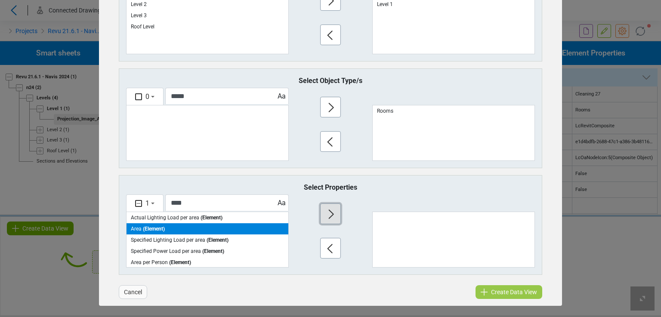
click at [330, 208] on icon "button" at bounding box center [331, 214] width 14 height 14
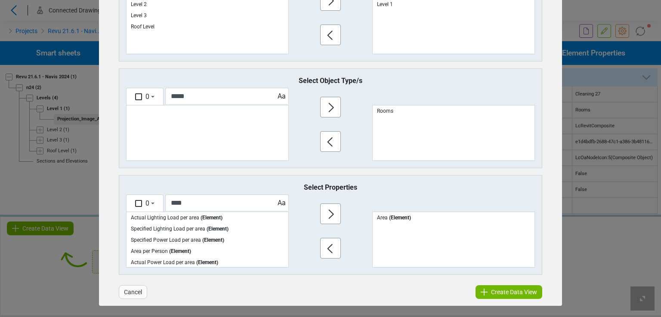
click at [522, 288] on span "Create Data View" at bounding box center [514, 292] width 46 height 10
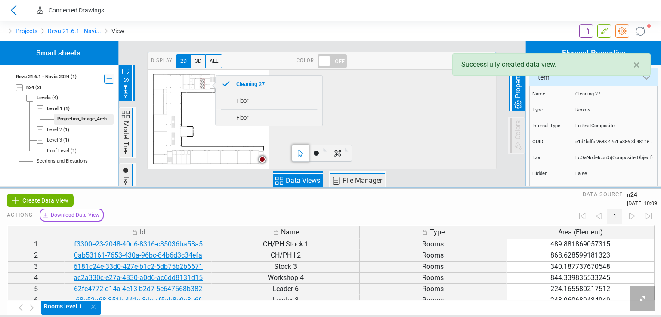
click at [327, 56] on span at bounding box center [332, 61] width 29 height 14
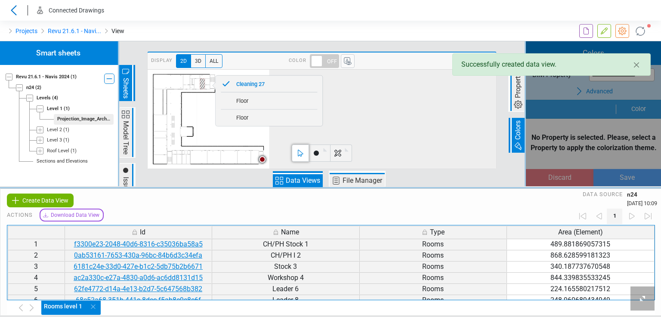
click at [298, 181] on span "Data Views" at bounding box center [302, 181] width 37 height 10
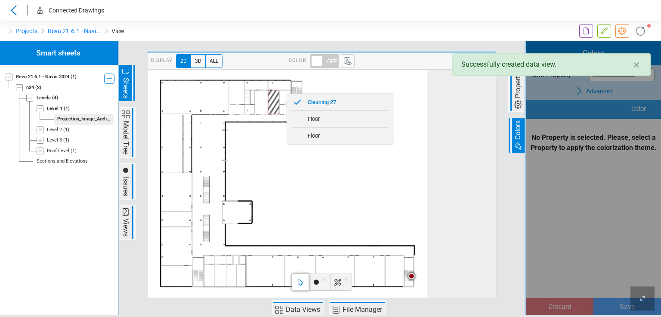
click at [596, 87] on div "Loading... Loading... Loading..." at bounding box center [593, 178] width 135 height 274
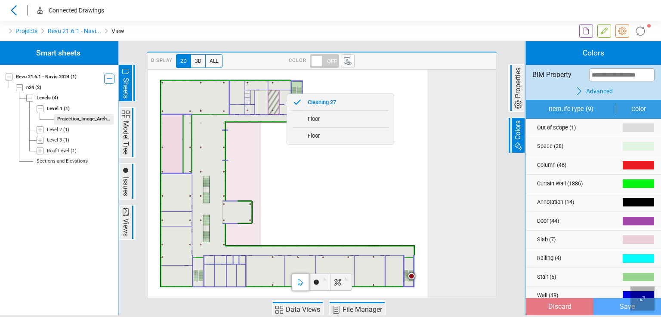
click at [590, 91] on span "Advanced" at bounding box center [599, 91] width 27 height 9
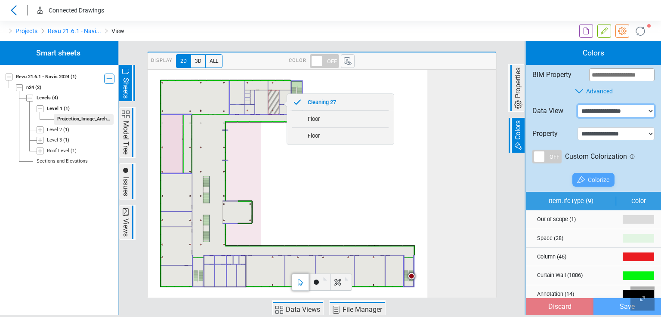
click at [593, 114] on select "**********" at bounding box center [616, 111] width 77 height 13
select select "**********"
click at [578, 105] on select "**********" at bounding box center [616, 111] width 77 height 13
click at [586, 132] on select "**********" at bounding box center [616, 133] width 77 height 13
select select "**********"
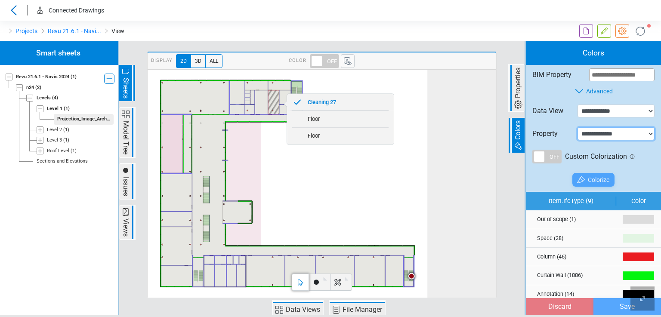
click at [578, 127] on select "**********" at bounding box center [616, 133] width 77 height 13
select select "*"
click at [587, 176] on div "Colorize" at bounding box center [593, 180] width 42 height 14
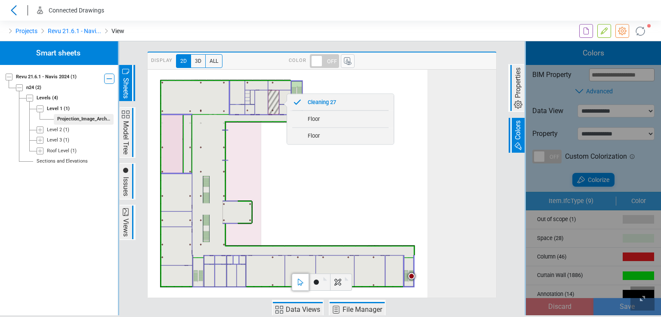
type input "*****"
type input "*******"
type input "**"
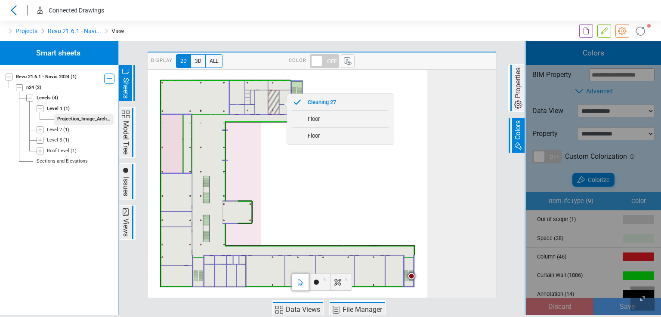
type input "*******"
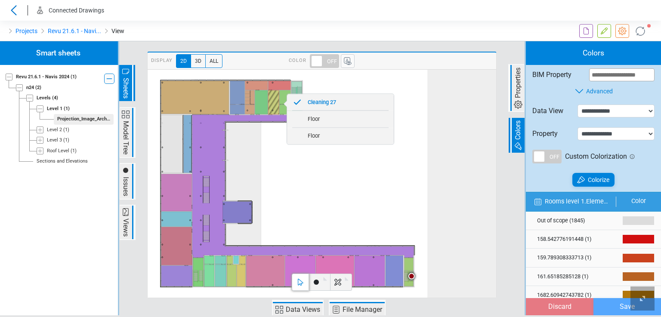
click at [411, 275] on span at bounding box center [411, 276] width 6 height 6
click at [127, 186] on span "Issues" at bounding box center [125, 187] width 10 height 22
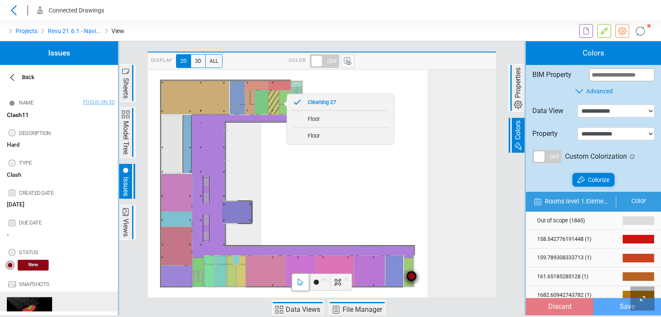
click at [299, 175] on icon at bounding box center [288, 184] width 280 height 228
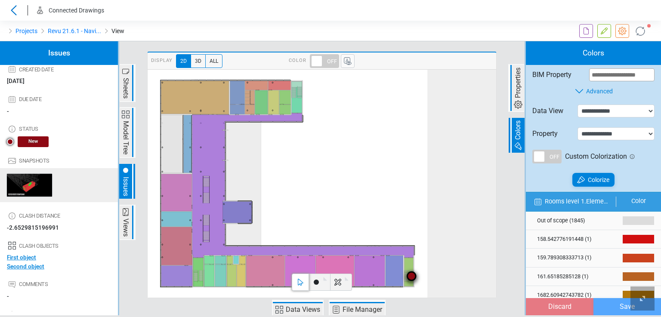
scroll to position [172, 0]
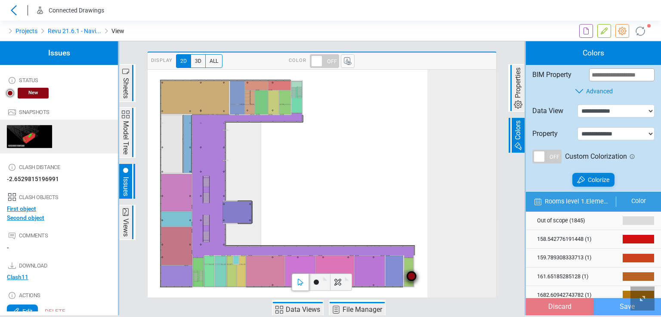
click at [26, 218] on span "Second object" at bounding box center [25, 217] width 37 height 7
click at [24, 209] on span "First object" at bounding box center [21, 208] width 29 height 7
click at [517, 86] on span "Properties" at bounding box center [518, 82] width 10 height 33
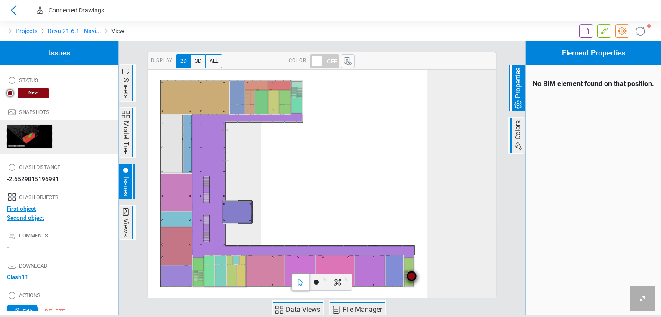
click at [20, 207] on span "First object" at bounding box center [21, 208] width 29 height 7
click at [22, 216] on span "Second object" at bounding box center [25, 217] width 37 height 7
click at [125, 90] on span "Sheets" at bounding box center [125, 88] width 10 height 23
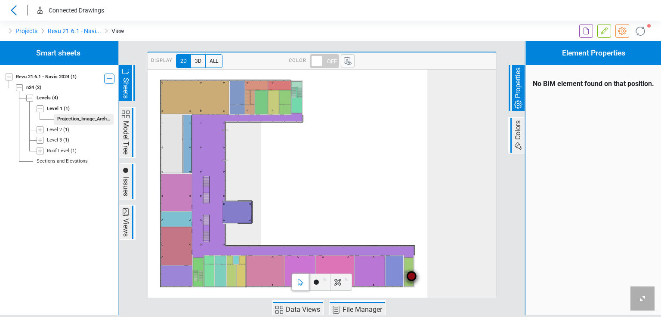
scroll to position [654, 0]
click at [53, 128] on div "Level 2" at bounding box center [54, 130] width 15 height 7
click at [59, 141] on div "Projection_Image_Architectural_Level 2_Zone 1" at bounding box center [83, 140] width 53 height 7
select select
select select "**"
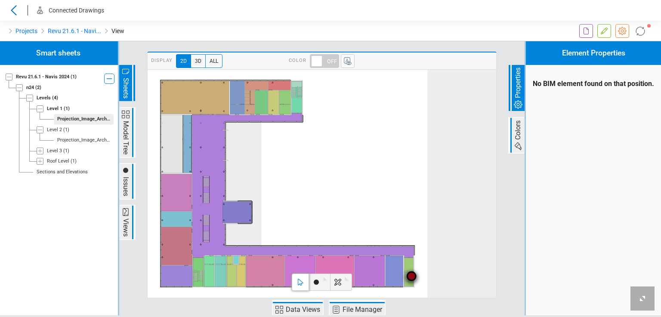
type input "*"
type input "*******"
type input "*"
type input "*******"
type input "*"
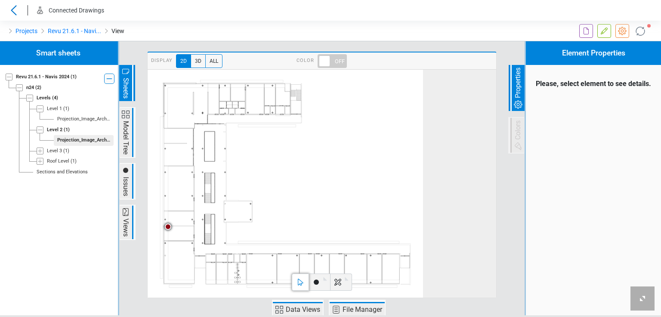
click at [166, 228] on span at bounding box center [168, 227] width 6 height 6
click at [126, 186] on span "Issues" at bounding box center [125, 187] width 10 height 22
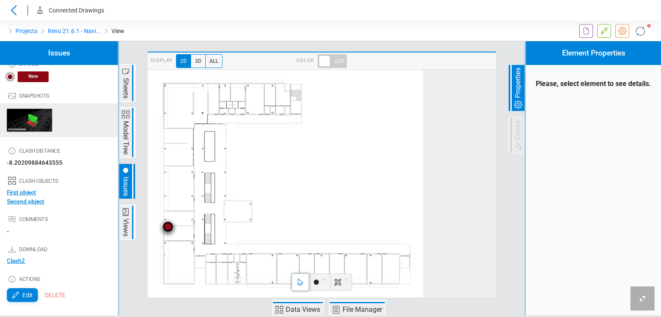
scroll to position [191, 0]
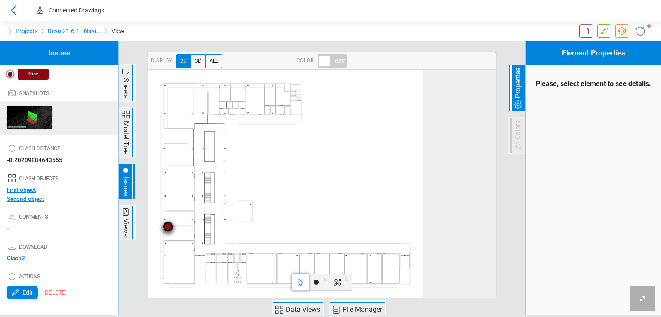
click at [25, 188] on span "First object" at bounding box center [21, 189] width 29 height 7
click at [26, 198] on span "Second object" at bounding box center [25, 198] width 37 height 7
click at [25, 190] on span "First object" at bounding box center [21, 189] width 29 height 7
click at [26, 198] on span "Second object" at bounding box center [25, 198] width 37 height 7
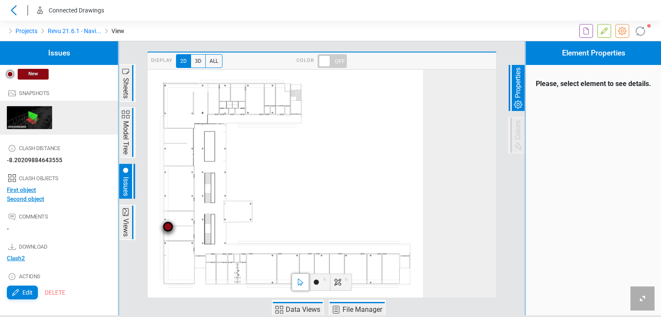
click at [24, 188] on span "First object" at bounding box center [21, 189] width 29 height 7
click at [26, 197] on span "Second object" at bounding box center [25, 198] width 37 height 7
click at [26, 187] on span "First object" at bounding box center [21, 189] width 29 height 7
click at [195, 63] on span "3D" at bounding box center [198, 61] width 15 height 14
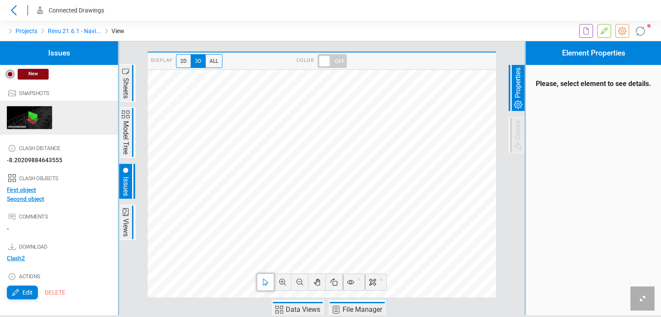
click at [30, 197] on span "Second object" at bounding box center [25, 198] width 37 height 7
click at [31, 189] on span "First object" at bounding box center [21, 189] width 29 height 7
click at [12, 258] on span "Clash2" at bounding box center [16, 258] width 18 height 7
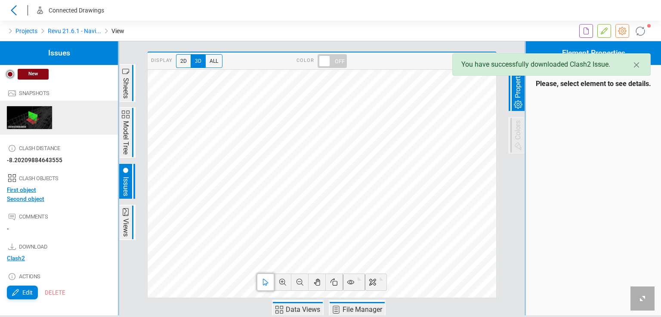
click at [24, 197] on span "Second object" at bounding box center [25, 198] width 37 height 7
click at [350, 283] on icon at bounding box center [351, 282] width 10 height 10
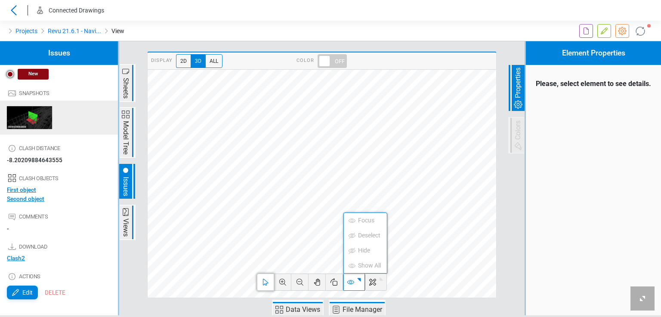
click at [27, 189] on span "First object" at bounding box center [21, 189] width 29 height 7
click at [103, 190] on div "First object" at bounding box center [62, 189] width 111 height 9
click at [359, 283] on icon at bounding box center [360, 280] width 10 height 10
click at [20, 33] on link "Projects" at bounding box center [26, 31] width 22 height 10
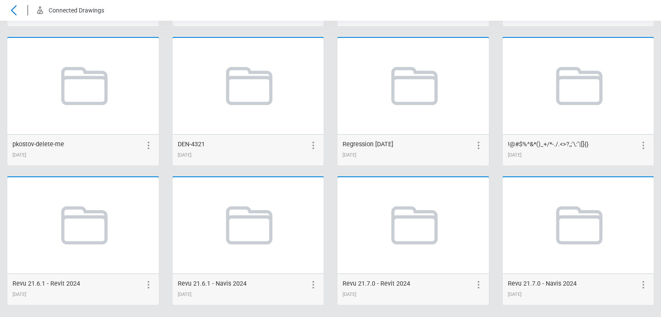
scroll to position [1705, 0]
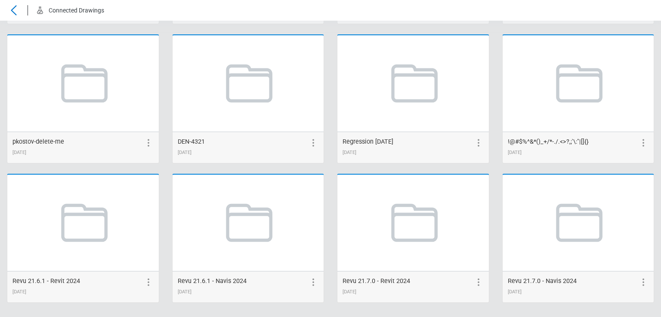
click at [484, 285] on div "Revu 21.7.0 - Revit 2024 08/21/2025" at bounding box center [412, 238] width 165 height 129
click at [570, 229] on icon at bounding box center [577, 222] width 65 height 65
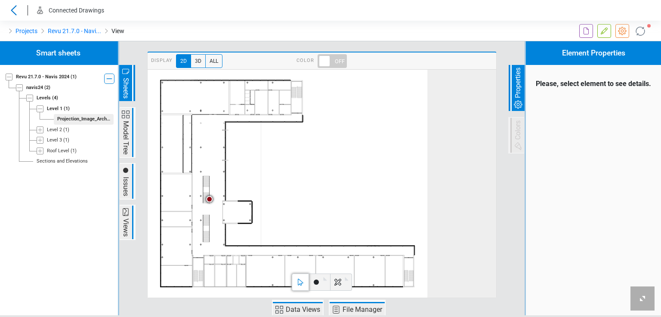
click at [209, 198] on span at bounding box center [209, 199] width 6 height 6
click at [128, 185] on span "Issues" at bounding box center [125, 187] width 10 height 22
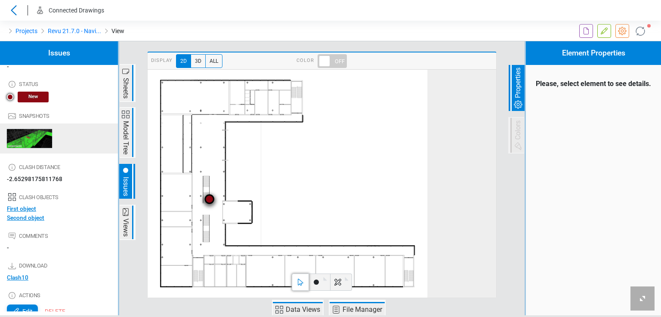
scroll to position [188, 0]
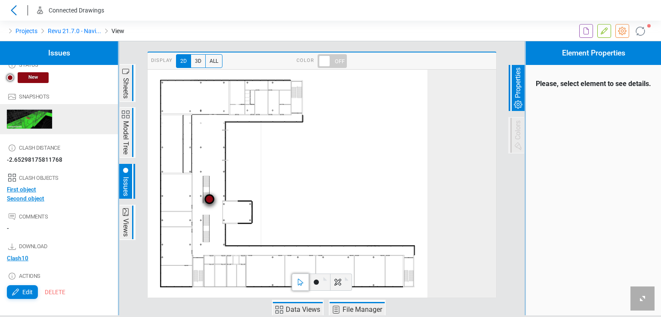
click at [28, 189] on span "First object" at bounding box center [21, 189] width 29 height 7
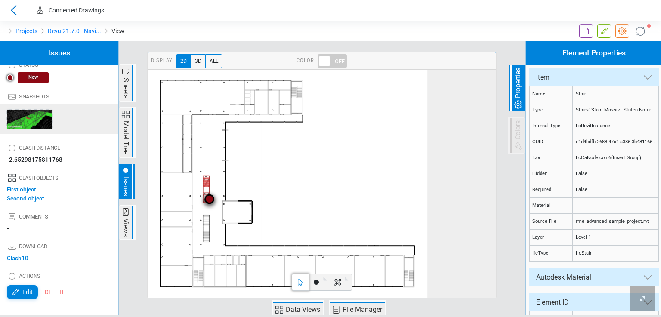
scroll to position [4, 0]
click at [26, 197] on span "Second object" at bounding box center [25, 198] width 37 height 7
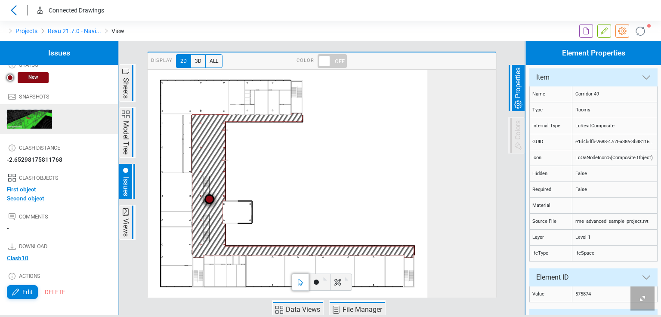
scroll to position [92, 0]
click at [20, 30] on link "Projects" at bounding box center [26, 31] width 22 height 10
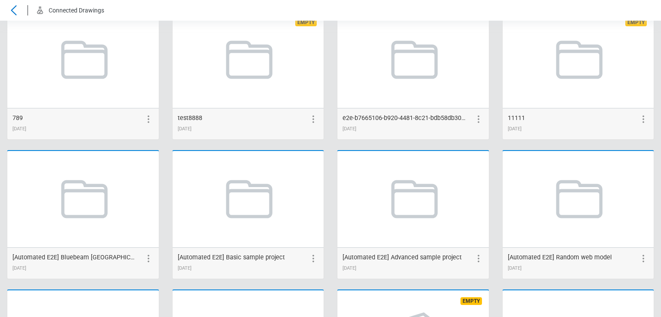
scroll to position [1705, 0]
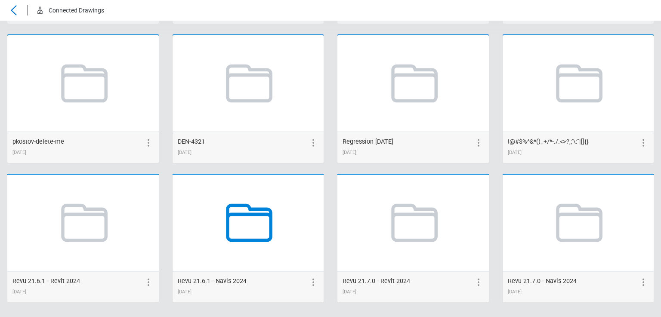
click at [245, 229] on icon at bounding box center [247, 222] width 65 height 65
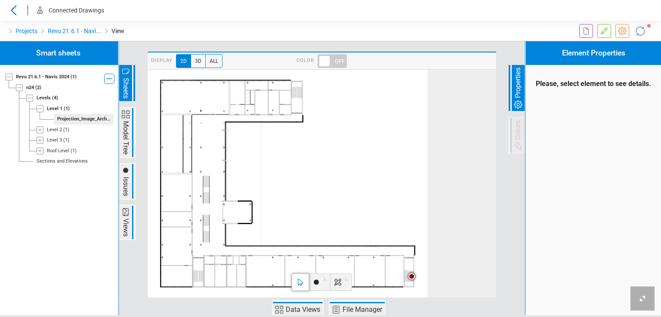
click at [412, 276] on span at bounding box center [411, 276] width 6 height 6
click at [129, 178] on span "Issues" at bounding box center [125, 187] width 10 height 22
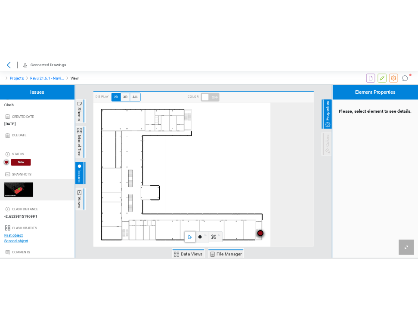
scroll to position [191, 0]
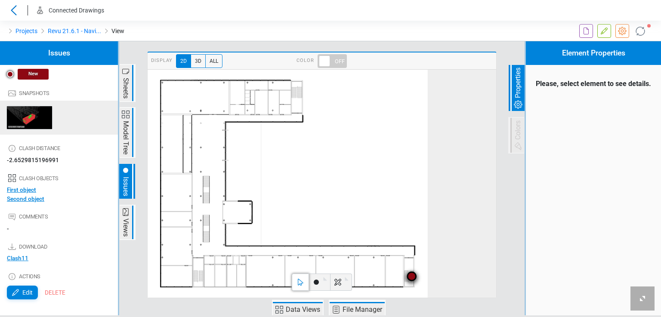
click at [30, 188] on span "First object" at bounding box center [21, 189] width 29 height 7
click at [28, 197] on span "Second object" at bounding box center [25, 198] width 37 height 7
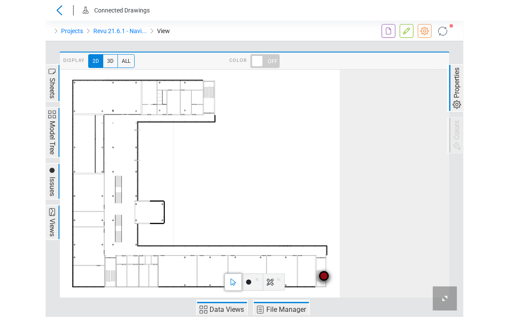
scroll to position [693, 0]
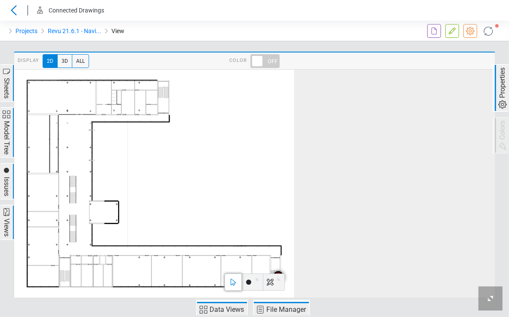
click at [4, 95] on span "Sheets" at bounding box center [6, 88] width 10 height 23
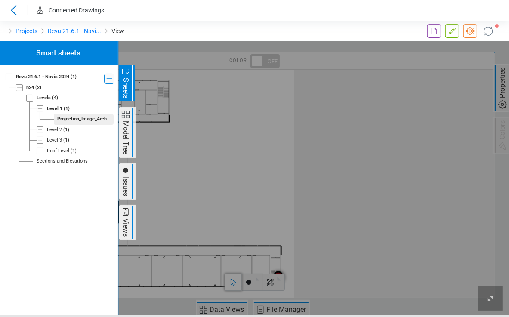
click at [127, 179] on span "Issues" at bounding box center [125, 187] width 10 height 22
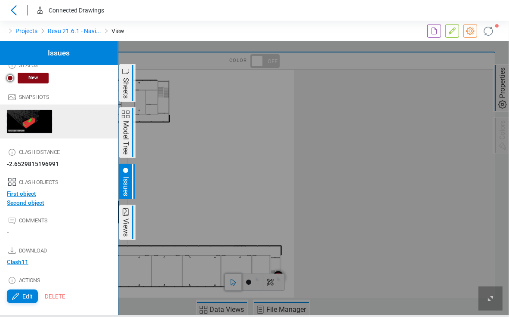
scroll to position [191, 0]
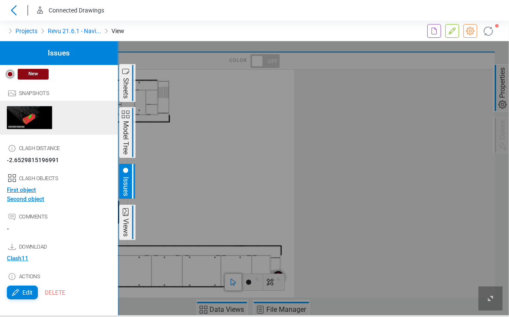
click at [25, 187] on span "First object" at bounding box center [21, 189] width 29 height 7
click at [27, 196] on span "Second object" at bounding box center [25, 198] width 37 height 7
click at [25, 188] on span "First object" at bounding box center [21, 189] width 29 height 7
click at [23, 198] on span "Second object" at bounding box center [25, 198] width 37 height 7
click at [21, 188] on span "First object" at bounding box center [21, 189] width 29 height 7
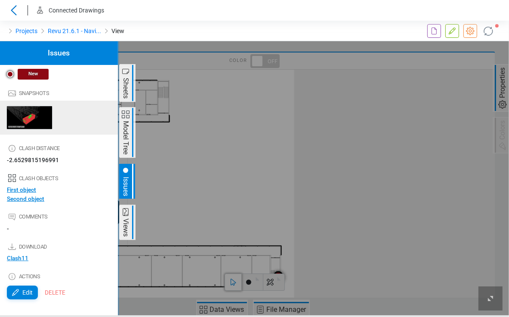
click at [341, 188] on div at bounding box center [254, 178] width 509 height 274
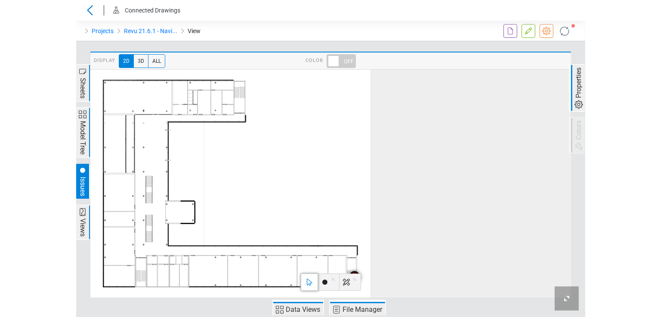
scroll to position [693, 0]
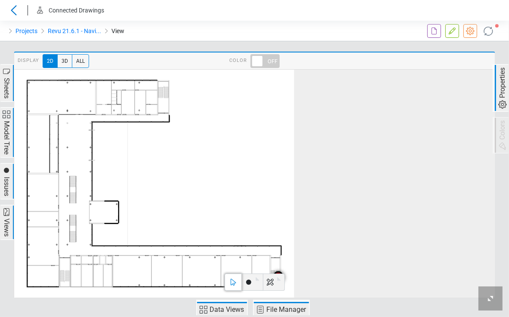
click at [501, 82] on span "Properties" at bounding box center [502, 82] width 10 height 33
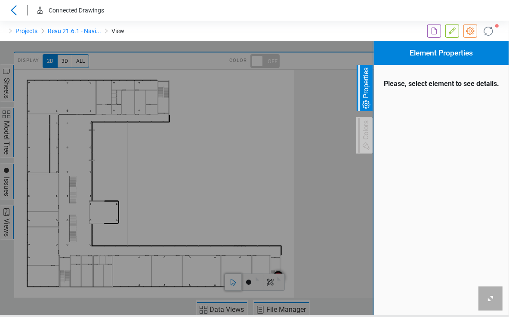
click at [361, 91] on span "Properties" at bounding box center [366, 82] width 10 height 33
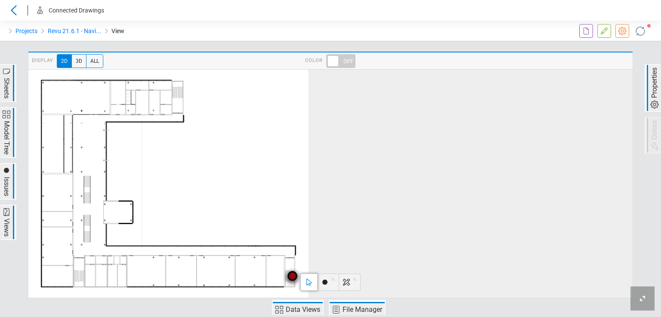
click at [9, 178] on span "Issues" at bounding box center [6, 187] width 10 height 22
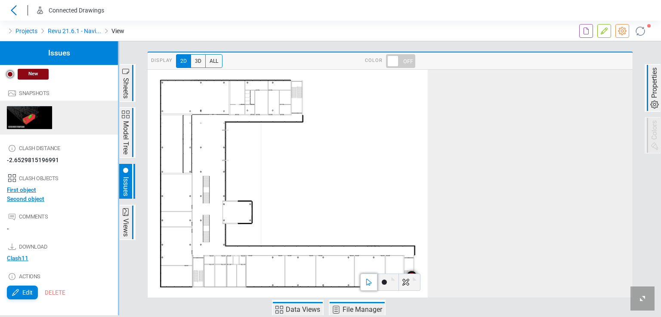
scroll to position [191, 0]
click at [655, 87] on span "Properties" at bounding box center [654, 82] width 10 height 33
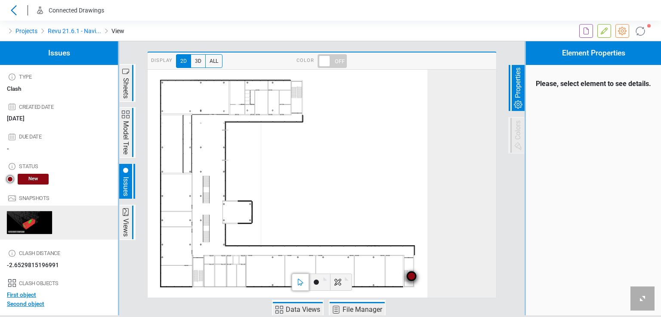
scroll to position [129, 0]
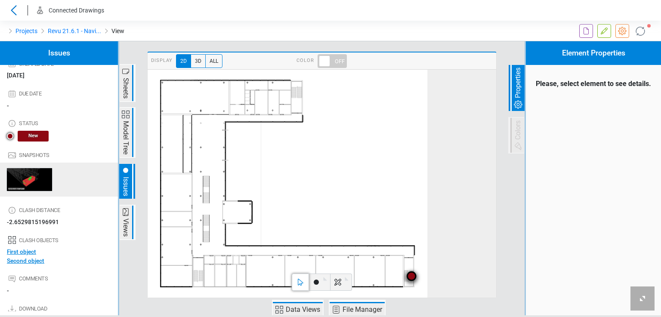
click at [19, 251] on span "First object" at bounding box center [21, 251] width 29 height 7
click at [19, 259] on span "Second object" at bounding box center [25, 260] width 37 height 7
click at [25, 32] on link "Projects" at bounding box center [26, 31] width 22 height 10
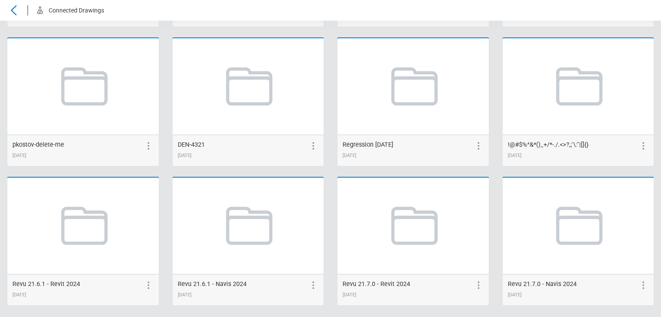
scroll to position [1705, 0]
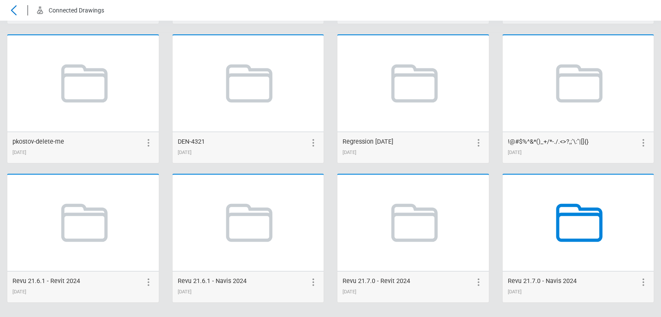
click at [572, 228] on icon at bounding box center [577, 222] width 65 height 65
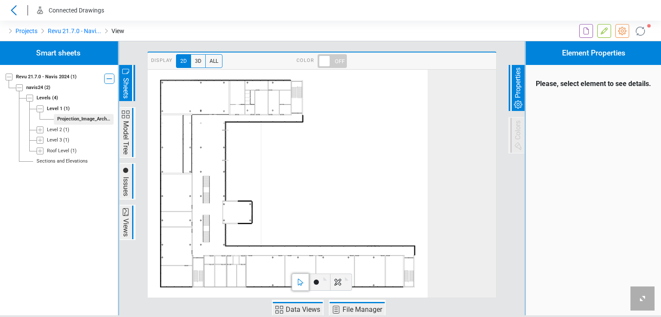
click at [130, 182] on span "Issues" at bounding box center [125, 187] width 10 height 22
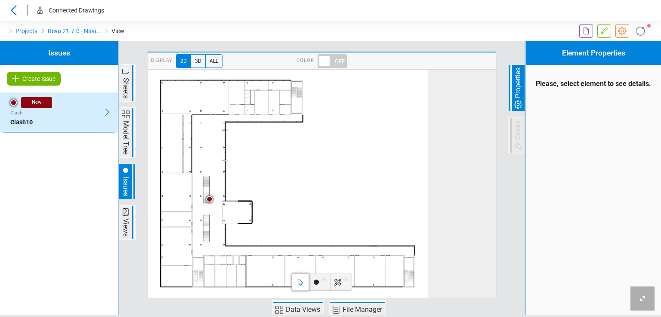
click at [65, 118] on p "Clash10" at bounding box center [58, 122] width 97 height 9
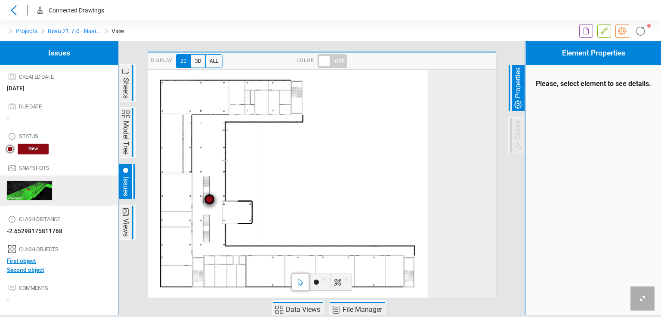
scroll to position [188, 0]
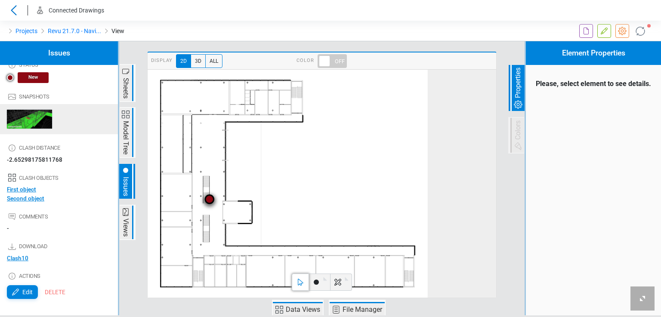
click at [25, 189] on span "First object" at bounding box center [21, 189] width 29 height 7
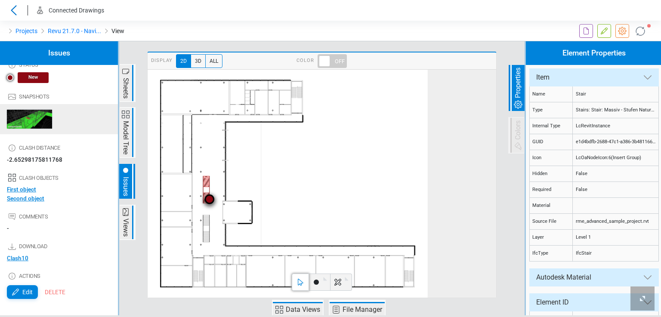
scroll to position [4, 0]
click at [24, 198] on span "Second object" at bounding box center [25, 198] width 37 height 7
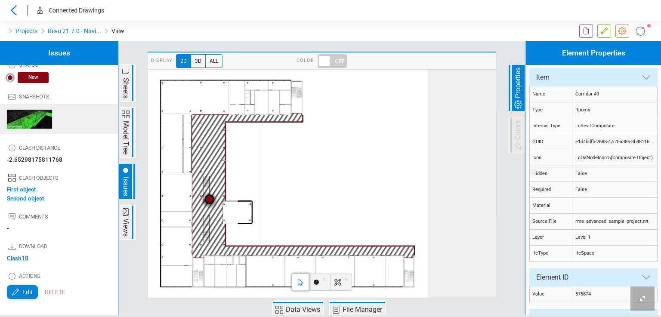
scroll to position [92, 0]
click at [399, 167] on icon at bounding box center [288, 184] width 280 height 229
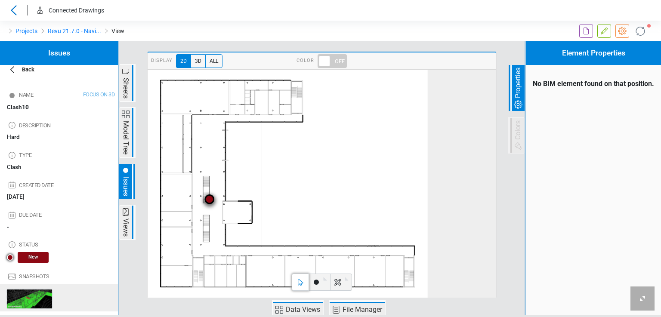
scroll to position [0, 0]
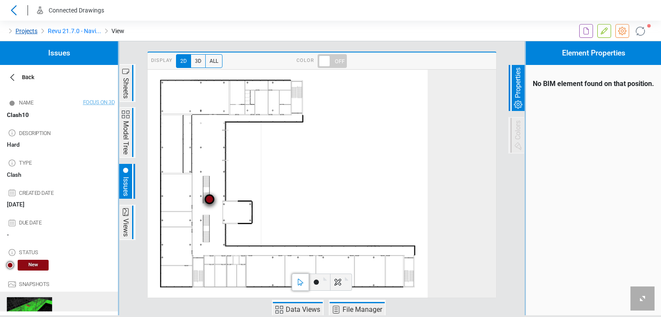
click at [20, 34] on link "Projects" at bounding box center [26, 31] width 22 height 10
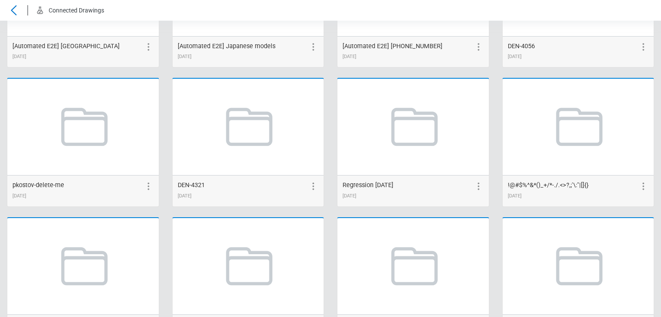
scroll to position [1705, 0]
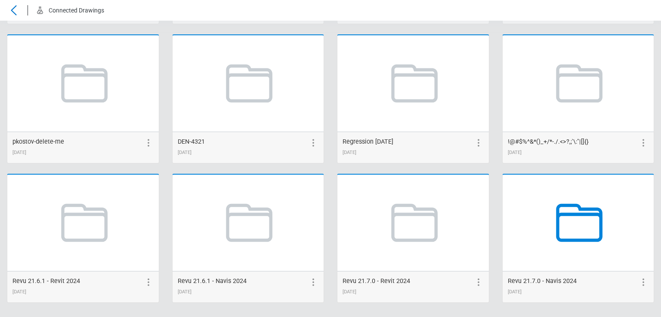
click at [566, 228] on icon at bounding box center [577, 222] width 65 height 65
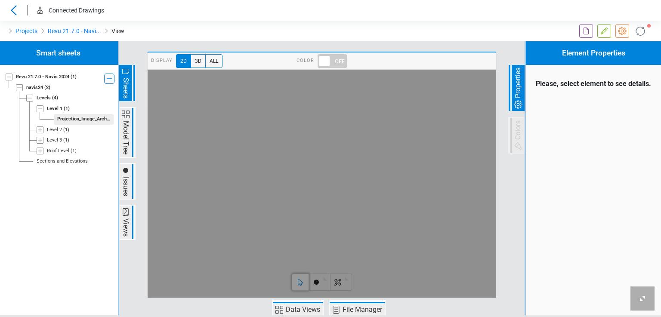
click at [199, 61] on span "3D" at bounding box center [198, 61] width 15 height 14
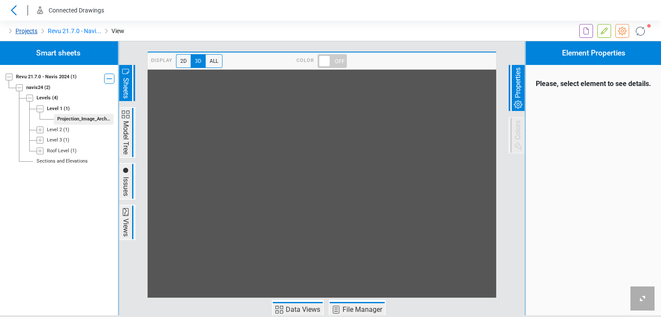
click at [25, 32] on link "Projects" at bounding box center [26, 31] width 22 height 10
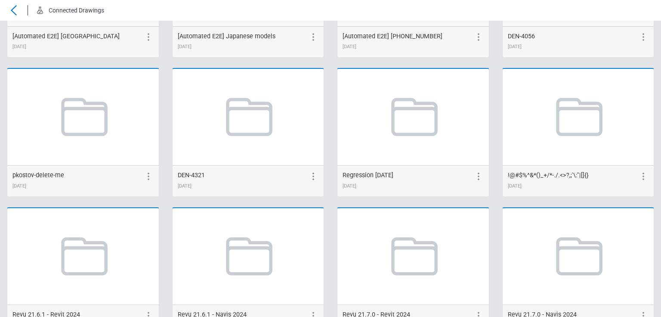
scroll to position [1705, 0]
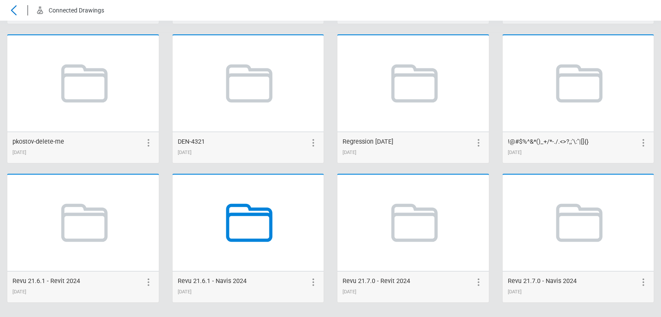
click at [217, 232] on icon at bounding box center [247, 222] width 65 height 65
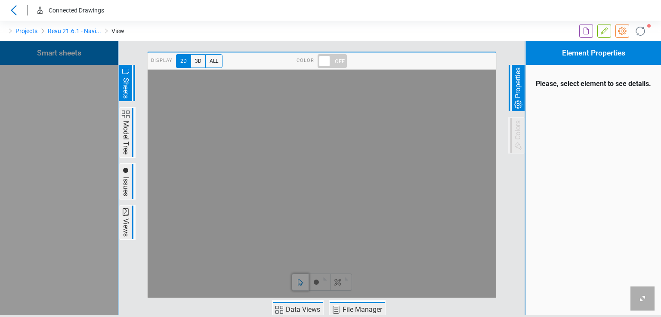
click at [196, 60] on span "3D" at bounding box center [198, 61] width 15 height 14
click at [126, 182] on span "Issues" at bounding box center [125, 187] width 10 height 22
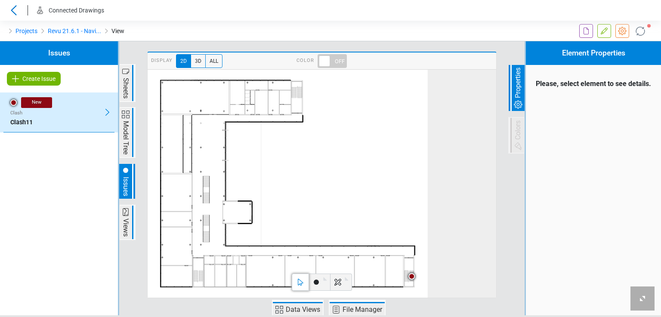
click at [63, 117] on div "New Clash Clash11" at bounding box center [58, 113] width 111 height 40
click at [93, 118] on p "Clash11" at bounding box center [58, 122] width 97 height 9
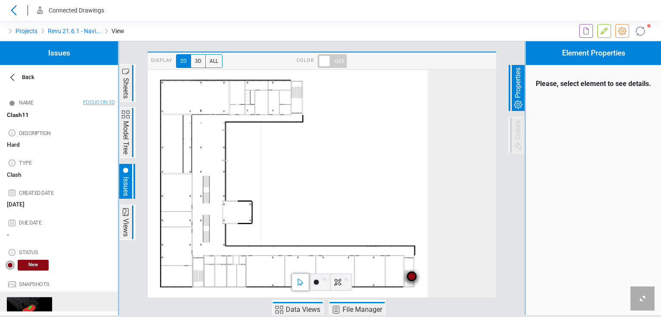
click at [196, 59] on span "3D" at bounding box center [198, 61] width 15 height 14
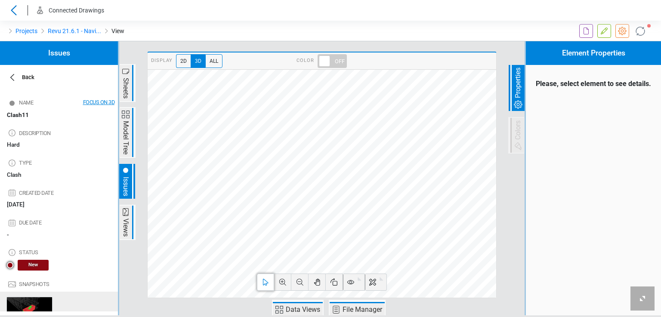
click at [83, 103] on span "Focus on 3D" at bounding box center [99, 102] width 32 height 8
click at [181, 64] on span "2D" at bounding box center [183, 61] width 15 height 14
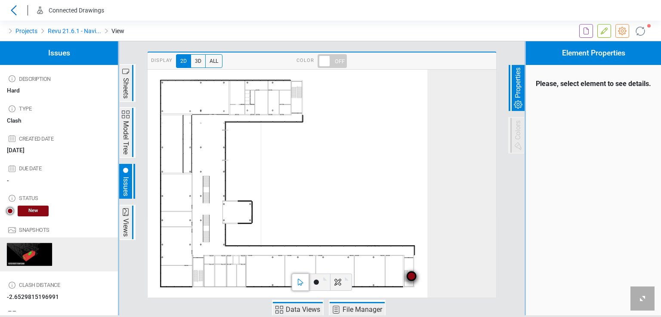
scroll to position [191, 0]
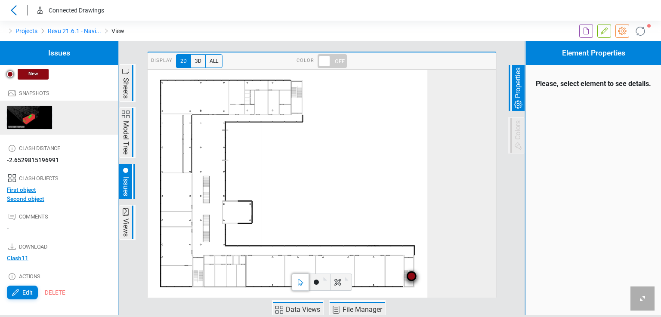
click at [29, 188] on span "First object" at bounding box center [21, 189] width 29 height 7
click at [31, 197] on span "Second object" at bounding box center [25, 198] width 37 height 7
click at [497, 31] on div at bounding box center [551, 31] width 220 height 21
click at [18, 31] on link "Projects" at bounding box center [26, 31] width 22 height 10
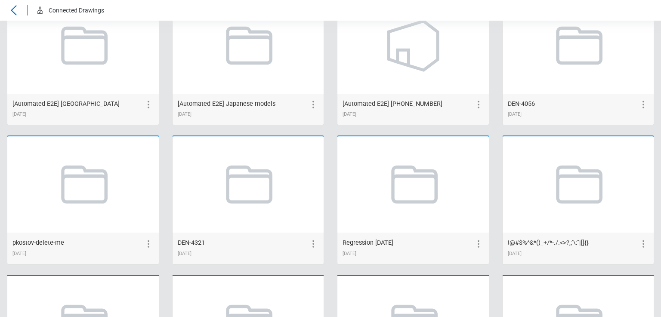
scroll to position [1705, 0]
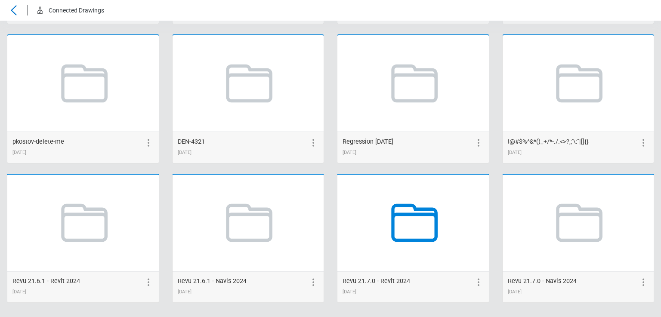
click at [400, 223] on icon at bounding box center [412, 222] width 65 height 65
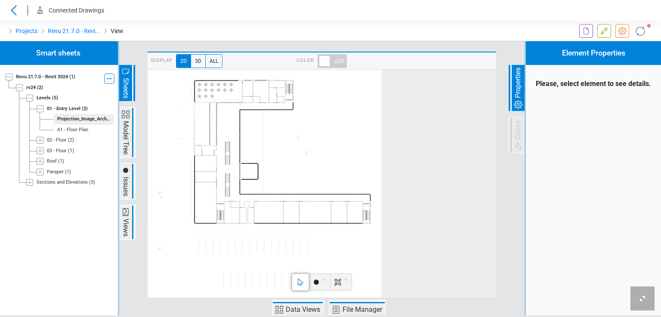
click at [336, 61] on span at bounding box center [332, 61] width 29 height 14
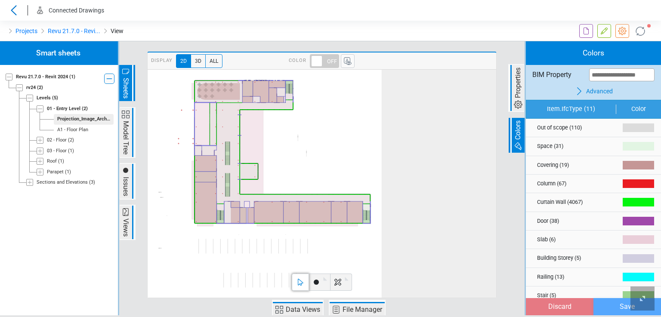
click at [323, 61] on span at bounding box center [324, 61] width 29 height 14
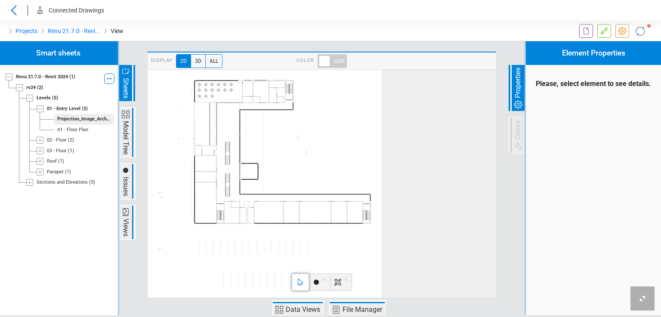
click at [72, 129] on div "A1 - Floor Plan" at bounding box center [72, 130] width 31 height 7
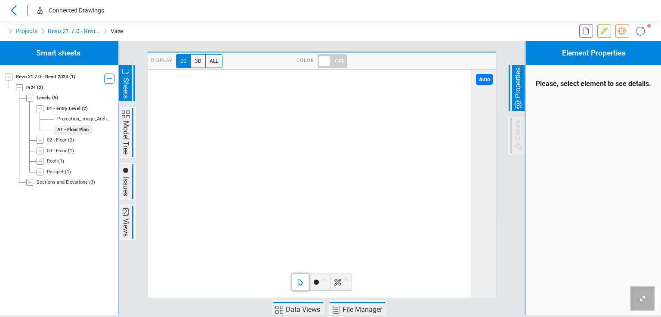
click at [328, 65] on span at bounding box center [332, 61] width 29 height 14
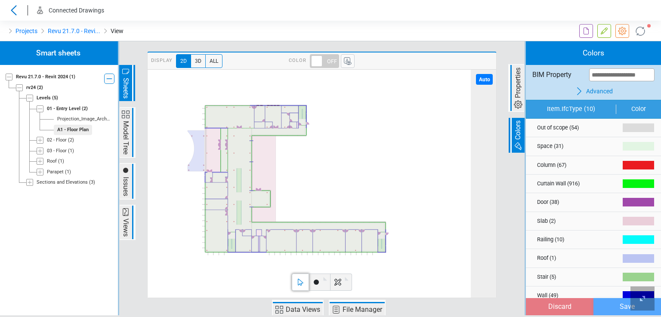
click at [284, 307] on icon at bounding box center [279, 310] width 10 height 10
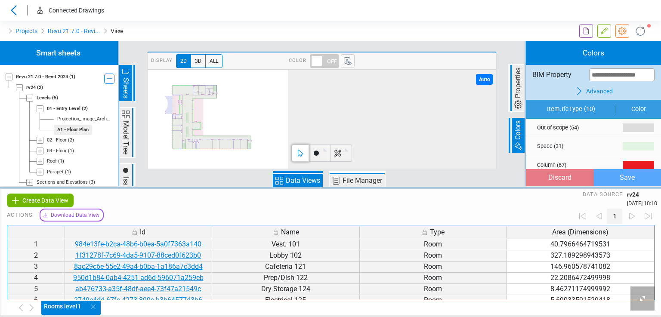
click at [300, 175] on span "Data Views" at bounding box center [298, 180] width 50 height 14
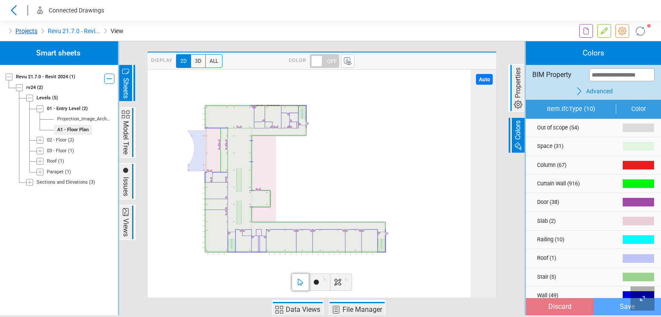
click at [23, 33] on link "Projects" at bounding box center [26, 31] width 22 height 10
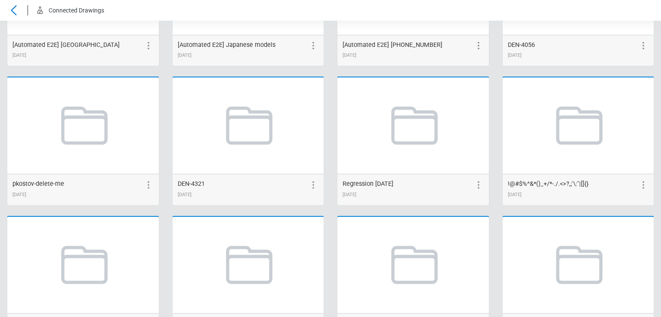
scroll to position [1705, 0]
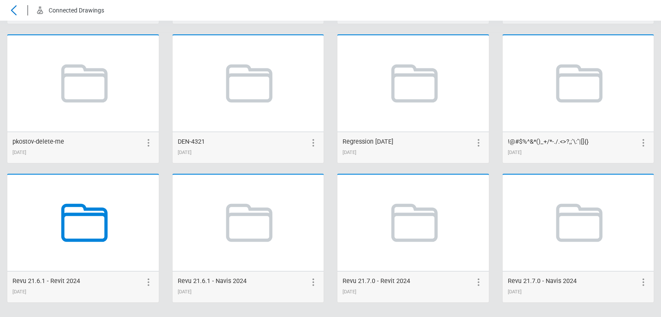
click at [80, 213] on icon at bounding box center [82, 222] width 65 height 65
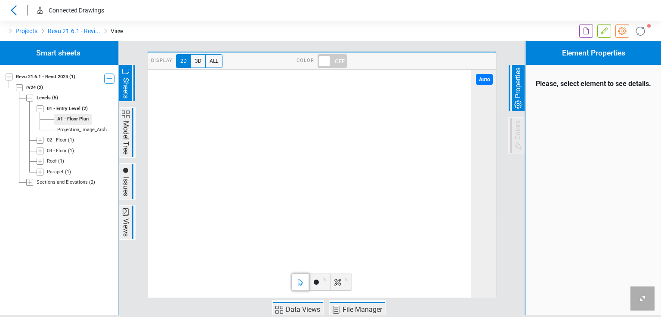
click at [329, 64] on span at bounding box center [332, 61] width 29 height 14
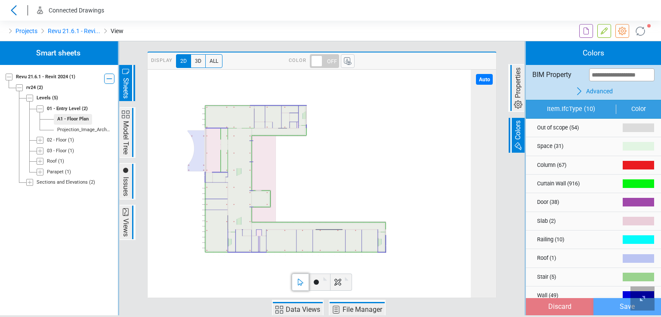
click at [323, 62] on span at bounding box center [324, 61] width 29 height 14
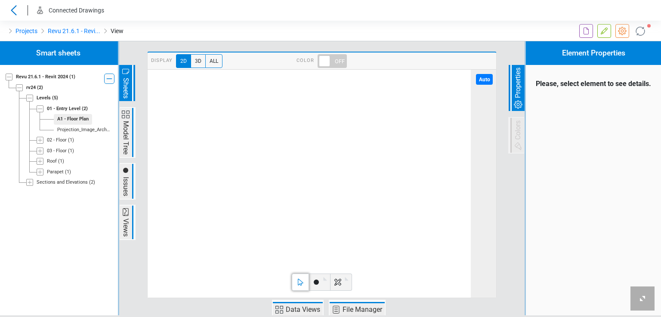
click at [148, 70] on image at bounding box center [148, 70] width 0 height 0
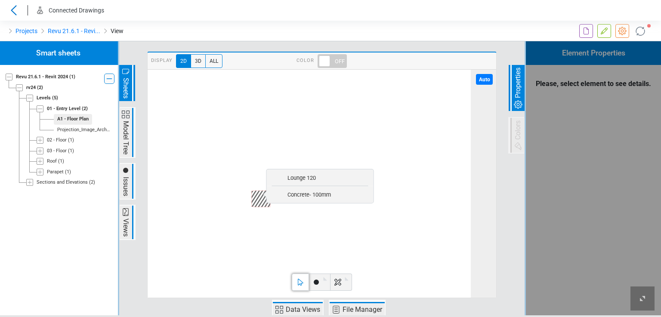
scroll to position [239, 0]
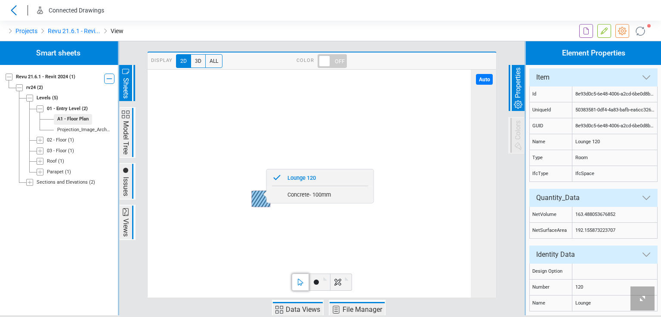
click at [275, 177] on icon at bounding box center [277, 178] width 10 height 10
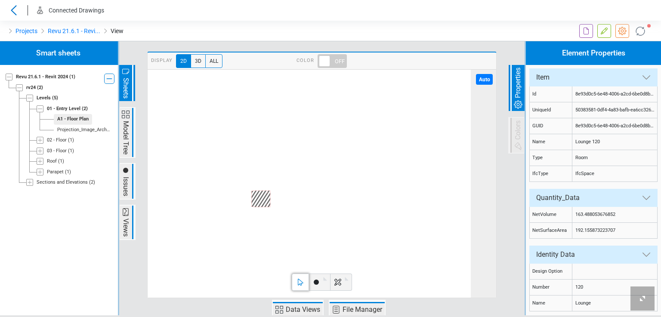
click at [148, 70] on image at bounding box center [148, 70] width 0 height 0
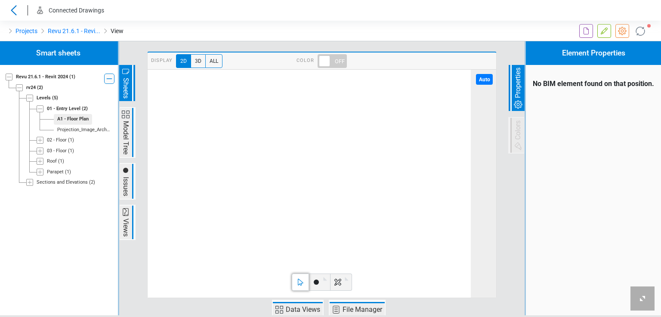
click at [99, 132] on div "Projection_Image_Architectural_01 - Entry Level_Zone 1" at bounding box center [83, 130] width 53 height 7
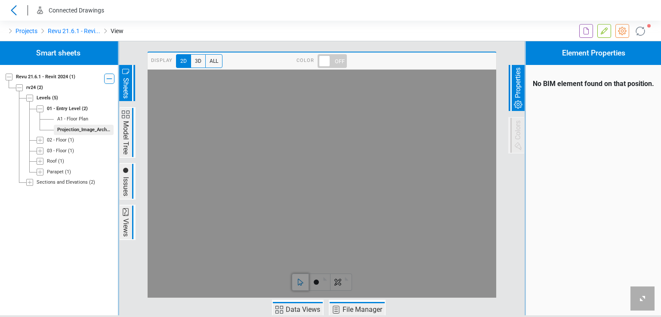
click at [325, 56] on span at bounding box center [332, 61] width 29 height 14
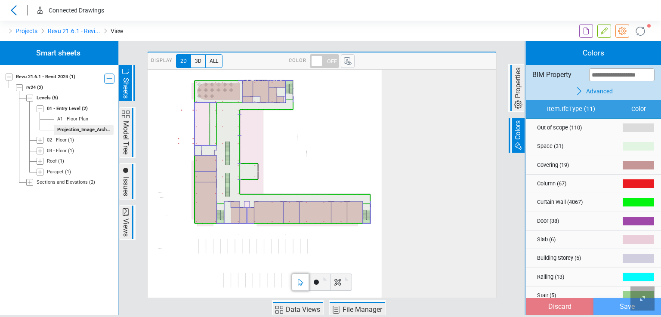
click at [293, 311] on span "Data Views" at bounding box center [302, 310] width 37 height 10
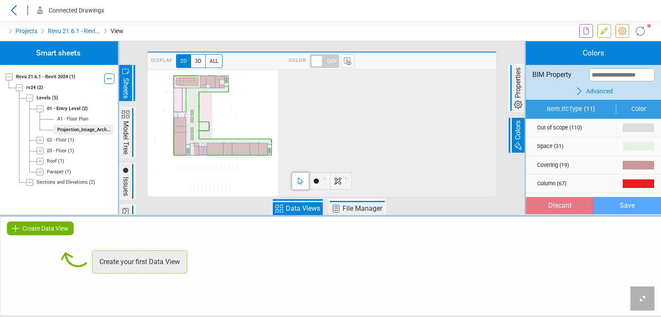
scroll to position [239, 0]
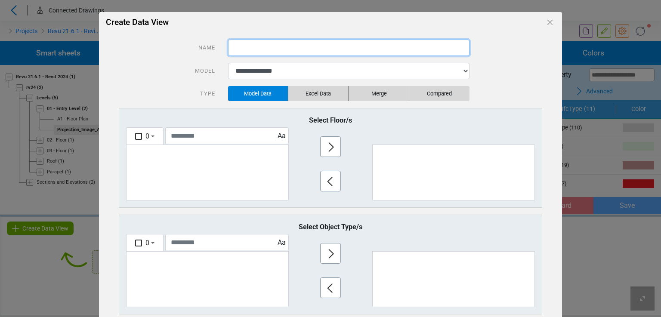
click at [229, 54] on input "text" at bounding box center [348, 48] width 241 height 16
type input "*"
type input "**********"
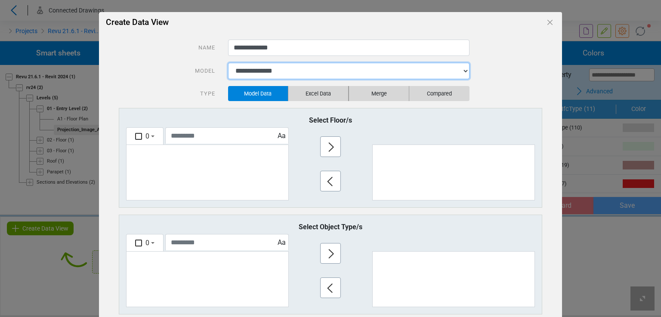
drag, startPoint x: 245, startPoint y: 71, endPoint x: 247, endPoint y: 78, distance: 7.9
click at [245, 71] on select "**********" at bounding box center [348, 71] width 241 height 16
select select "**********"
click at [228, 63] on select "**********" at bounding box center [348, 71] width 241 height 16
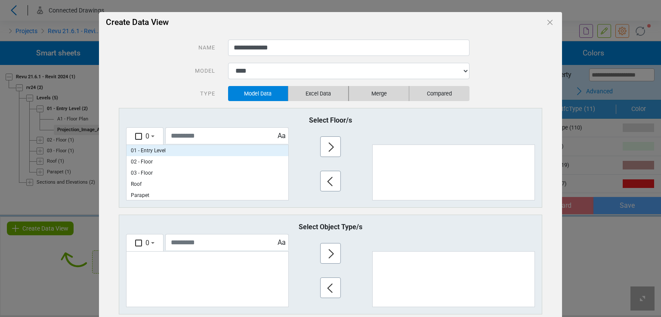
click at [140, 149] on p "01 - Entry Level" at bounding box center [208, 150] width 162 height 11
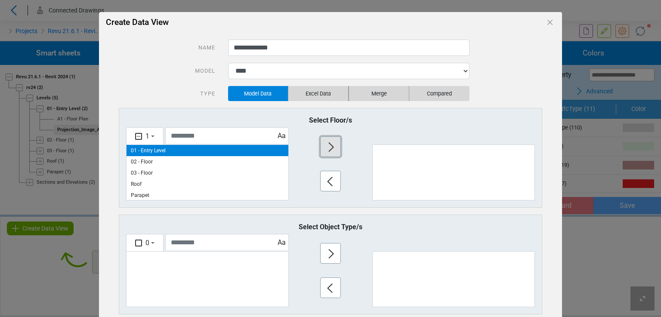
click at [325, 145] on icon "button" at bounding box center [331, 147] width 14 height 14
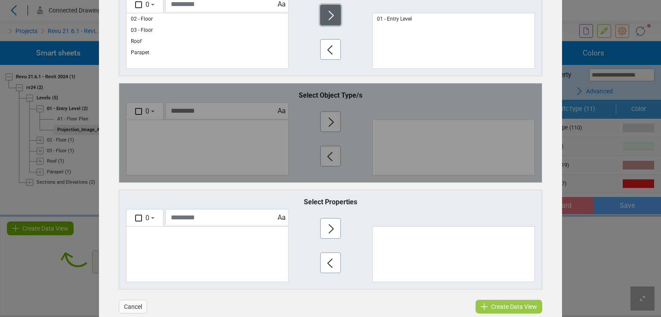
scroll to position [146, 0]
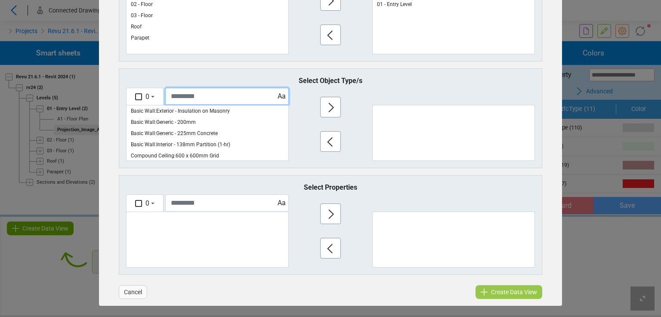
click at [183, 98] on input "text" at bounding box center [227, 96] width 124 height 16
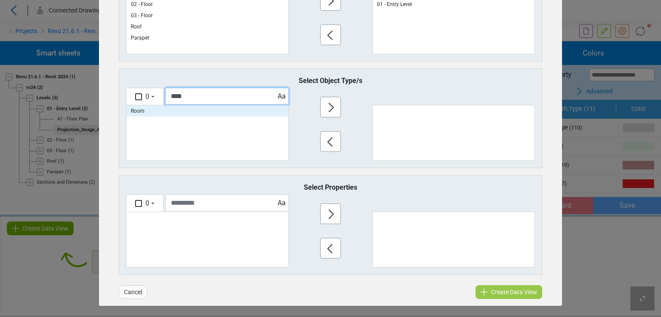
type input "****"
click at [184, 109] on p "Room" at bounding box center [208, 110] width 162 height 11
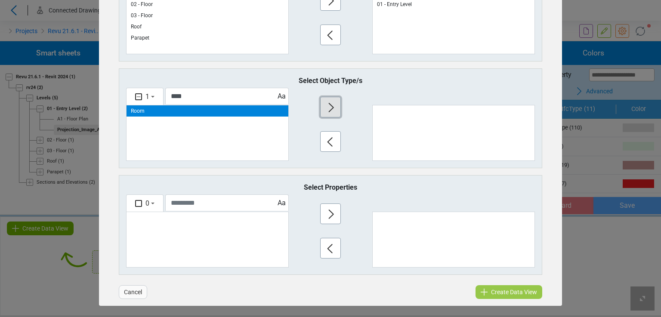
click at [335, 105] on button "button" at bounding box center [330, 107] width 21 height 21
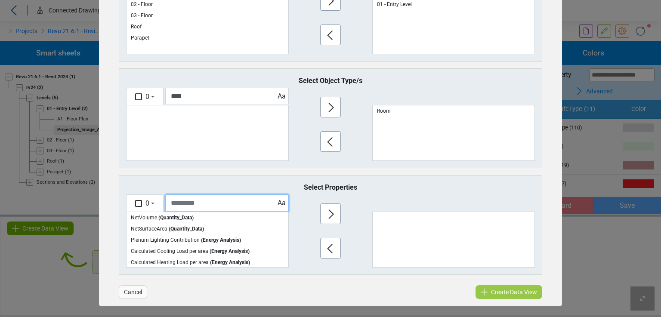
click at [207, 196] on input "text" at bounding box center [227, 203] width 124 height 16
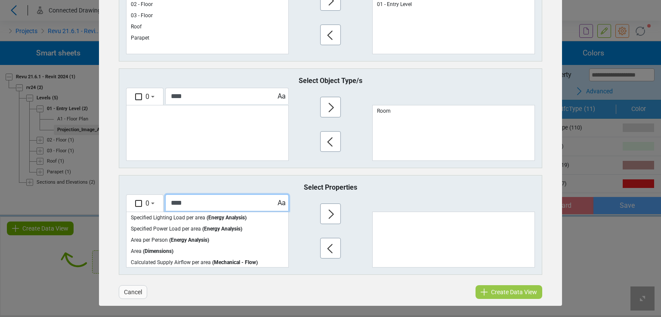
scroll to position [56, 0]
type input "****"
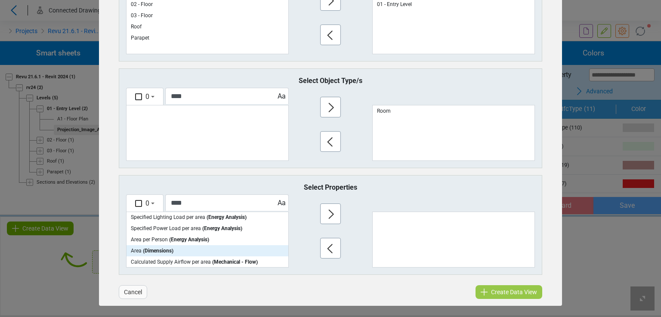
click at [169, 249] on span "( Dimensions )" at bounding box center [158, 251] width 31 height 6
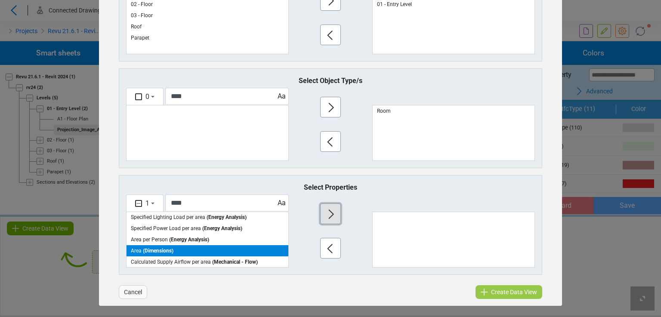
click at [330, 210] on icon "button" at bounding box center [331, 214] width 14 height 14
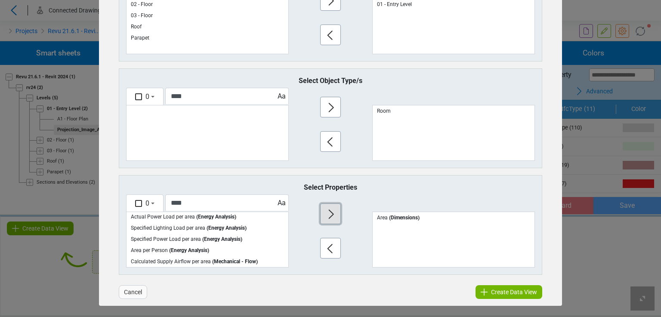
scroll to position [45, 0]
click at [487, 290] on div "Create Data View" at bounding box center [509, 292] width 67 height 14
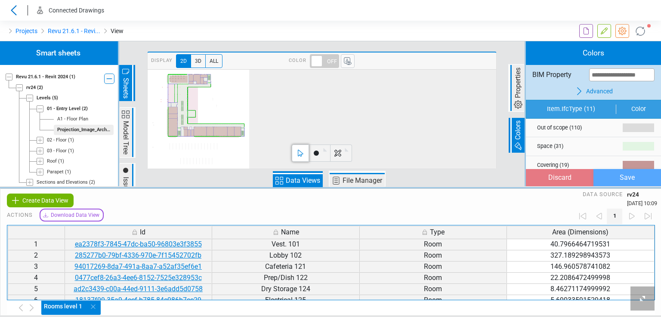
click at [293, 180] on span "Data Views" at bounding box center [302, 181] width 37 height 10
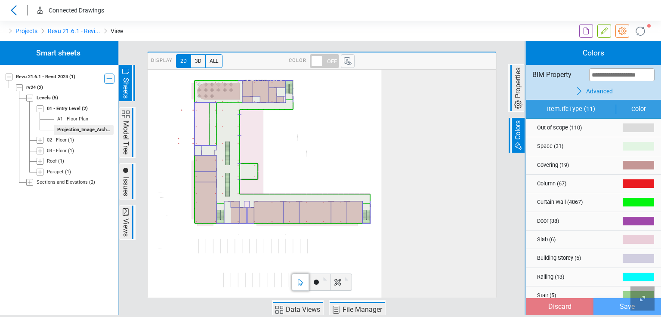
click at [304, 306] on span "Data Views" at bounding box center [302, 310] width 37 height 10
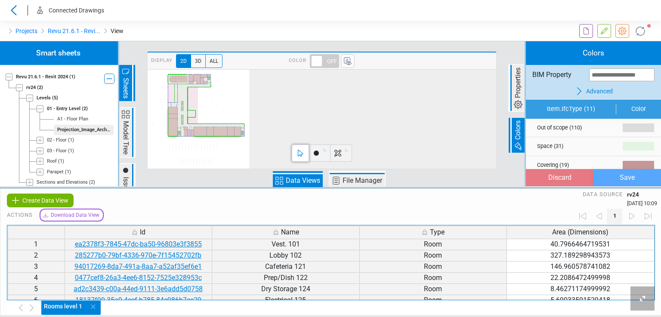
click at [311, 185] on span "Data Views" at bounding box center [302, 181] width 37 height 10
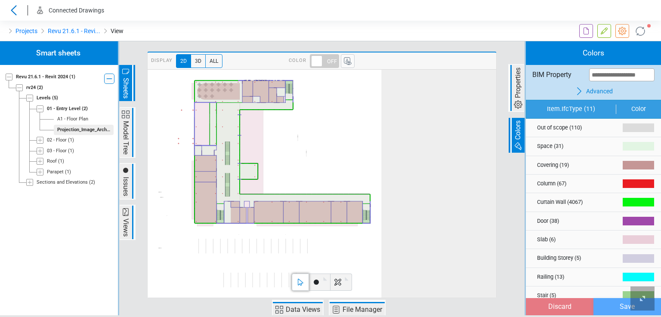
click at [78, 116] on div "A1 - Floor Plan" at bounding box center [72, 119] width 31 height 7
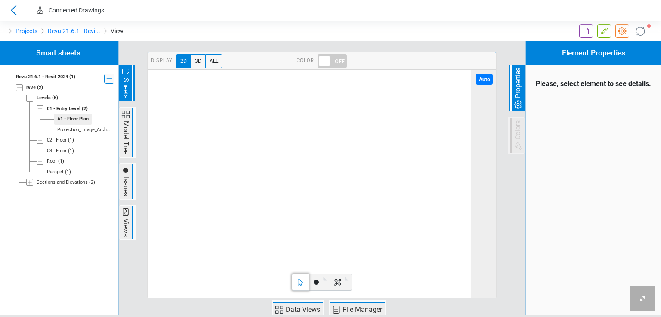
click at [330, 57] on span at bounding box center [332, 61] width 29 height 14
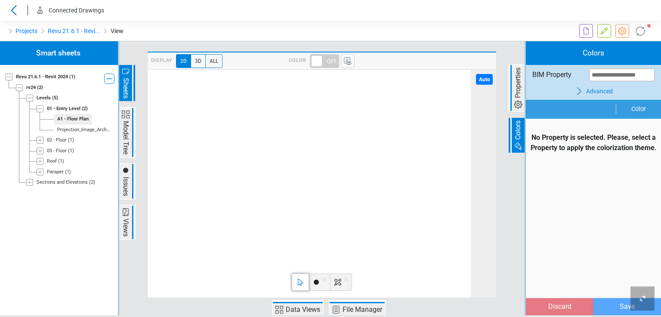
click at [591, 92] on span "Advanced" at bounding box center [599, 91] width 27 height 9
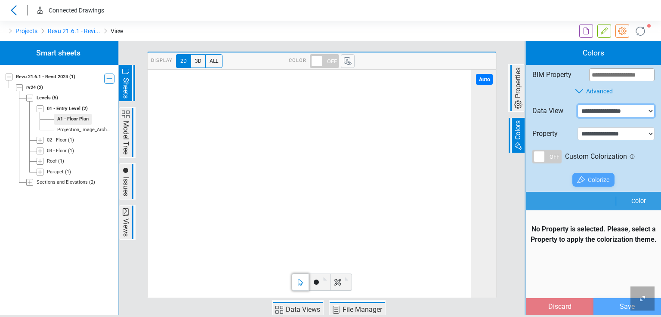
click at [589, 110] on select "**********" at bounding box center [616, 111] width 77 height 13
select select "**********"
click at [578, 105] on select "**********" at bounding box center [616, 111] width 77 height 13
click at [591, 130] on select "**********" at bounding box center [616, 133] width 77 height 13
select select "**********"
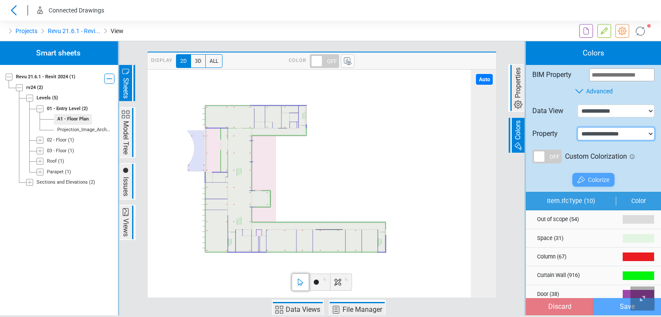
click at [578, 127] on select "**********" at bounding box center [616, 133] width 77 height 13
select select "*"
click at [583, 177] on icon at bounding box center [581, 180] width 10 height 10
type input "****"
type input "*******"
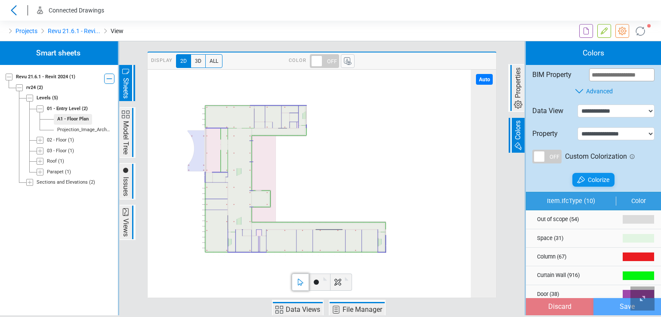
type input "******"
type input "*******"
type input "**"
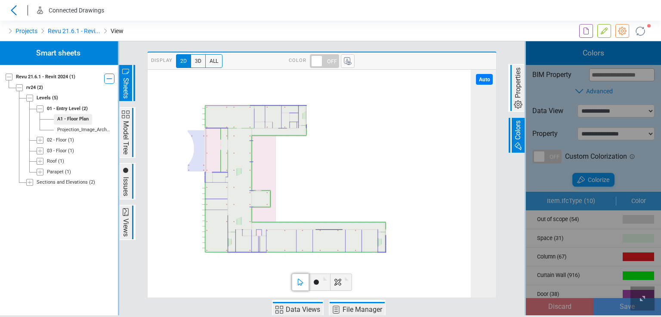
type input "*******"
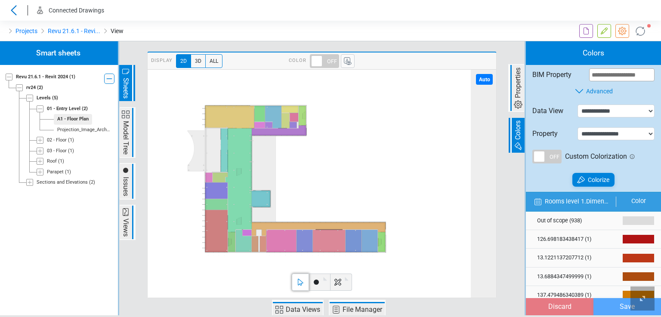
click at [308, 307] on span "Data Views" at bounding box center [302, 310] width 37 height 10
